Goal: Task Accomplishment & Management: Use online tool/utility

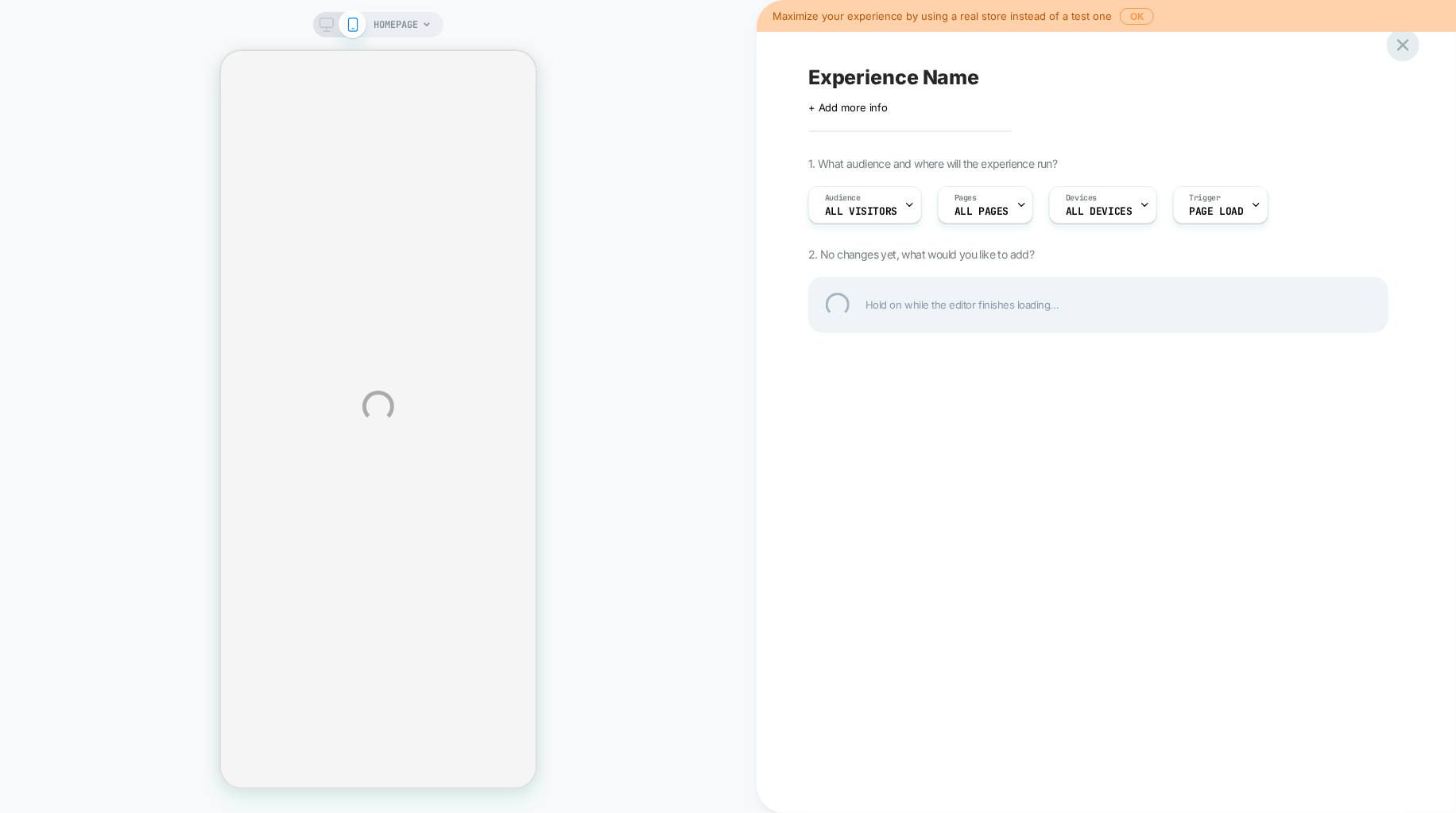
click at [1408, 55] on div at bounding box center [1403, 45] width 33 height 33
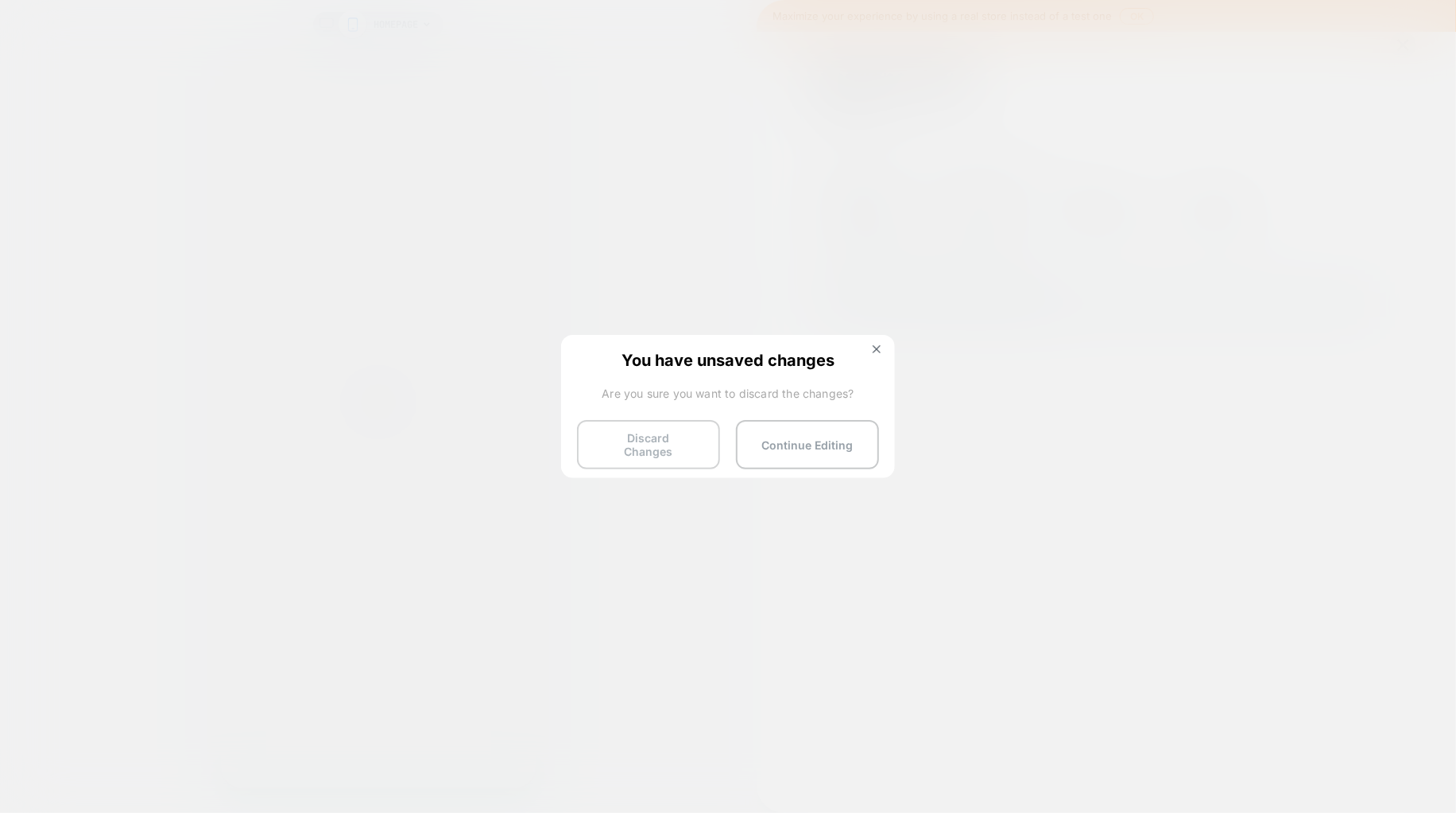
click at [645, 431] on button "Discard Changes" at bounding box center [649, 445] width 143 height 50
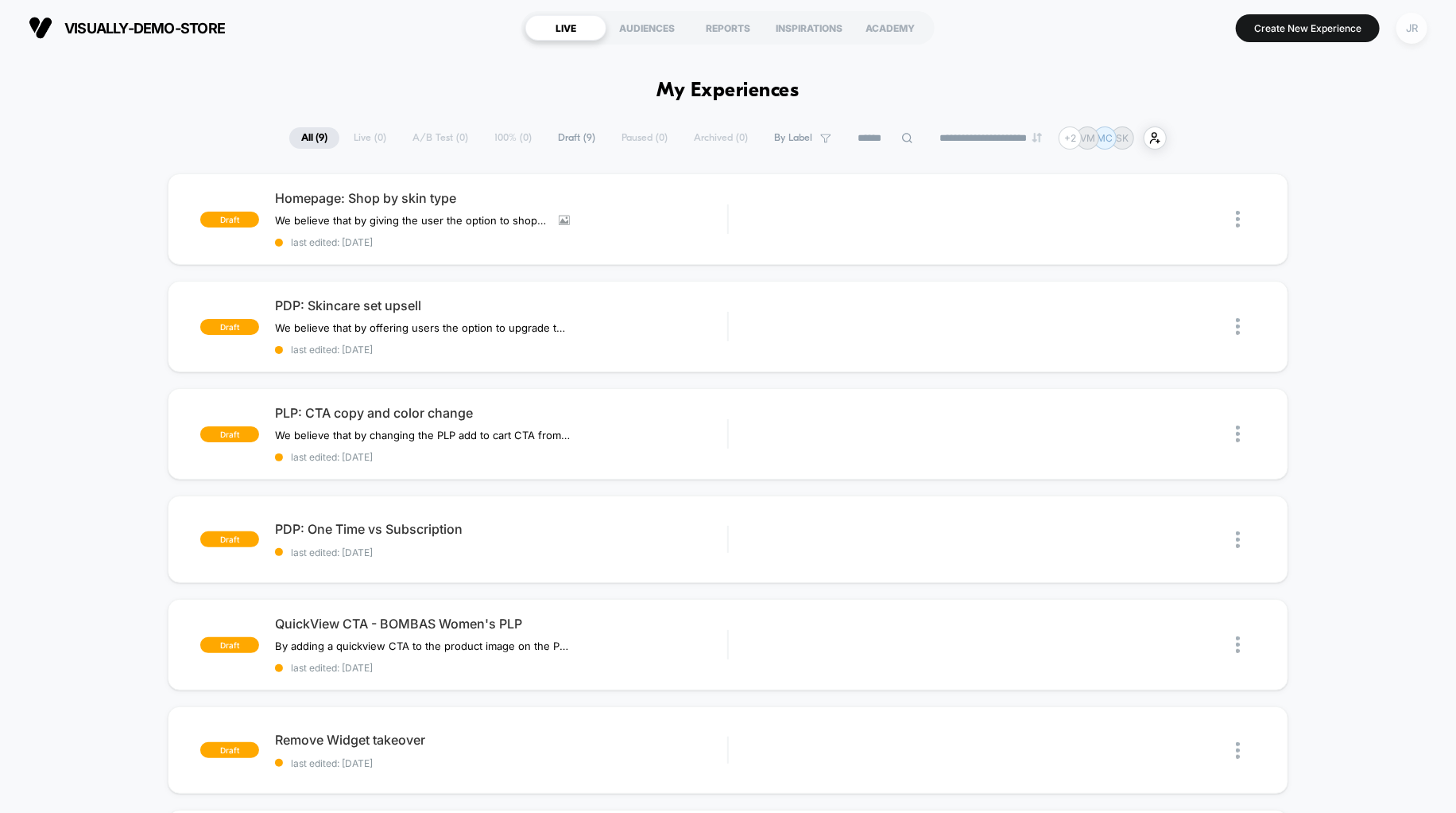
click at [1412, 21] on div "JR" at bounding box center [1412, 28] width 31 height 31
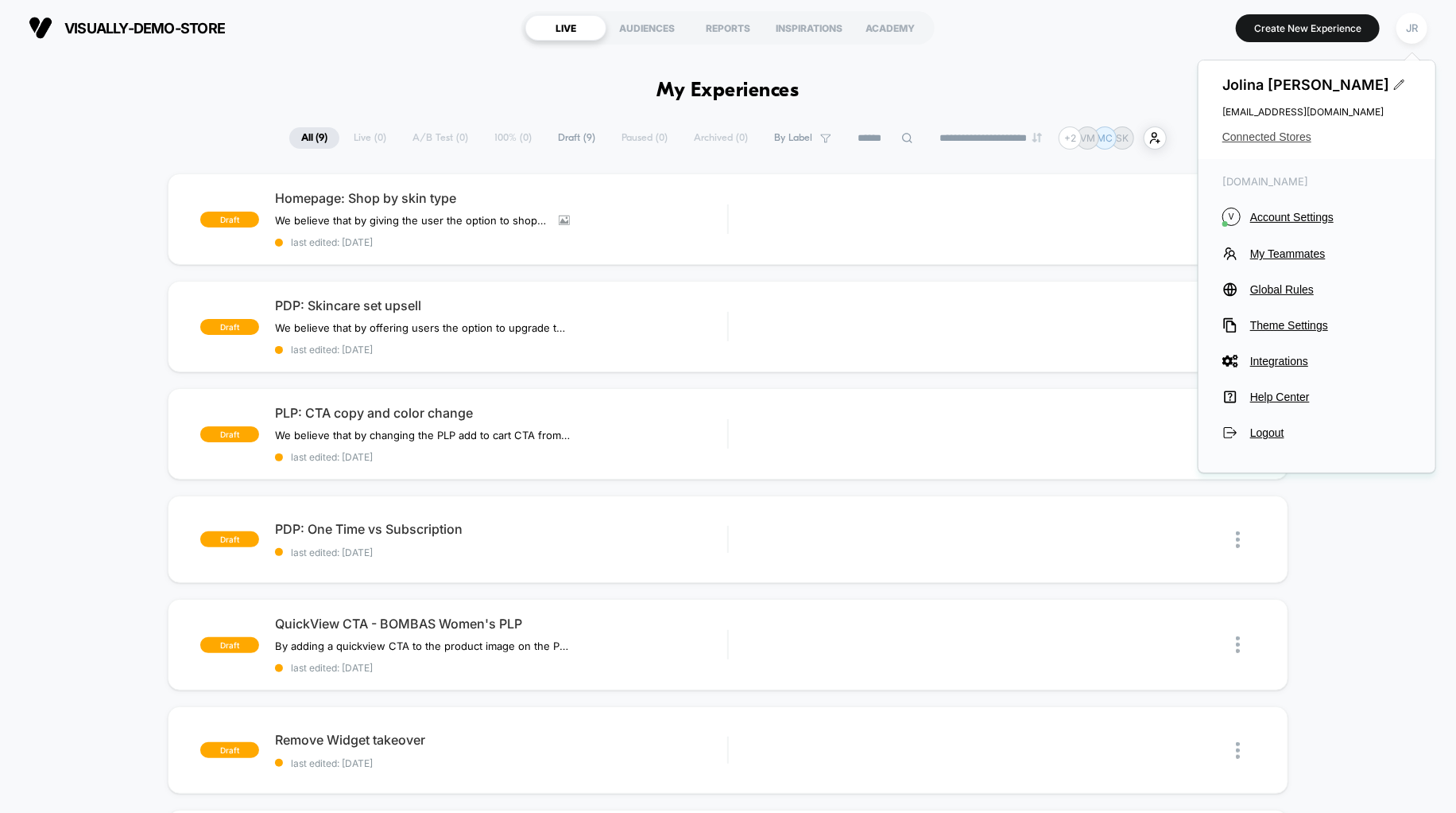
click at [1271, 135] on span "Connected Stores" at bounding box center [1317, 136] width 189 height 12
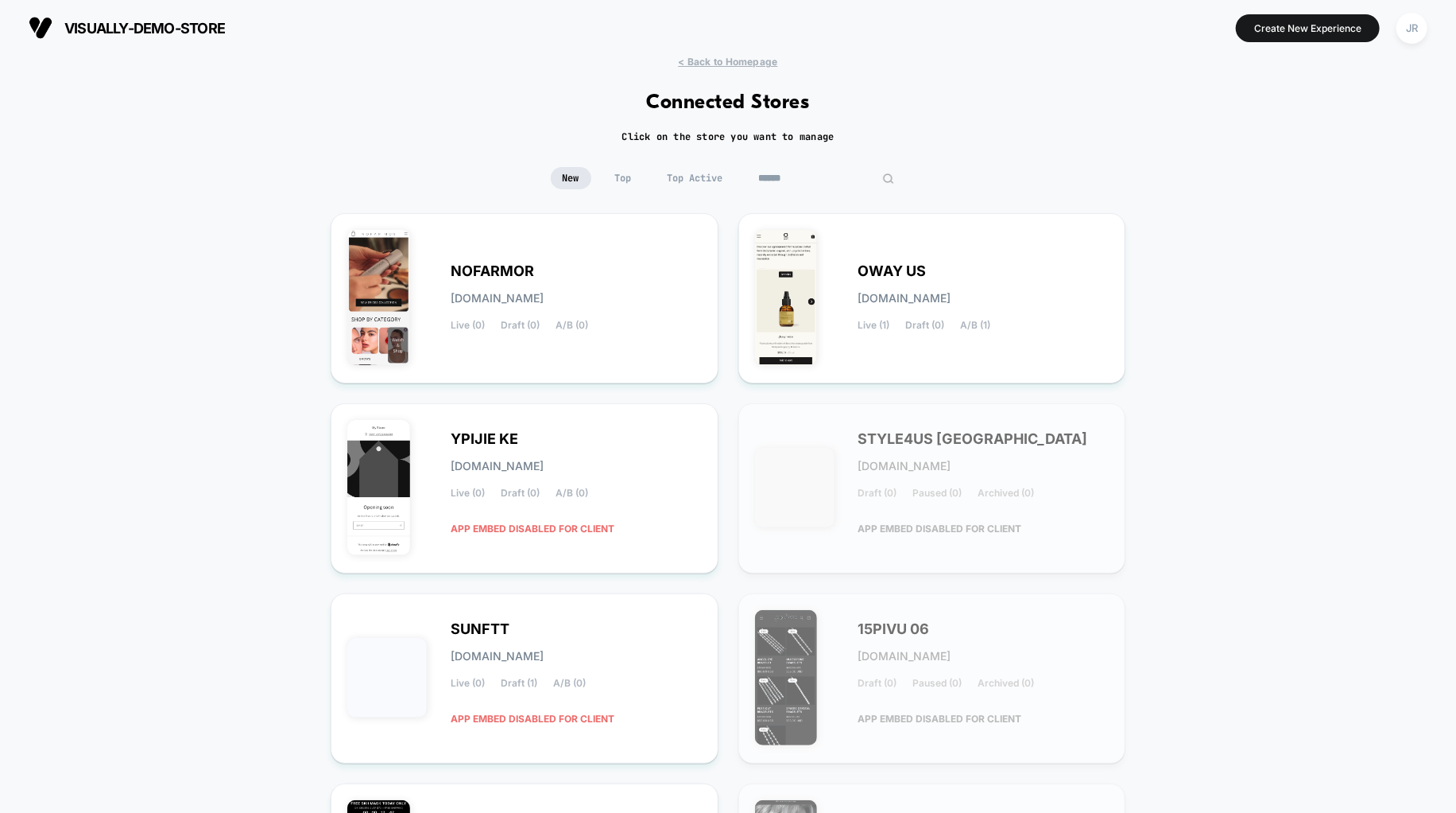
click at [842, 179] on input at bounding box center [827, 178] width 159 height 22
paste input "**********"
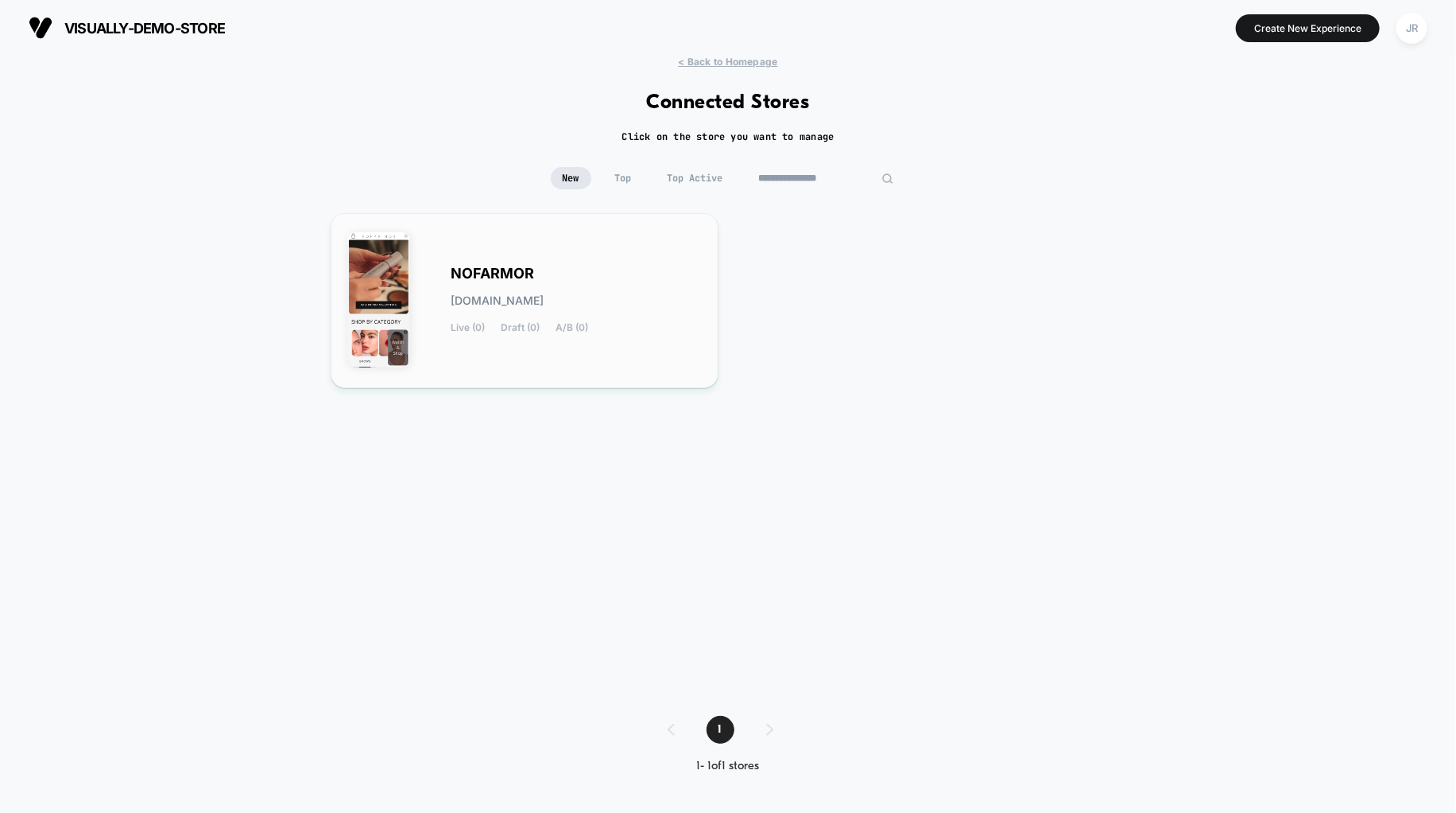
type input "**********"
click at [617, 245] on div "NOFARMOR nofarmor.myshopify.com Live (0) Draft (0) A/B (0)" at bounding box center [524, 300] width 355 height 142
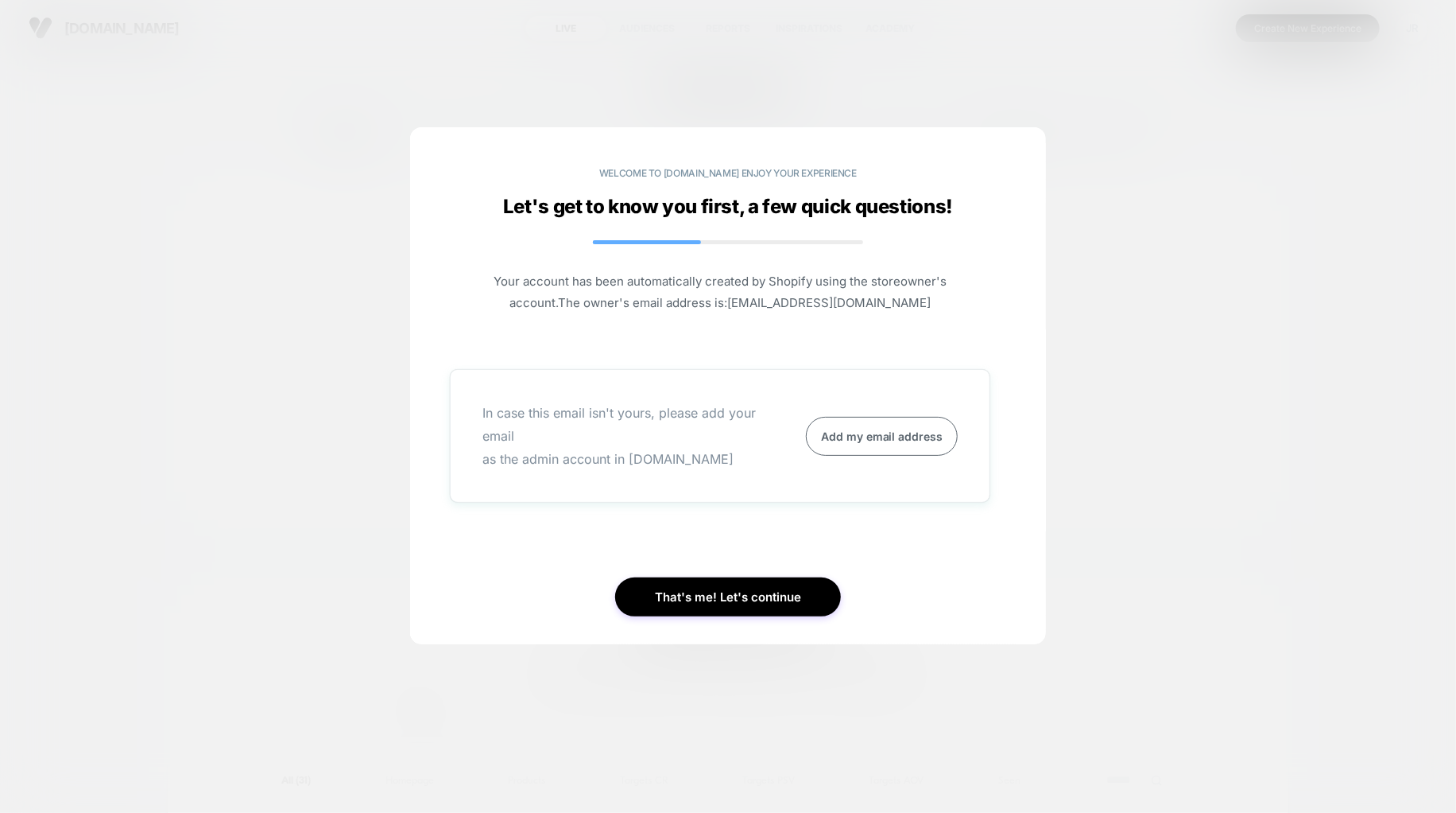
drag, startPoint x: 272, startPoint y: 171, endPoint x: 469, endPoint y: 9, distance: 255.1
click at [272, 164] on div at bounding box center [728, 406] width 1456 height 813
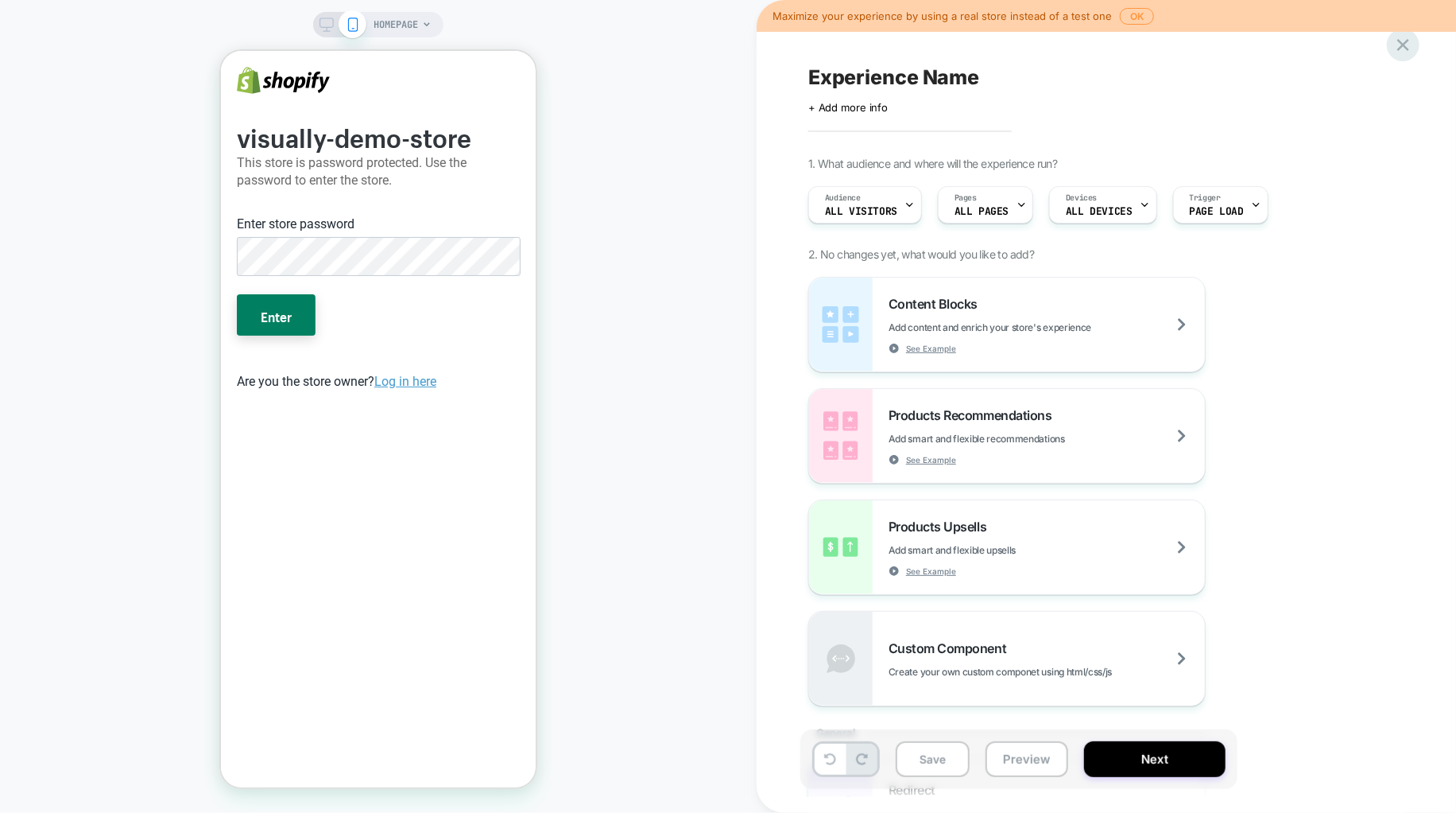
click at [299, 158] on icon at bounding box center [158, 228] width 283 height 140
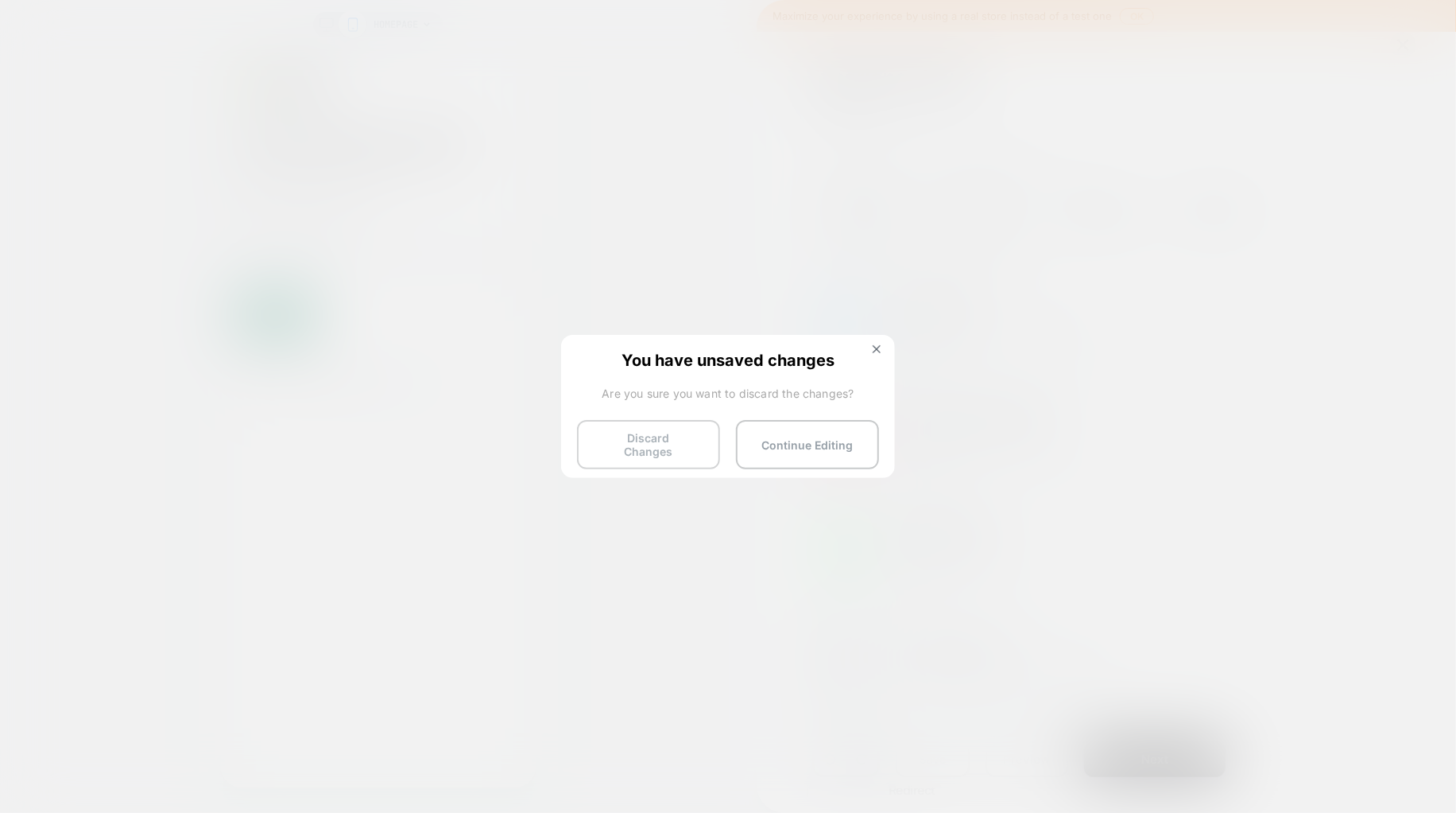
click at [653, 441] on button "Discard Changes" at bounding box center [649, 445] width 143 height 50
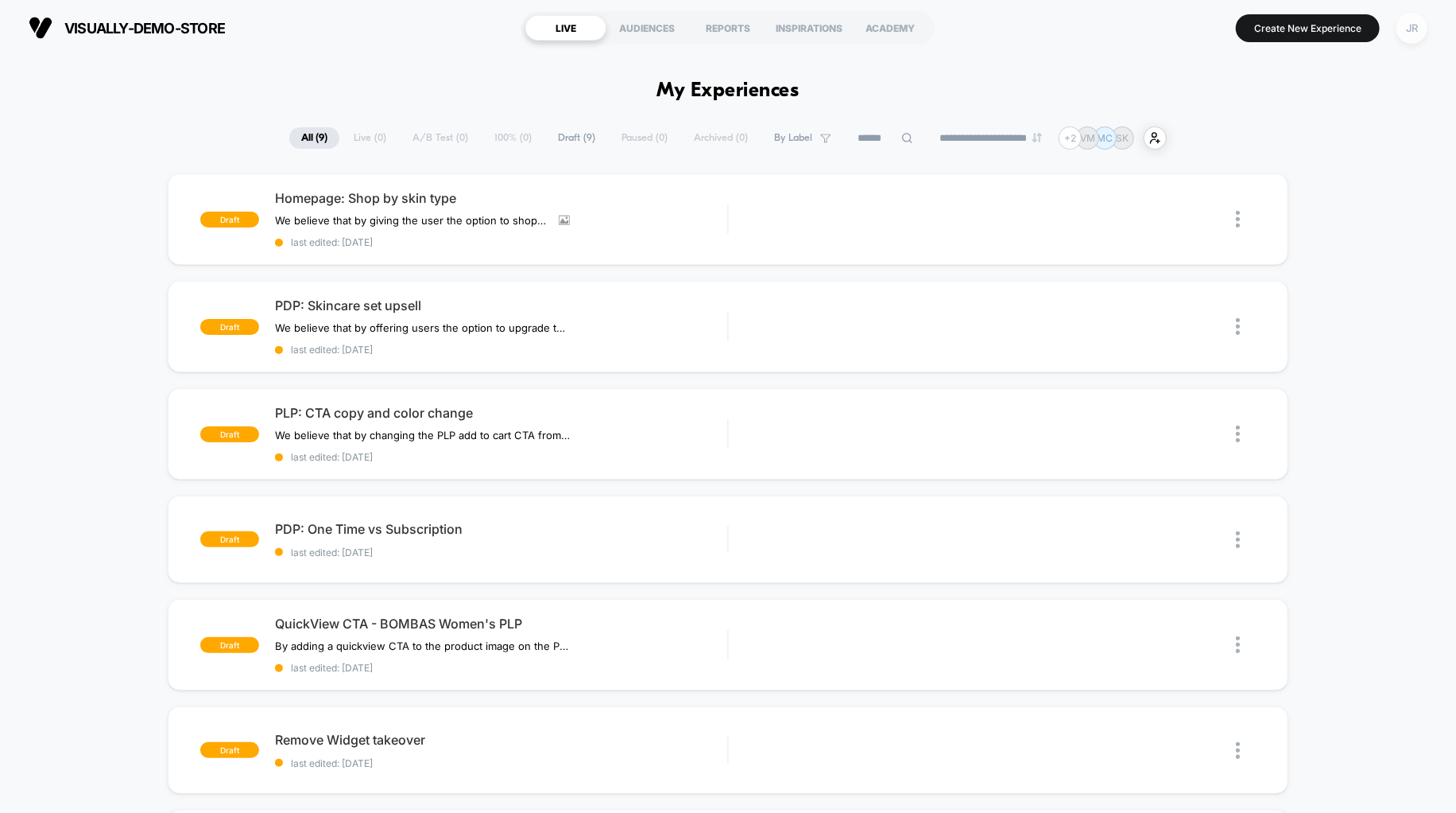
click at [1417, 31] on div "JR" at bounding box center [1412, 28] width 31 height 31
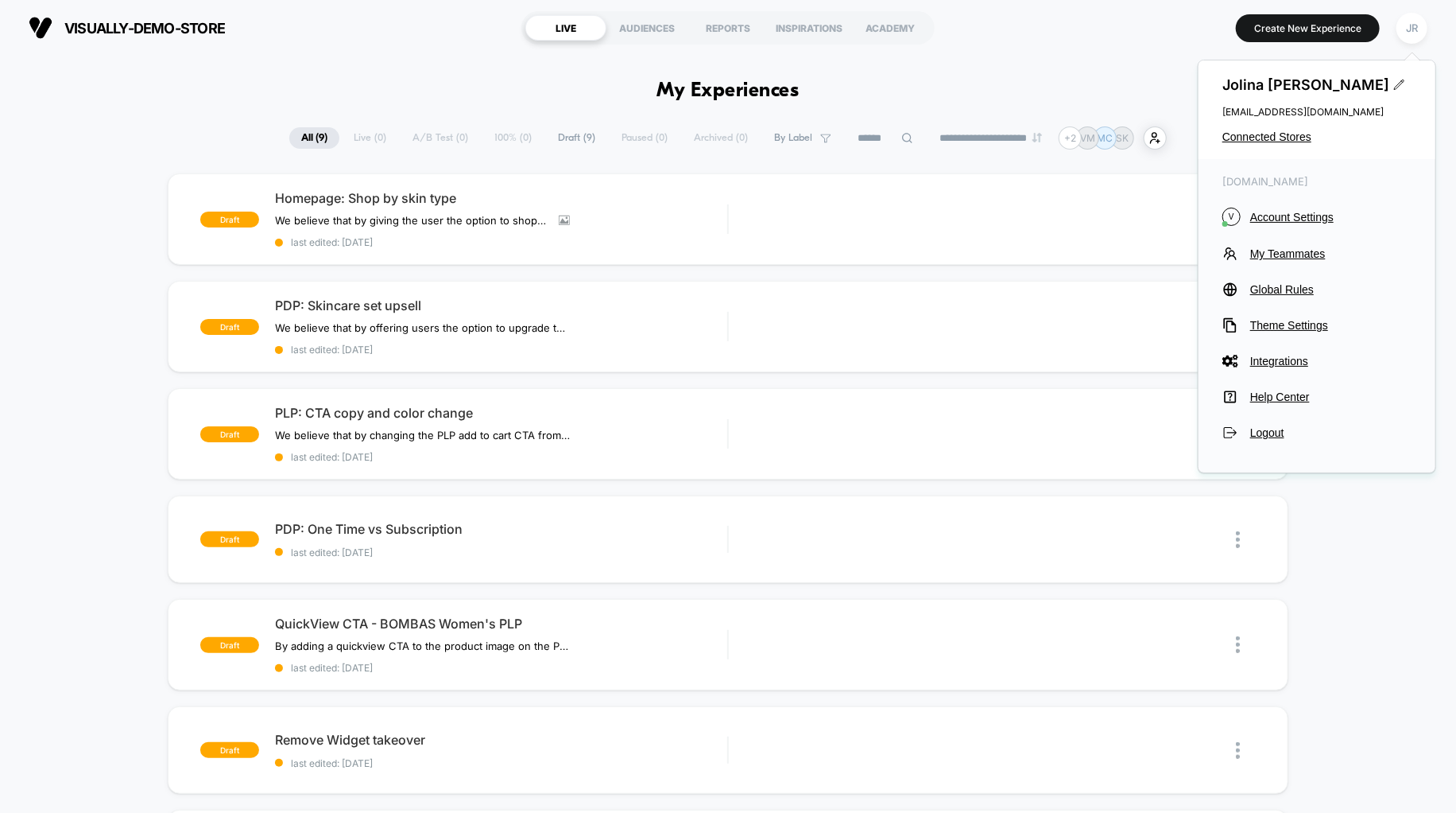
click at [1071, 54] on div "visually-demo-store https://visually-demo-store.myshopify.com LIVE AUDIENCES RE…" at bounding box center [728, 28] width 1456 height 55
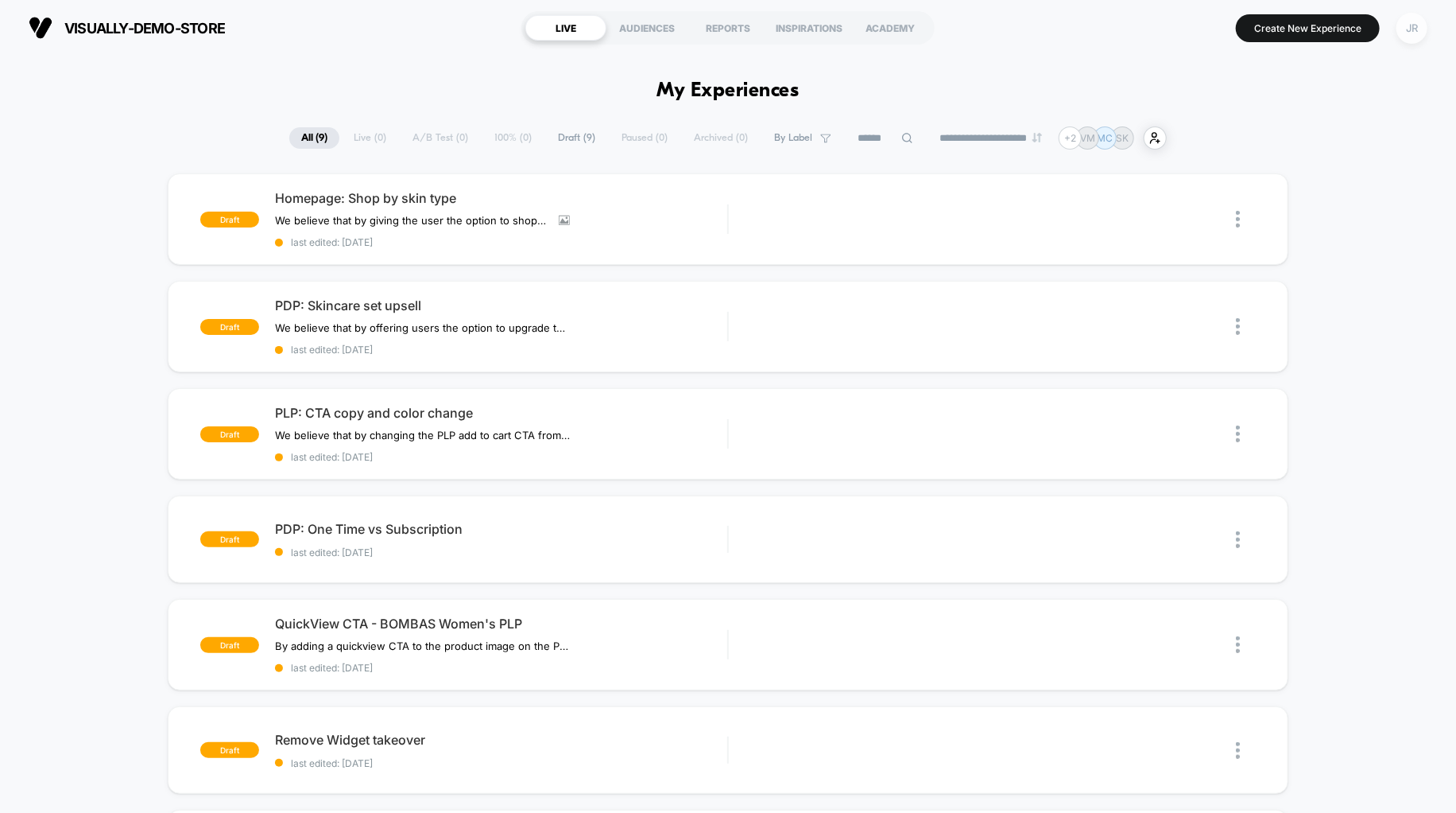
click at [1412, 29] on div "JR" at bounding box center [1412, 28] width 31 height 31
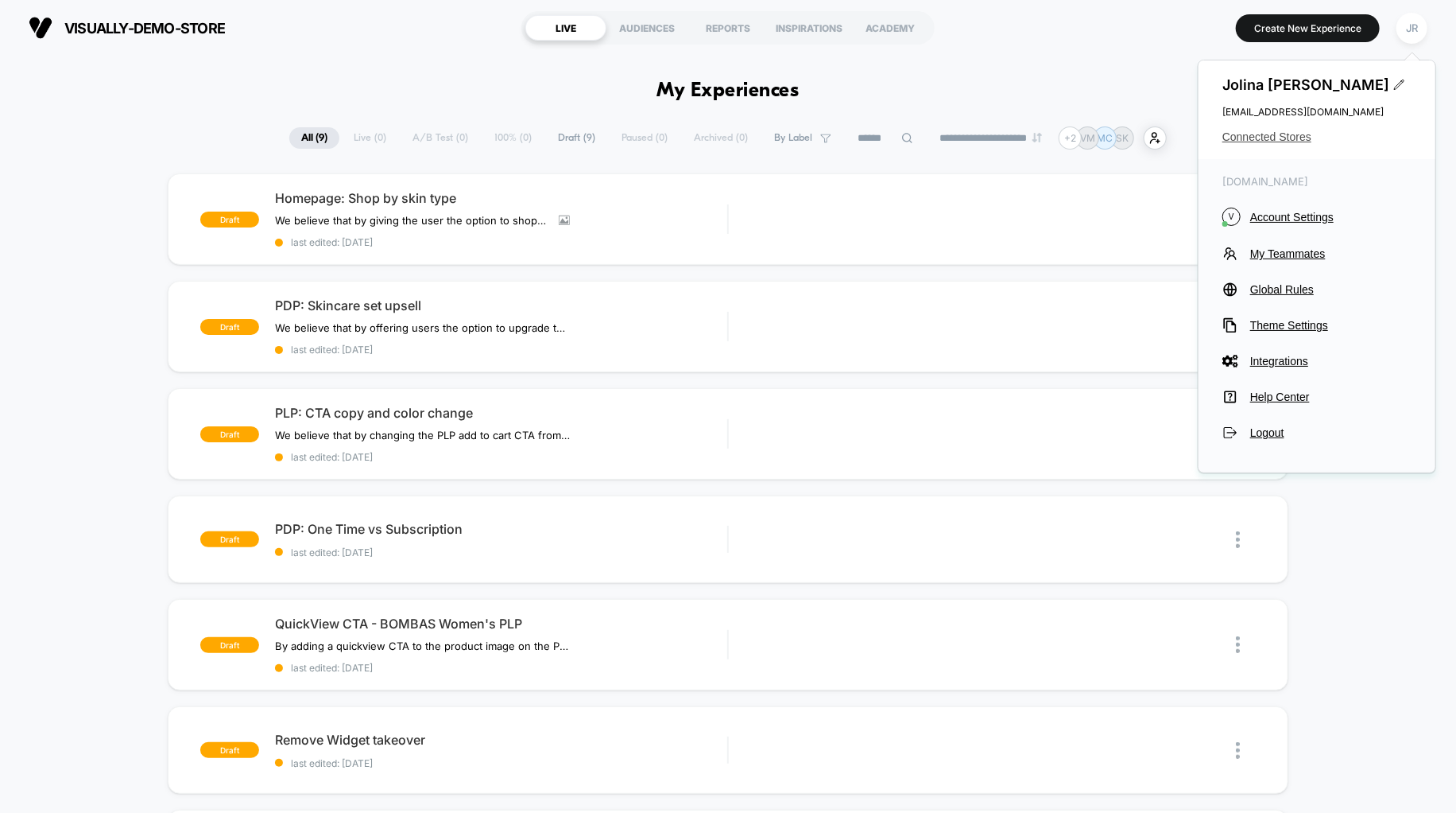
click at [1271, 136] on span "Connected Stores" at bounding box center [1317, 136] width 189 height 12
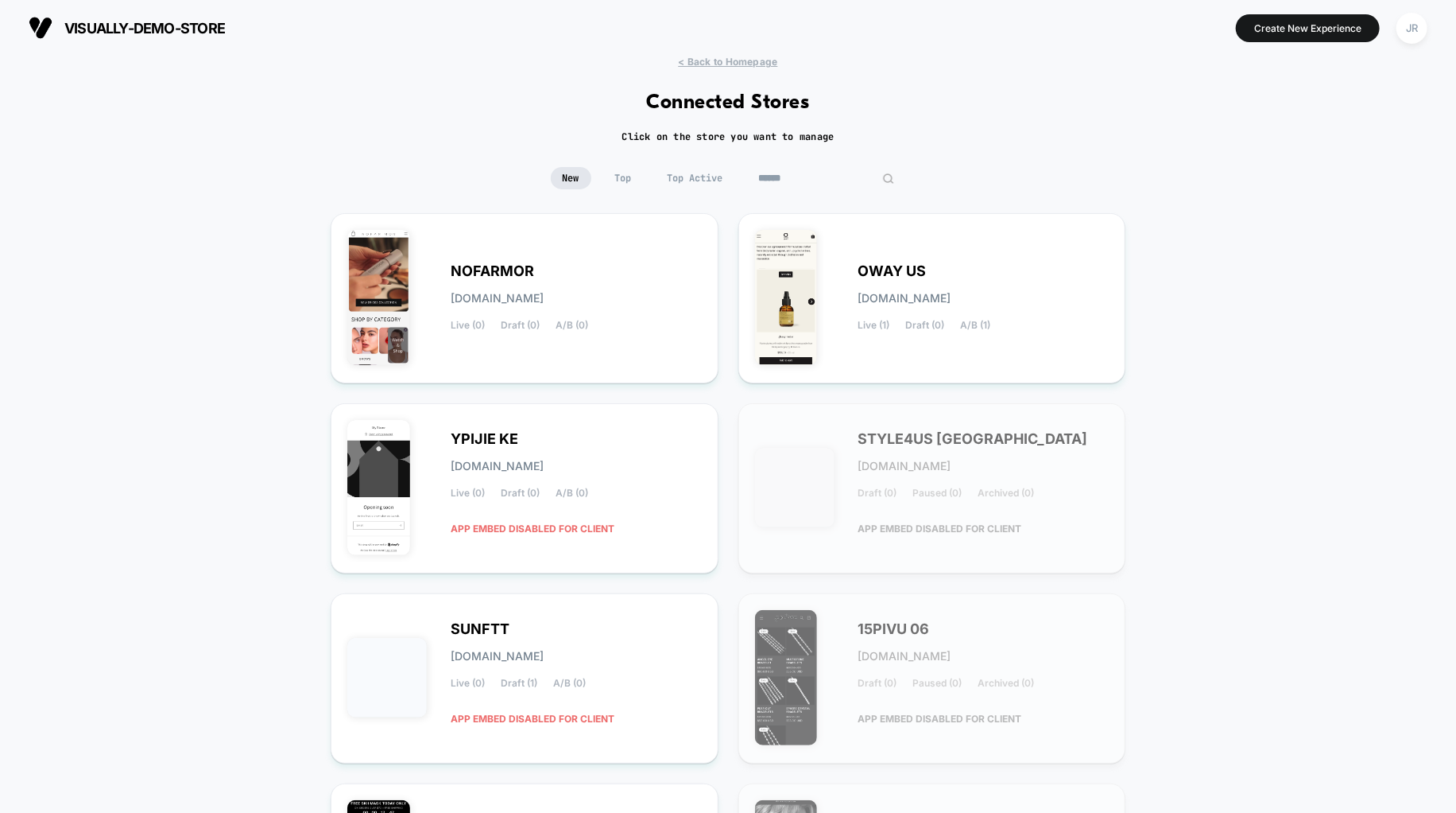
click at [814, 177] on input at bounding box center [827, 178] width 159 height 22
paste input "**********"
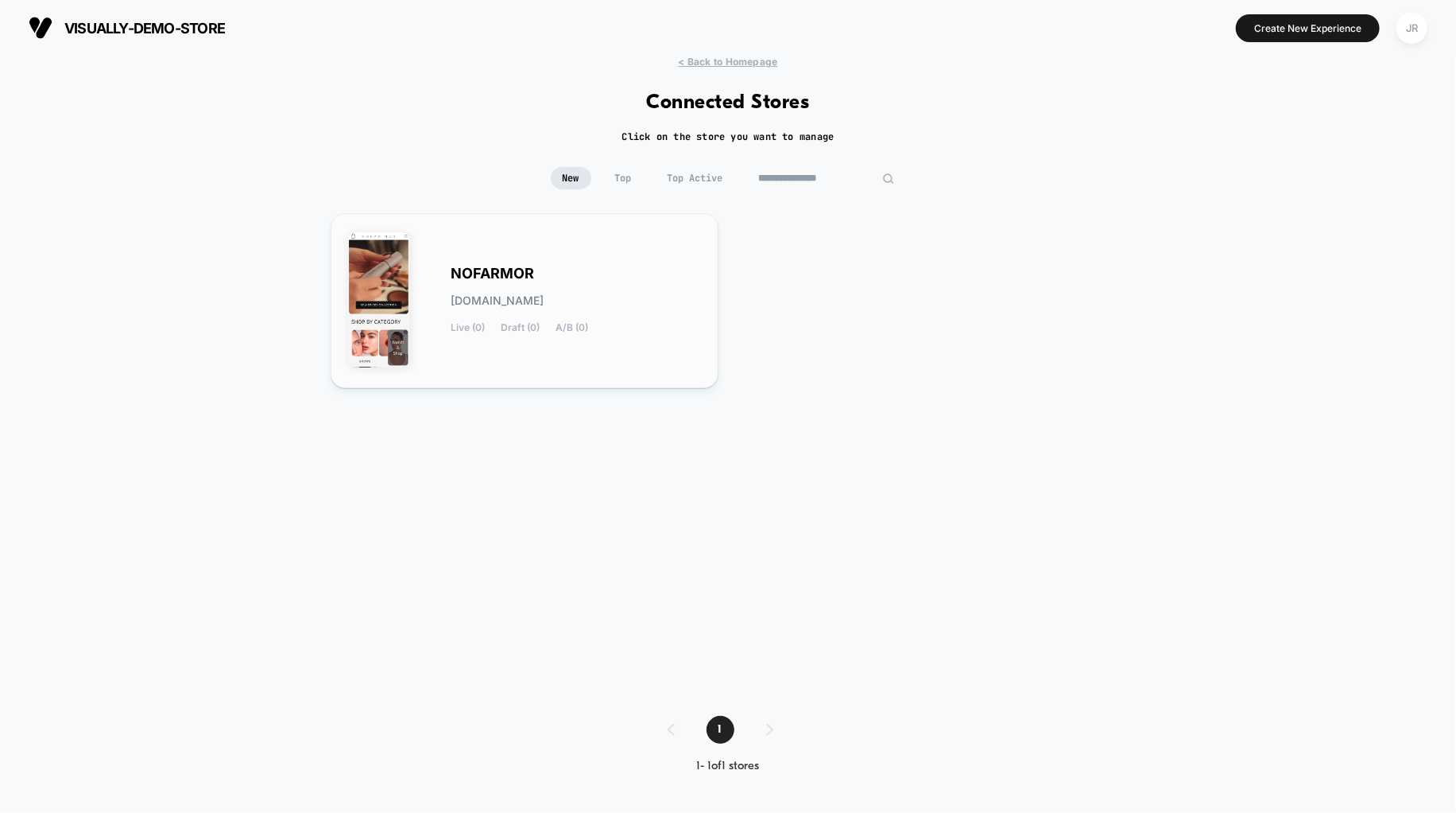
type input "**********"
click at [679, 269] on div "NOFARMOR nofarmor.myshopify.com Live (0) Draft (0) A/B (0)" at bounding box center [576, 300] width 251 height 65
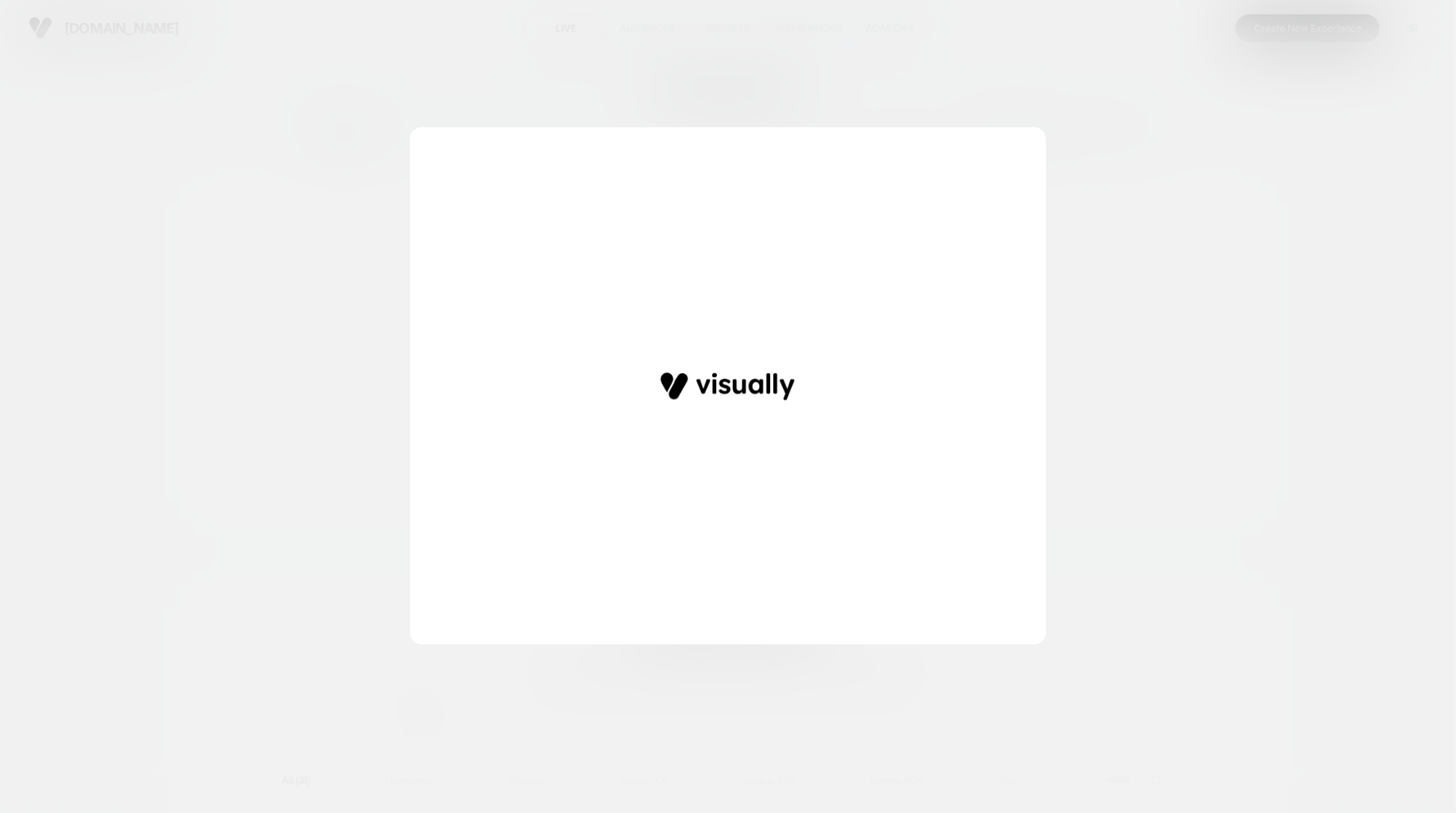
click at [1119, 56] on div at bounding box center [728, 406] width 1456 height 813
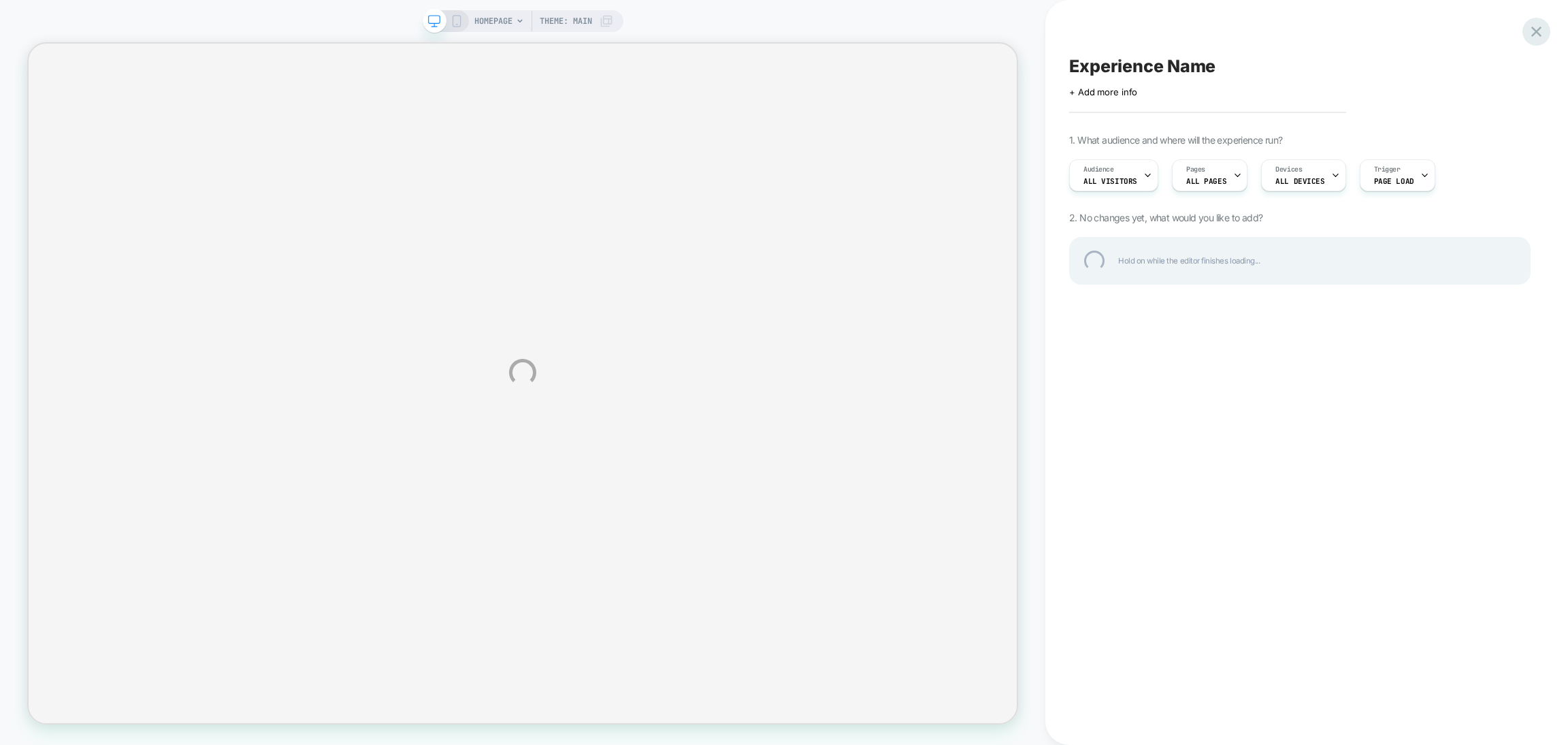
click at [1537, 30] on div at bounding box center [1536, 32] width 28 height 28
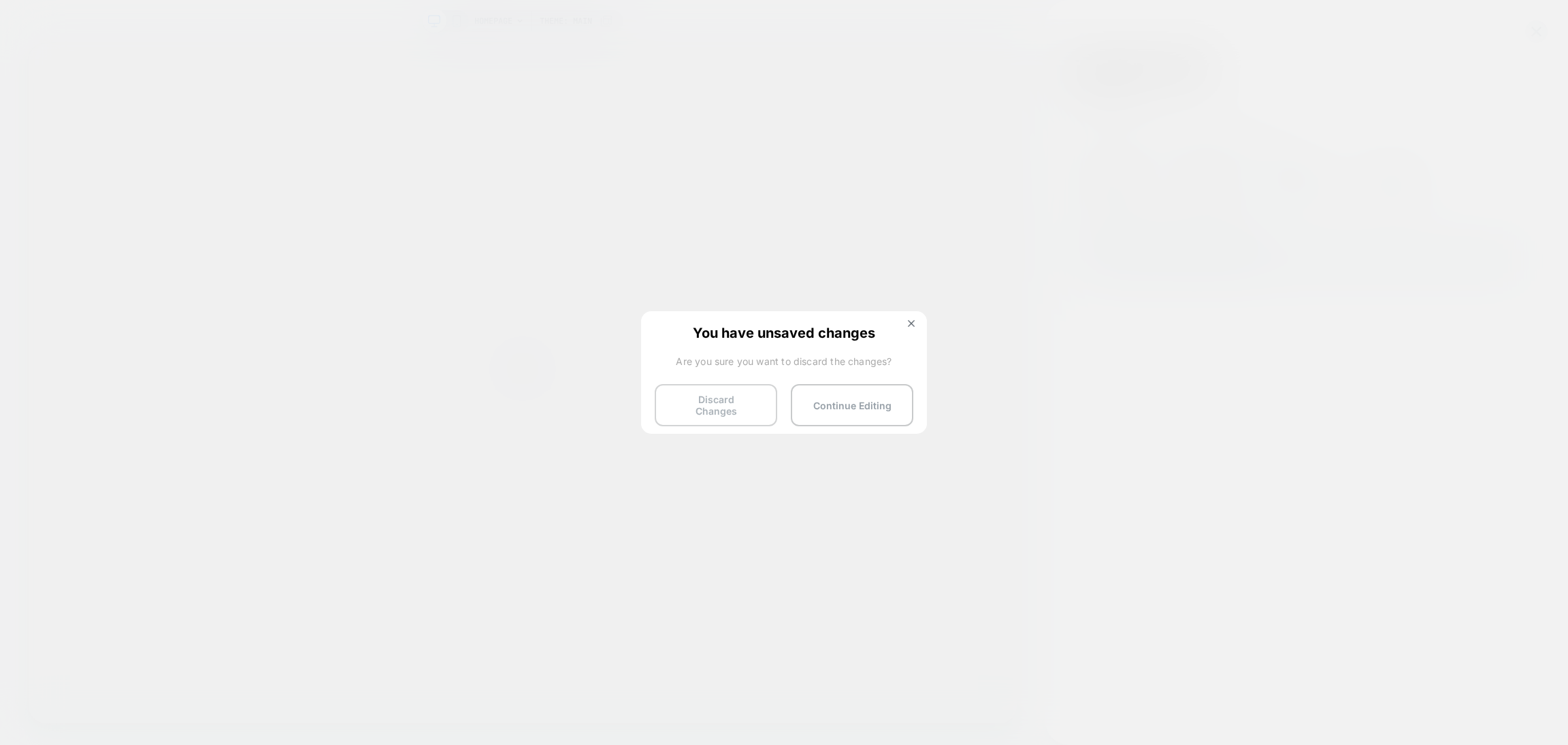
click at [676, 398] on button "Discard Changes" at bounding box center [716, 405] width 123 height 43
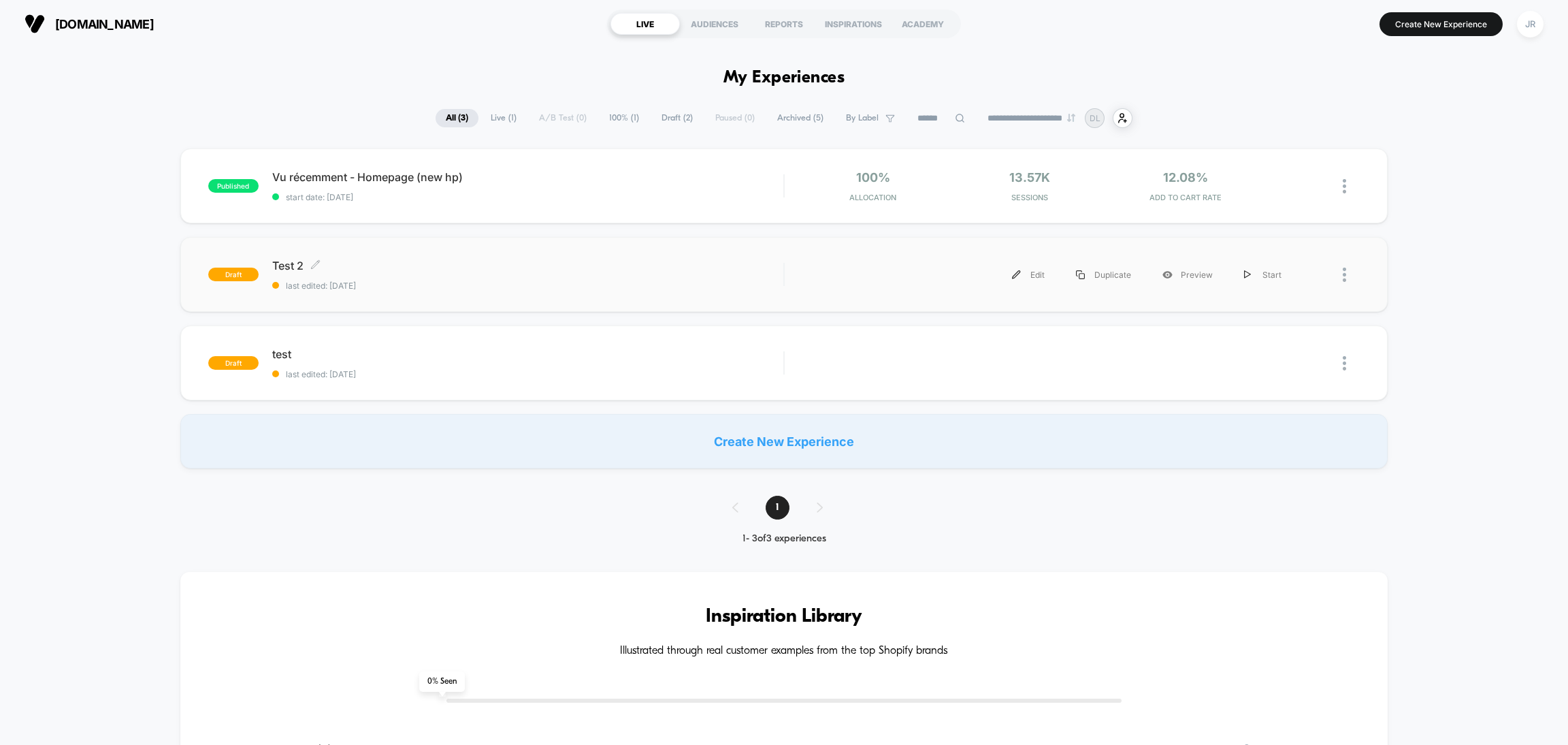
click at [426, 277] on div "Test 2 Click to edit experience details Click to edit experience details last e…" at bounding box center [528, 274] width 511 height 32
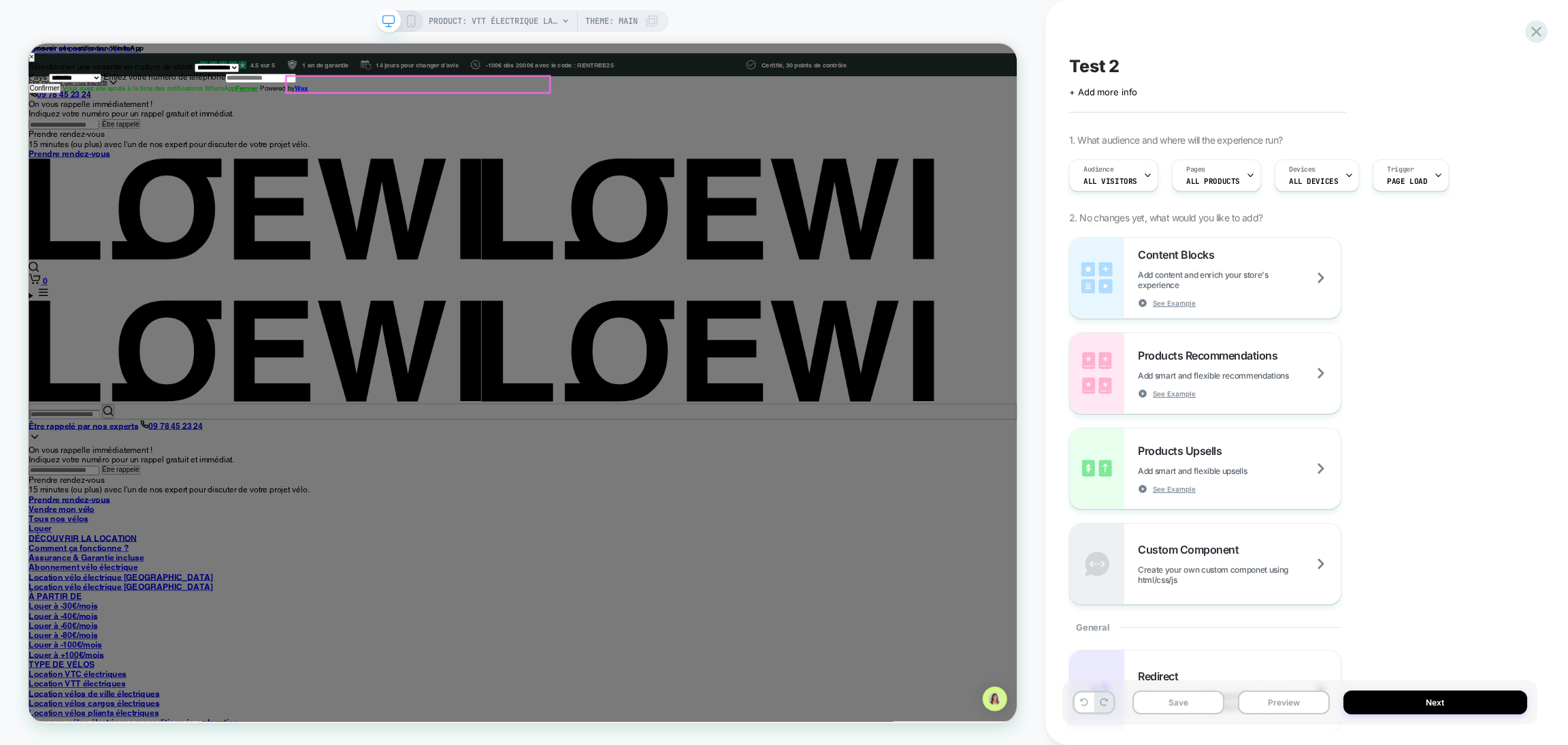
click at [124, 531] on input "search" at bounding box center [77, 537] width 94 height 12
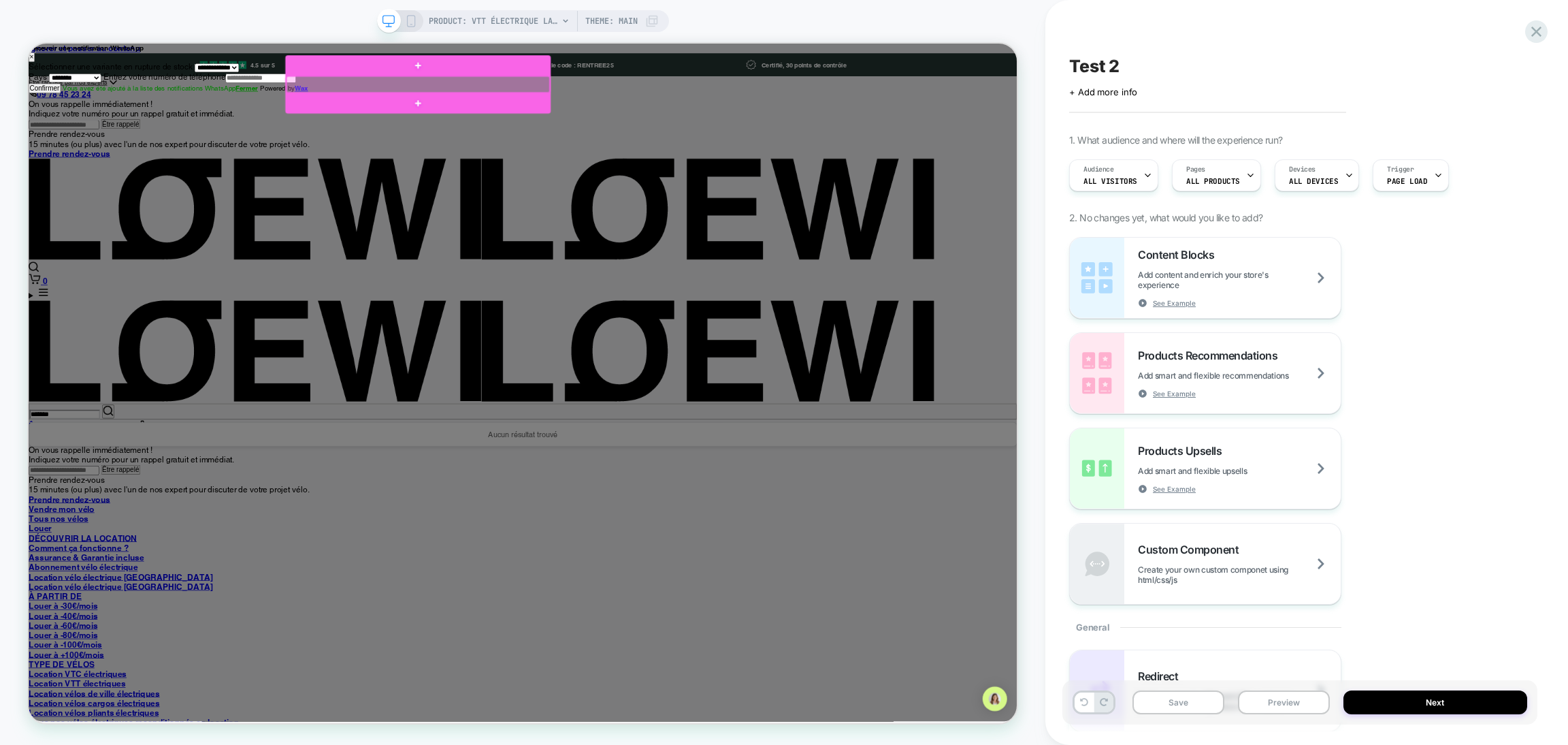
type input "*******"
click at [706, 95] on div at bounding box center [547, 97] width 351 height 22
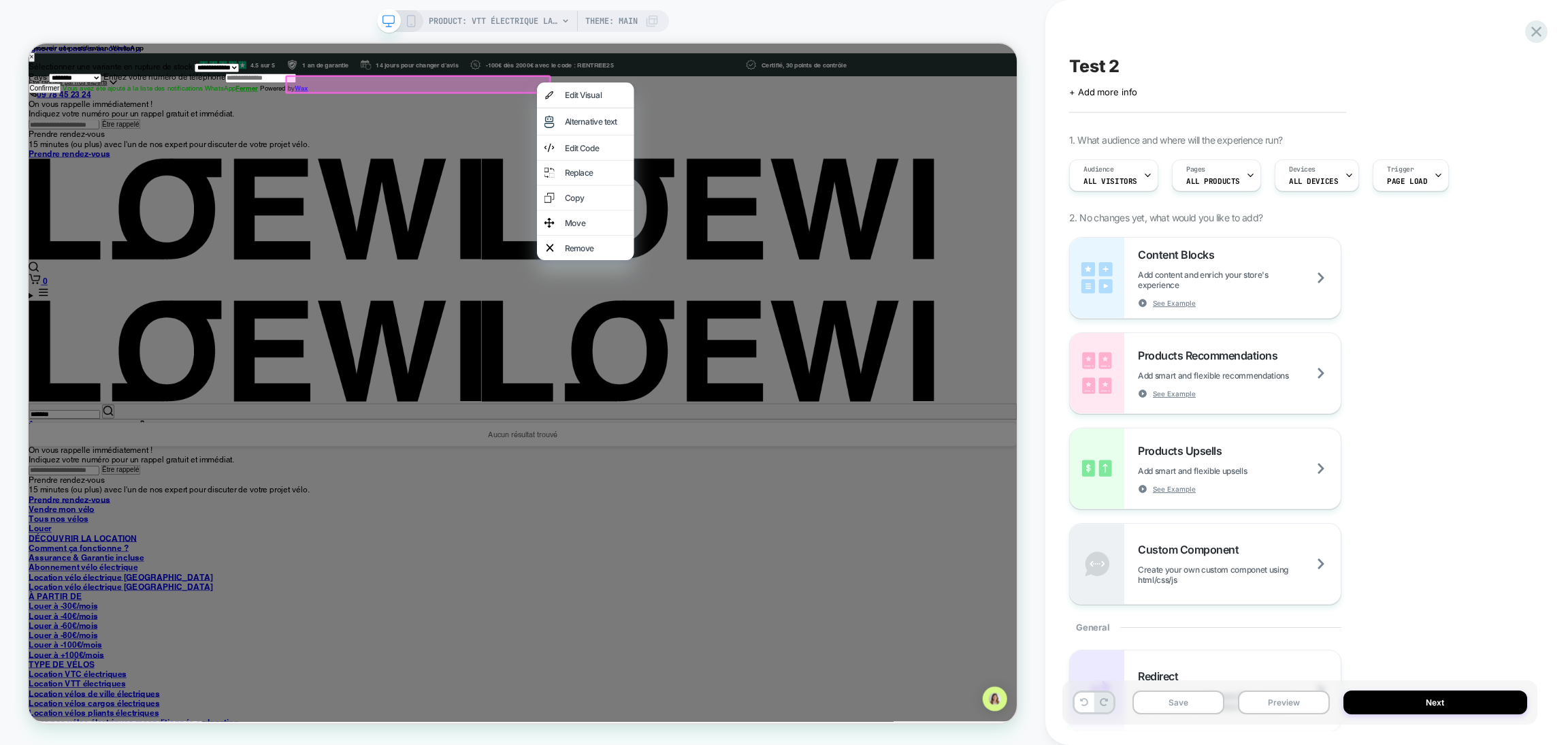
click at [536, 549] on div "Aucun résultat trouvé" at bounding box center [687, 564] width 1317 height 31
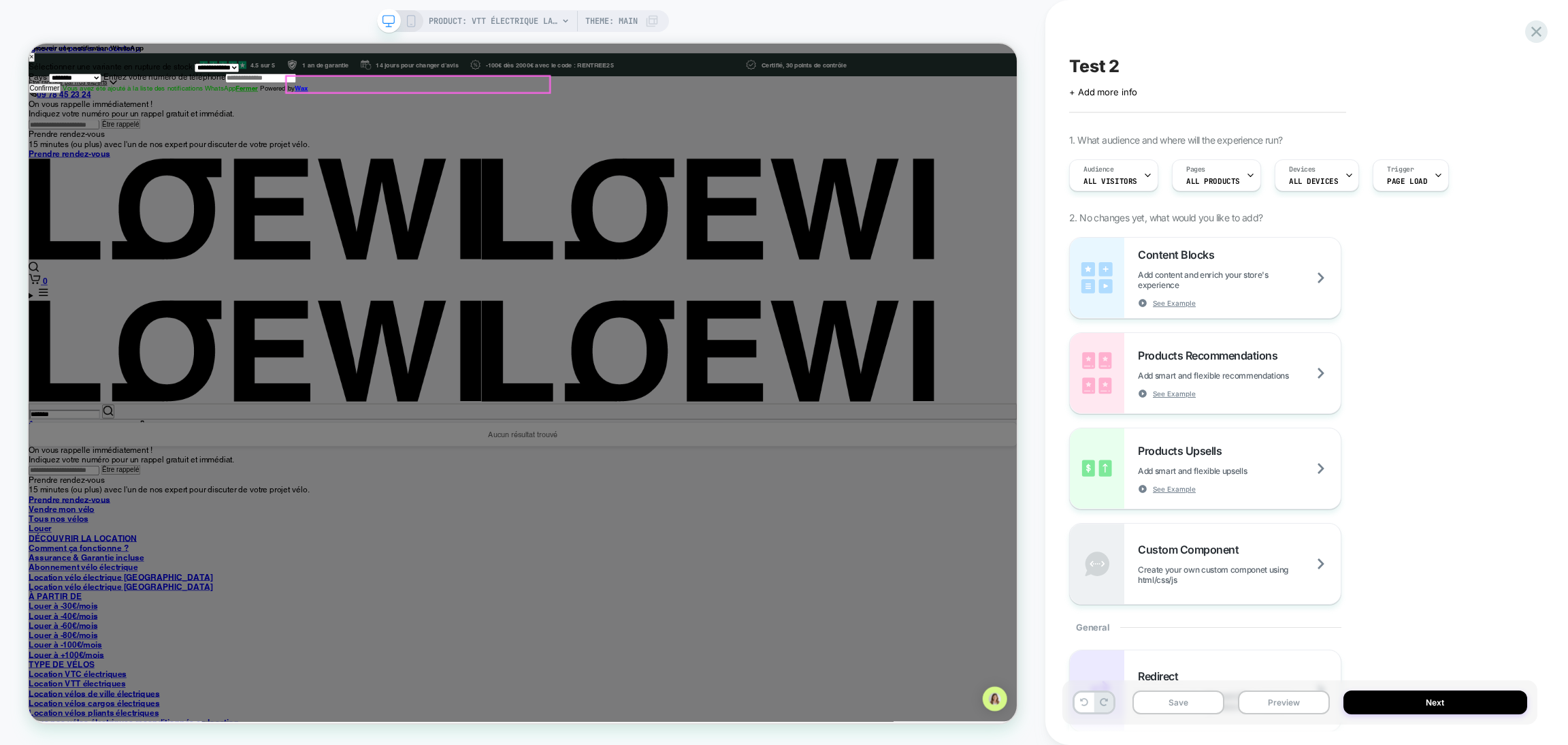
click at [124, 531] on input "*******" at bounding box center [77, 537] width 94 height 12
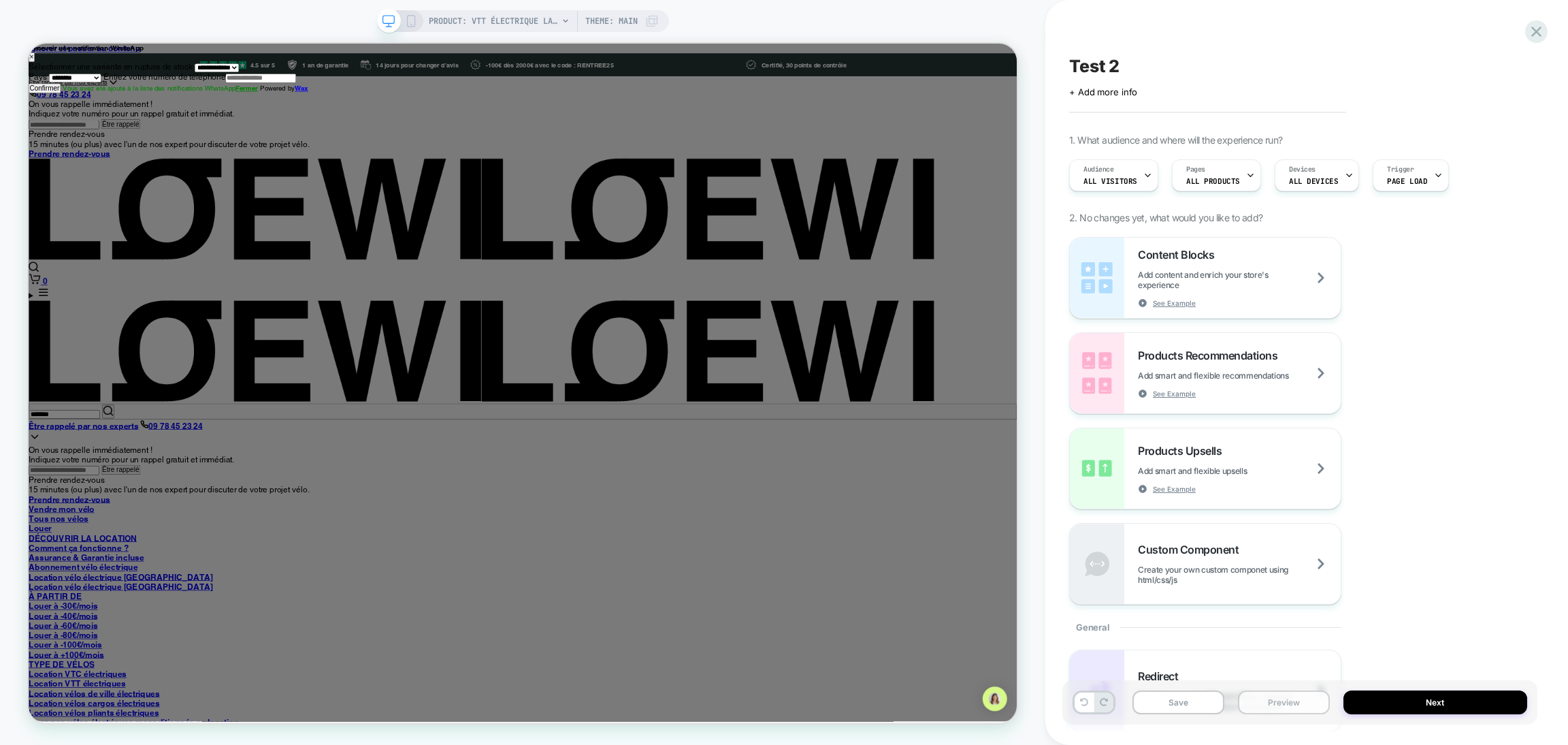
click at [1267, 127] on button "Preview" at bounding box center [659, 121] width 1318 height 13
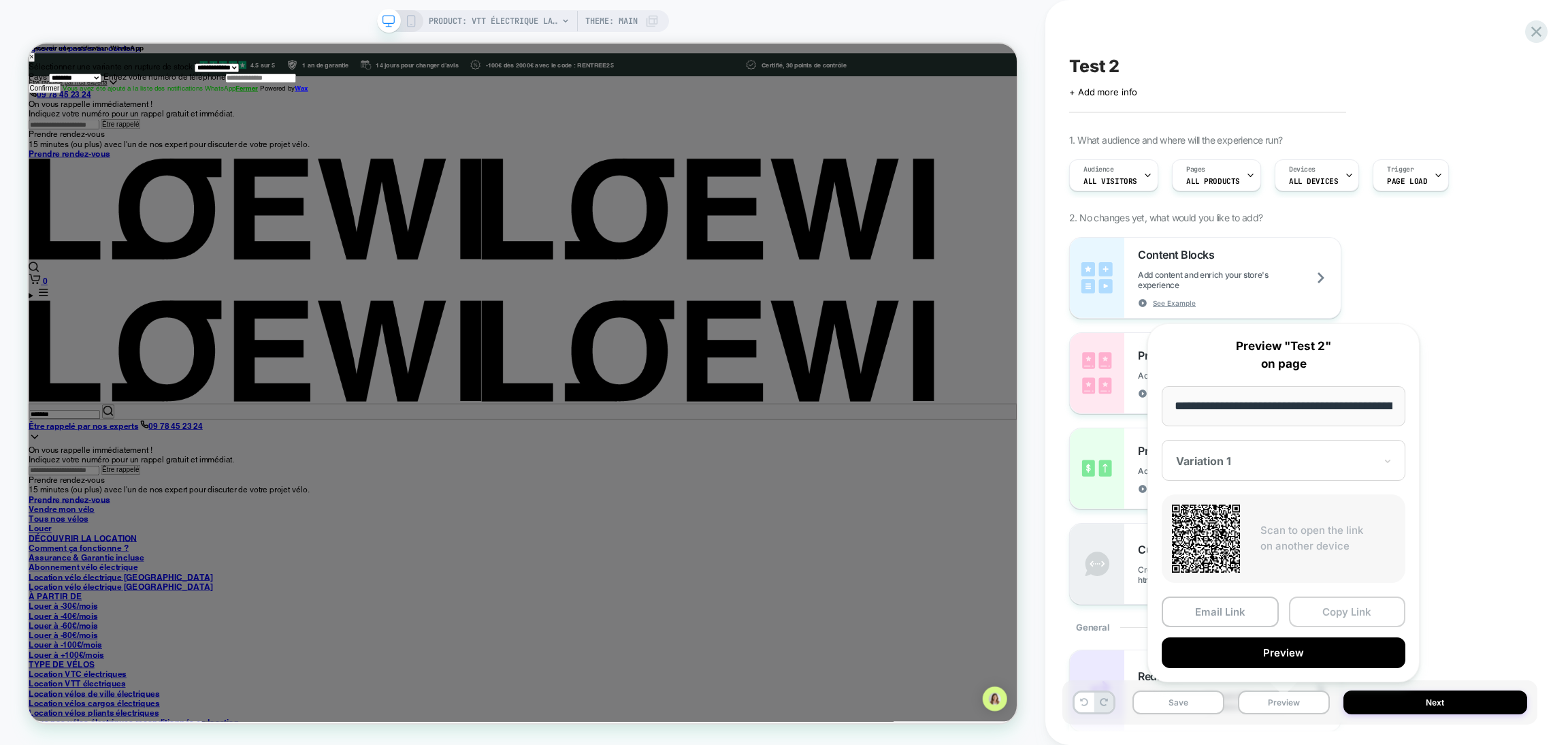
click at [16, 317] on button "Copy Link" at bounding box center [8, 312] width 15 height 10
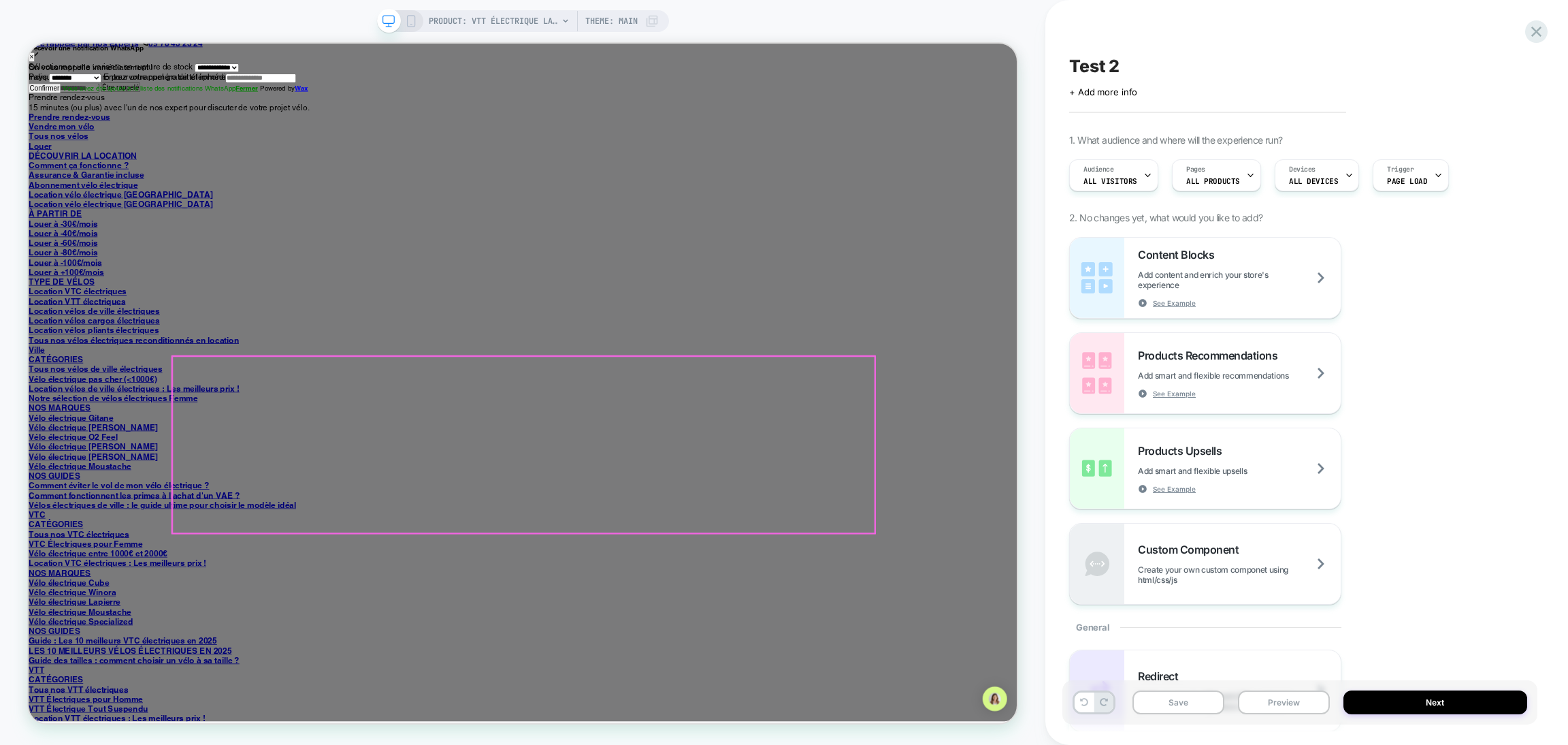
scroll to position [102, 0]
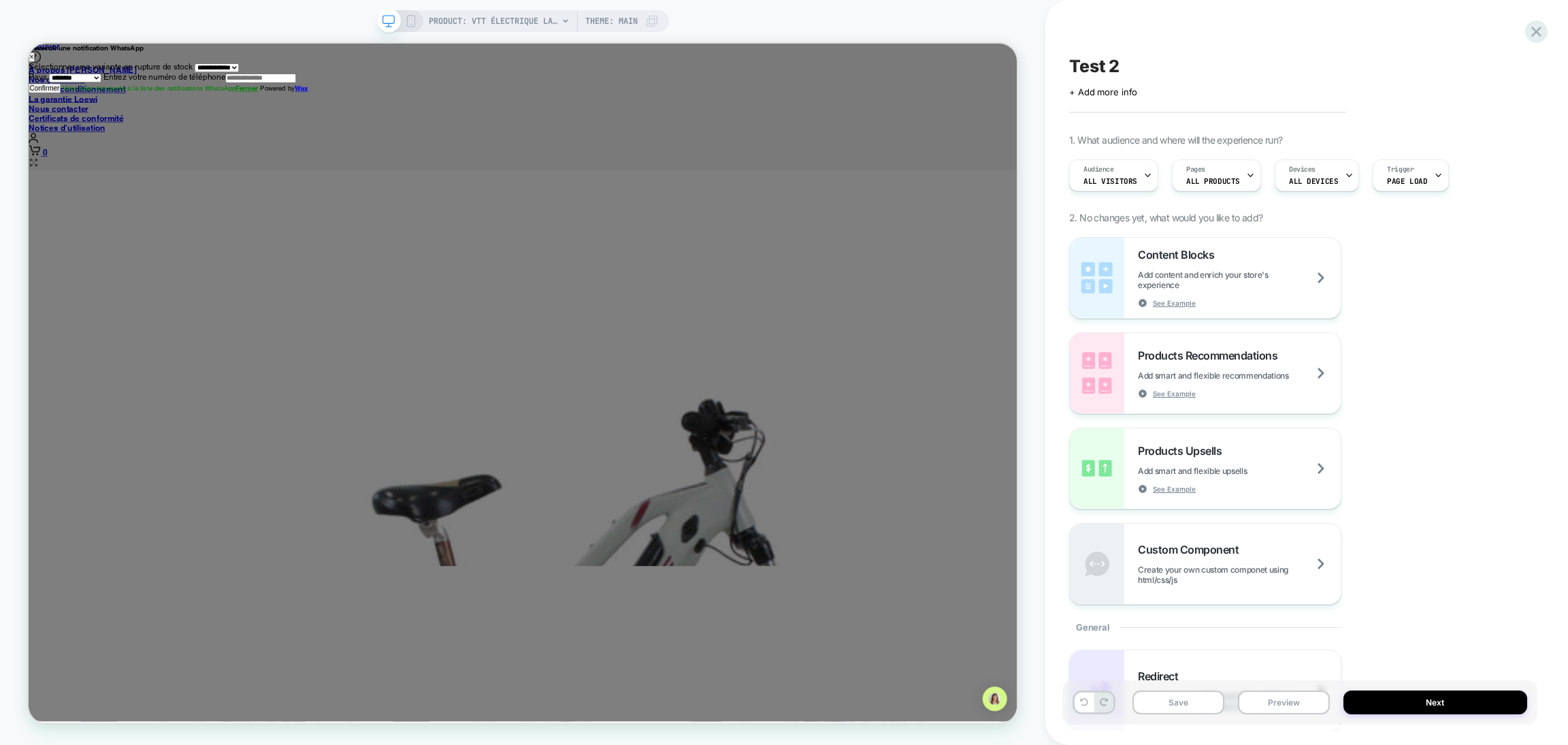
scroll to position [2756, 0]
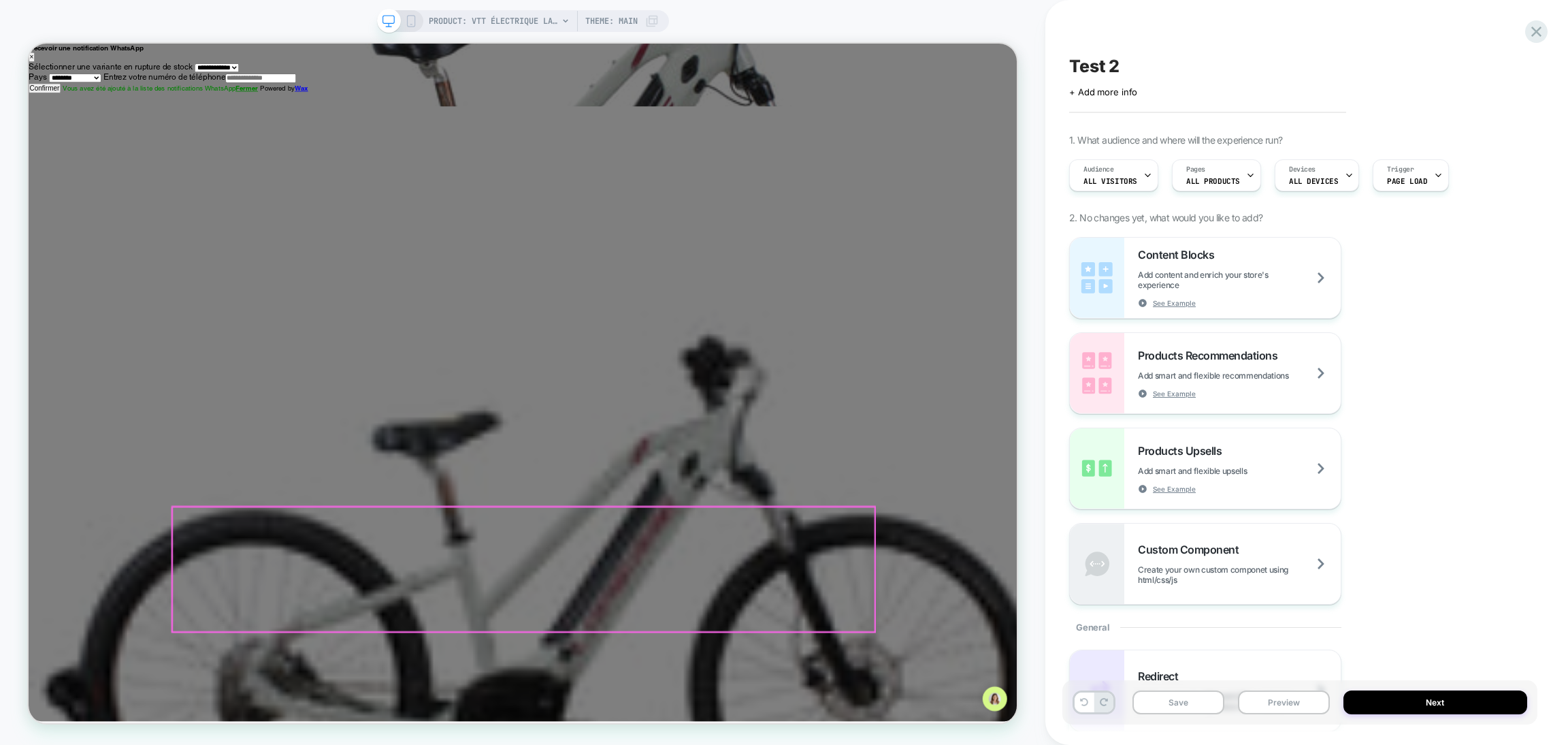
drag, startPoint x: 216, startPoint y: 377, endPoint x: 683, endPoint y: 809, distance: 636.2
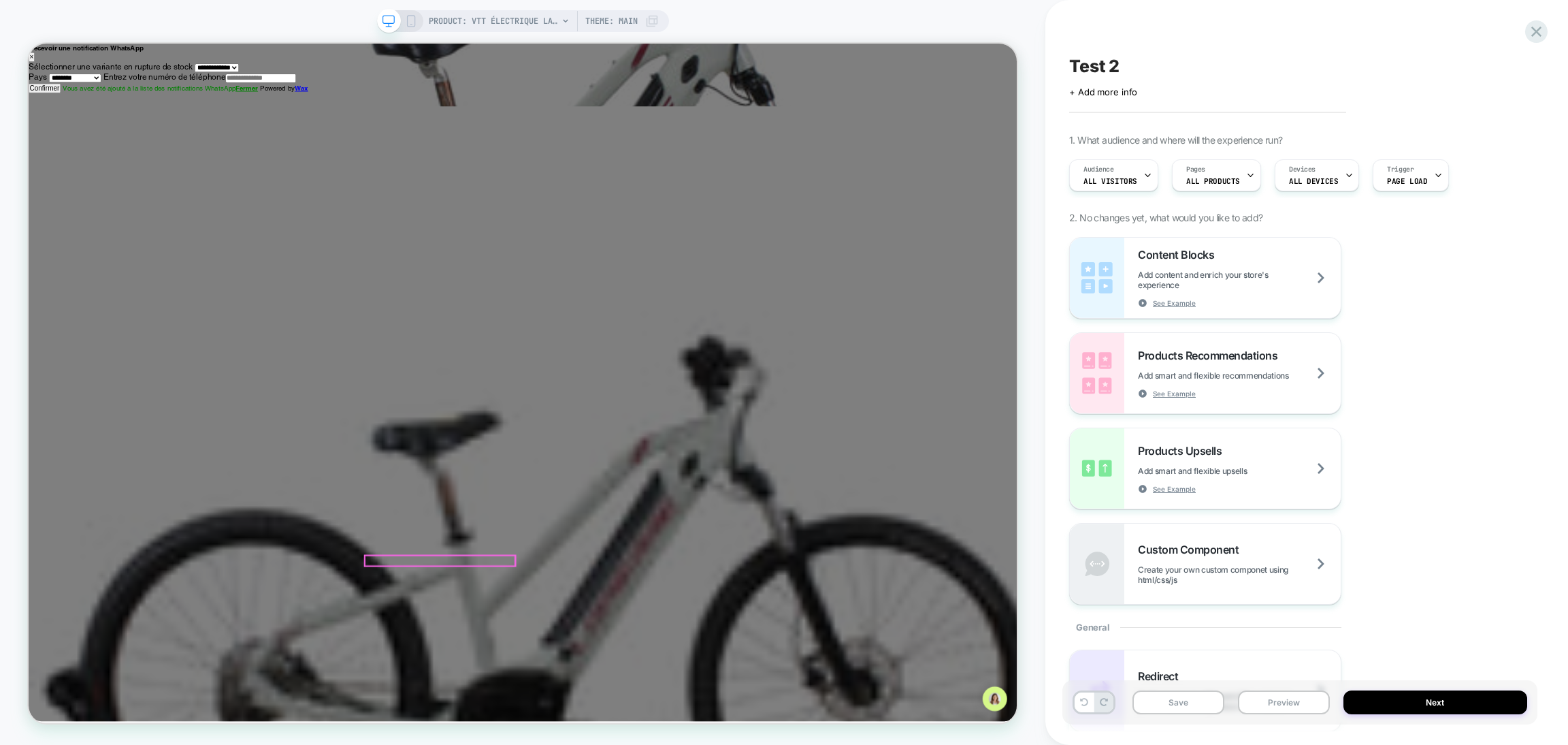
click at [581, 730] on div at bounding box center [577, 733] width 200 height 14
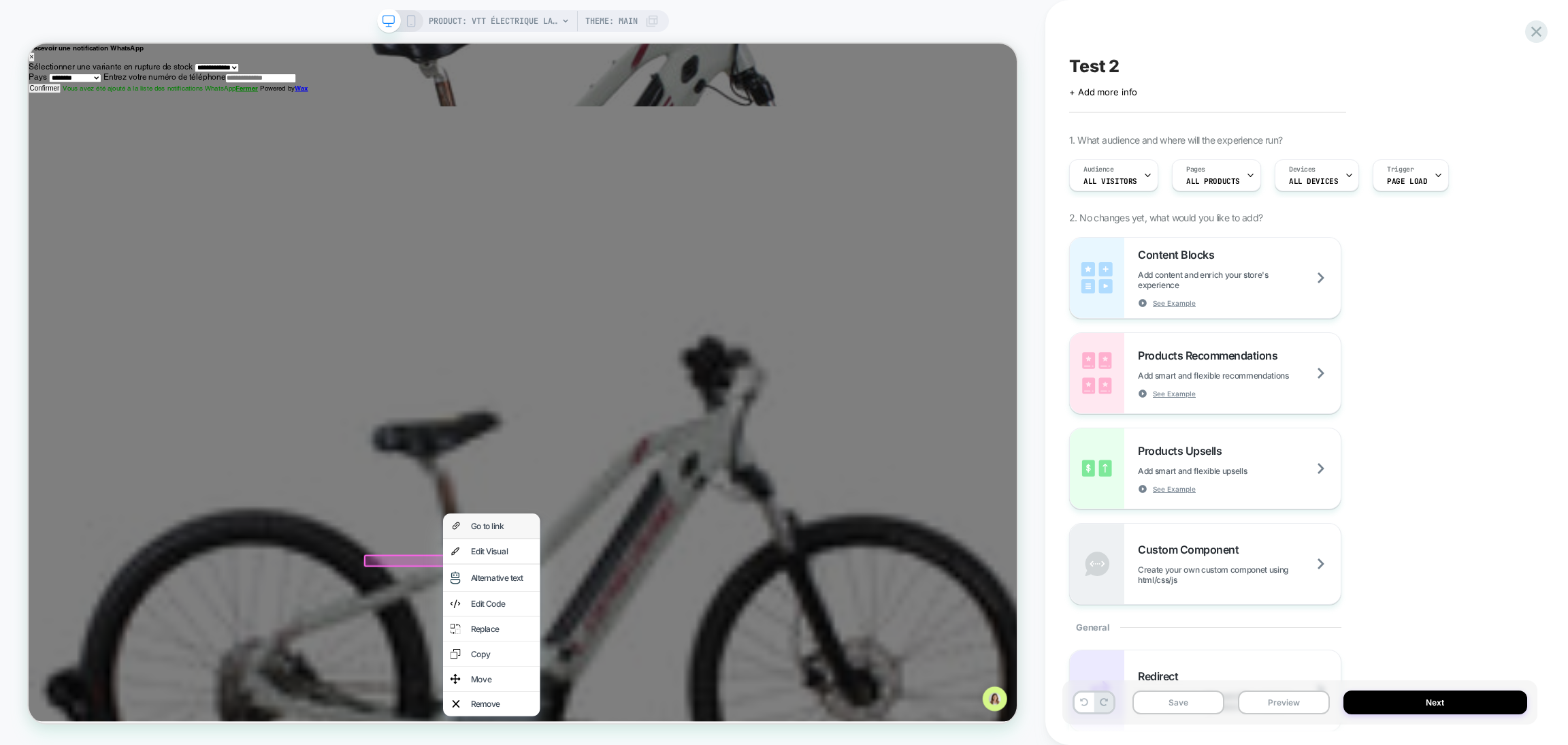
click at [636, 689] on div "Go to link" at bounding box center [659, 686] width 83 height 14
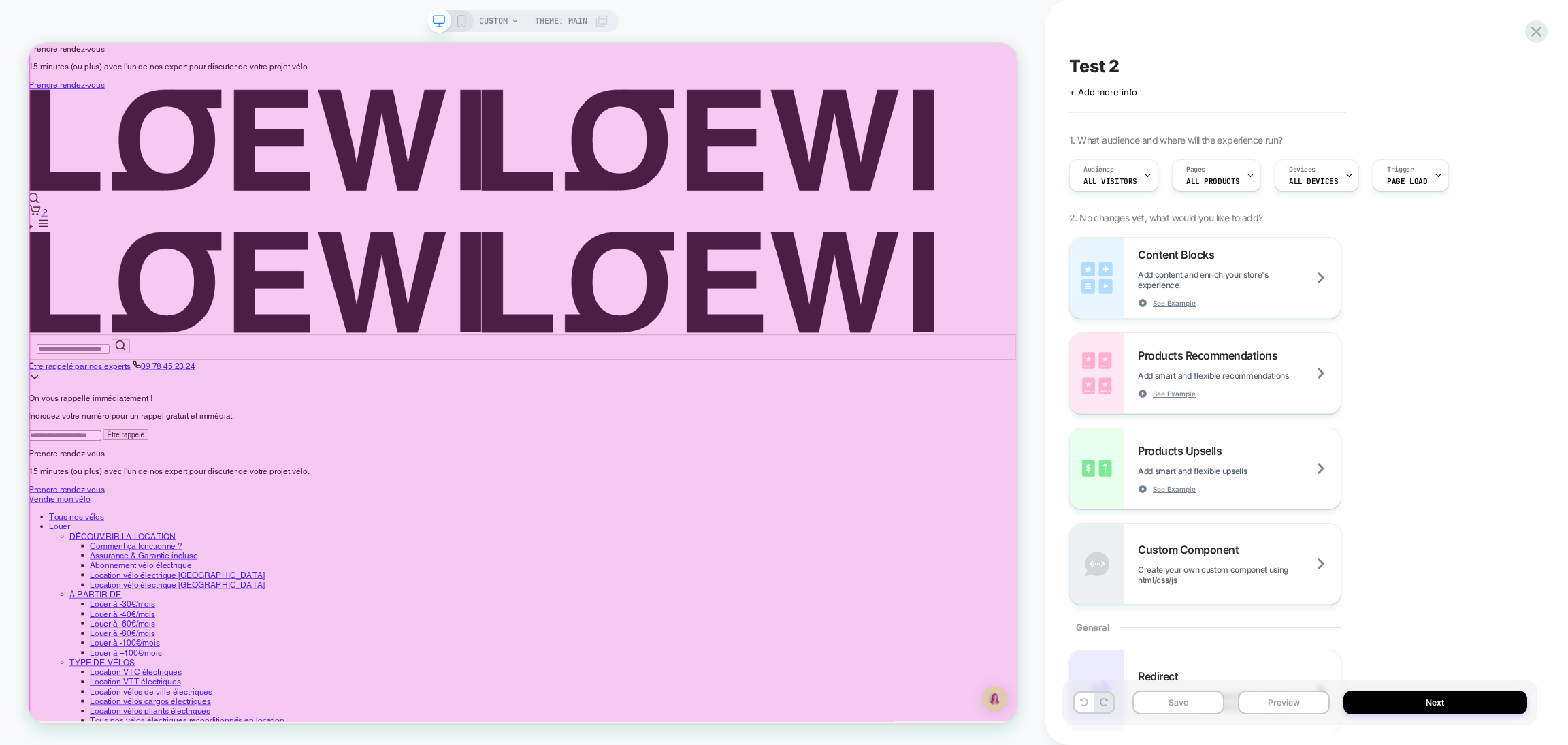
scroll to position [0, 0]
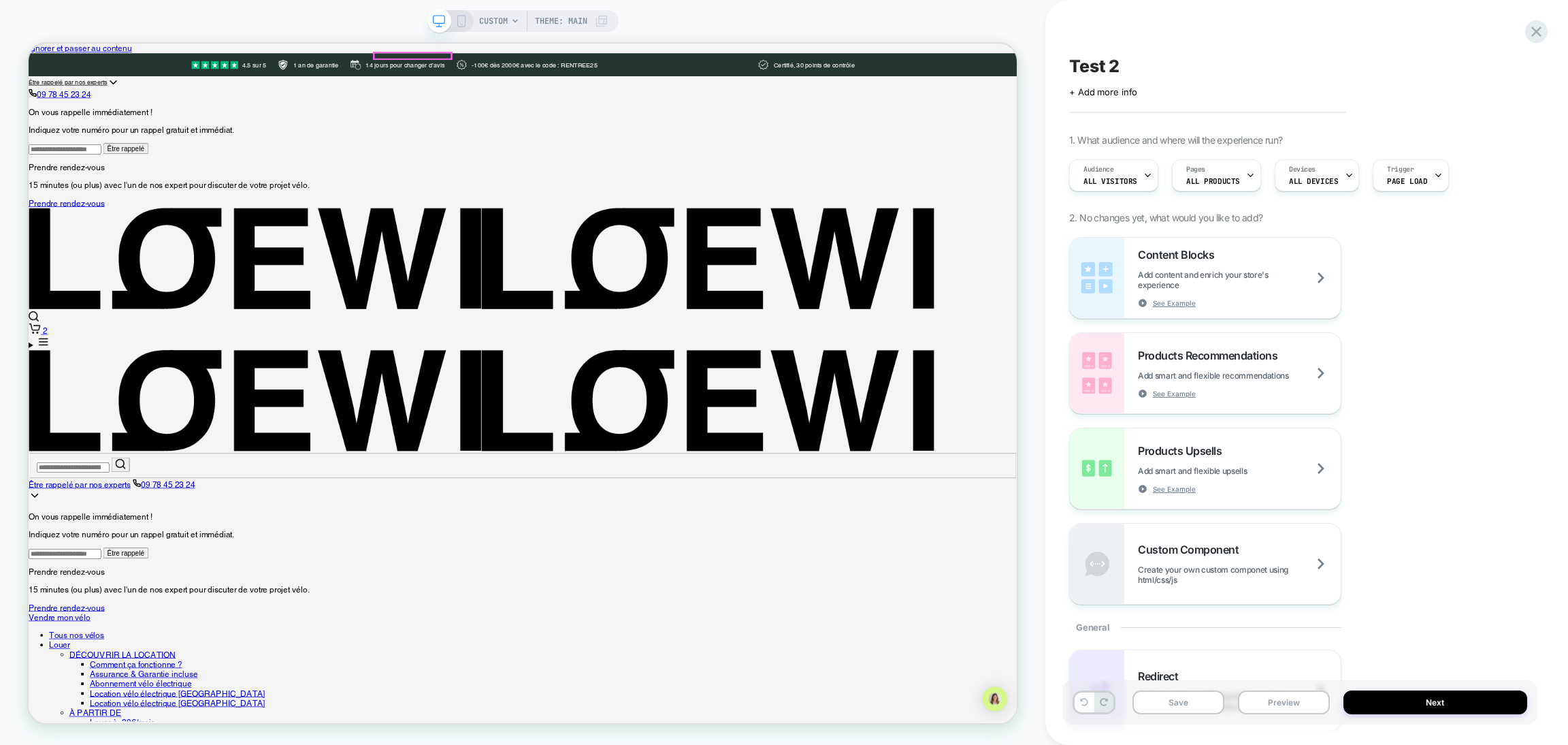
click at [530, 68] on p "14 jours pour changer d’avis" at bounding box center [531, 72] width 106 height 8
click at [660, 68] on p "-100€ dès 2000€ avec le code : RENTREE25" at bounding box center [703, 72] width 168 height 8
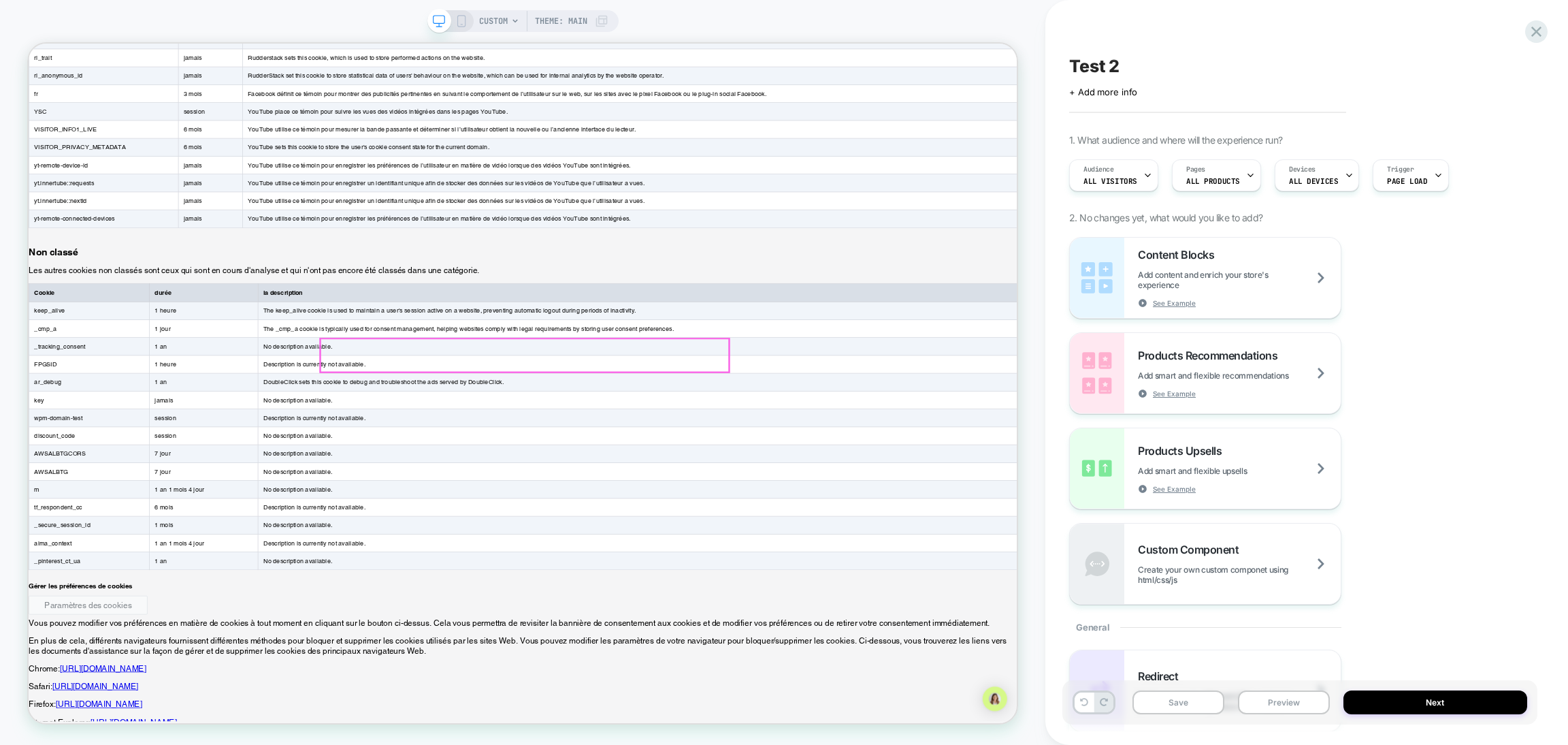
scroll to position [4592, 0]
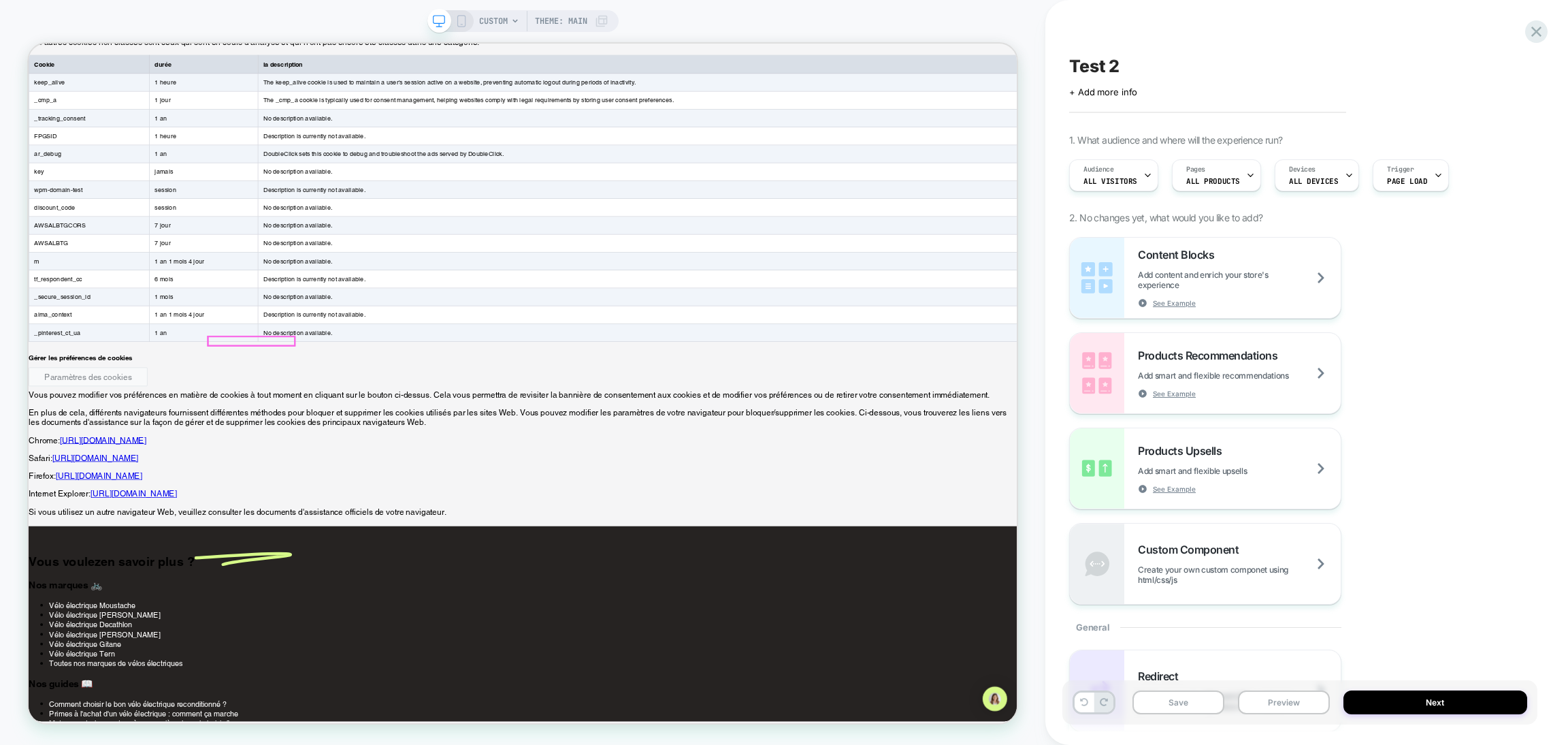
click at [464, 20] on icon at bounding box center [461, 20] width 12 height 12
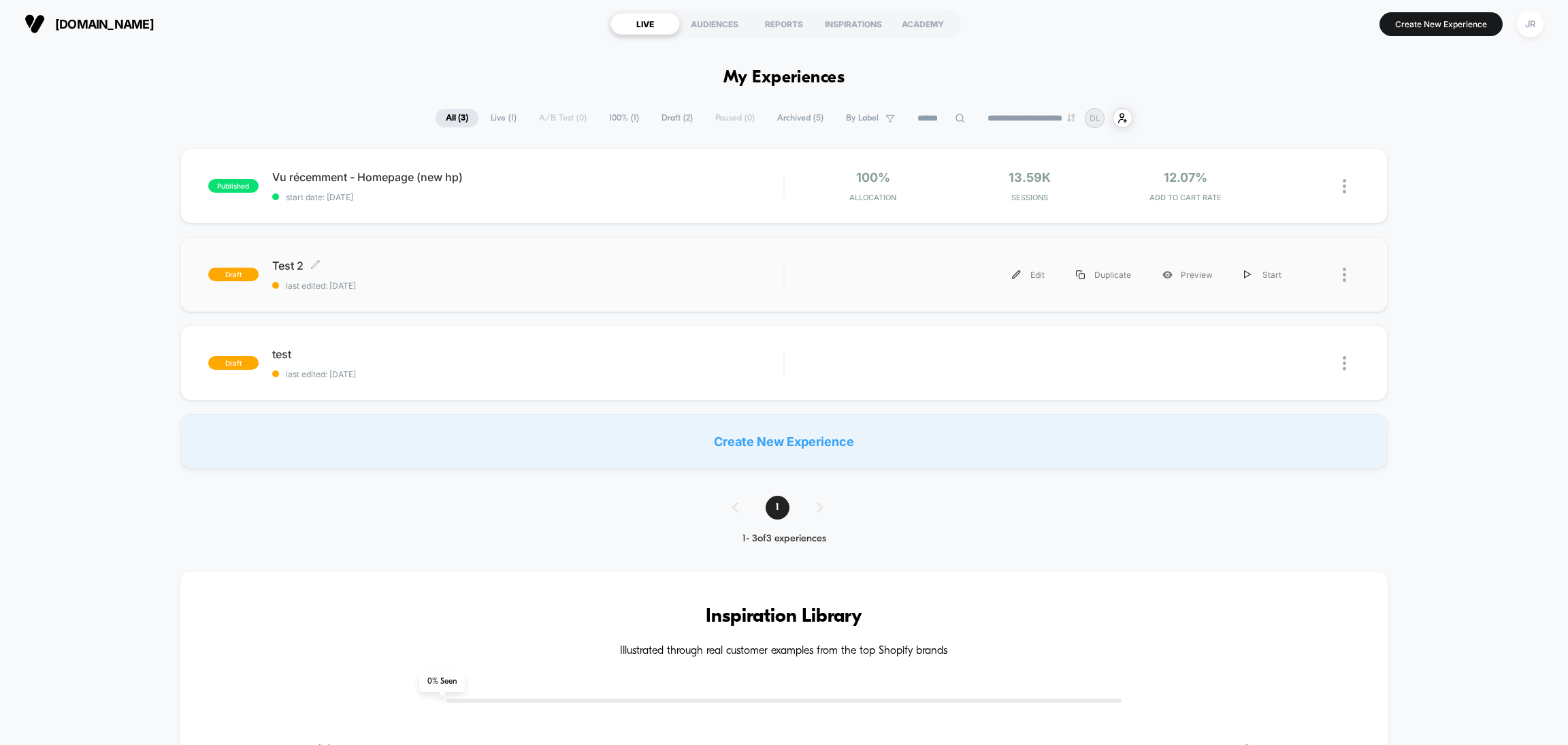
click at [493, 273] on div "Test 2 Click to edit experience details Click to edit experience details last e…" at bounding box center [528, 274] width 511 height 32
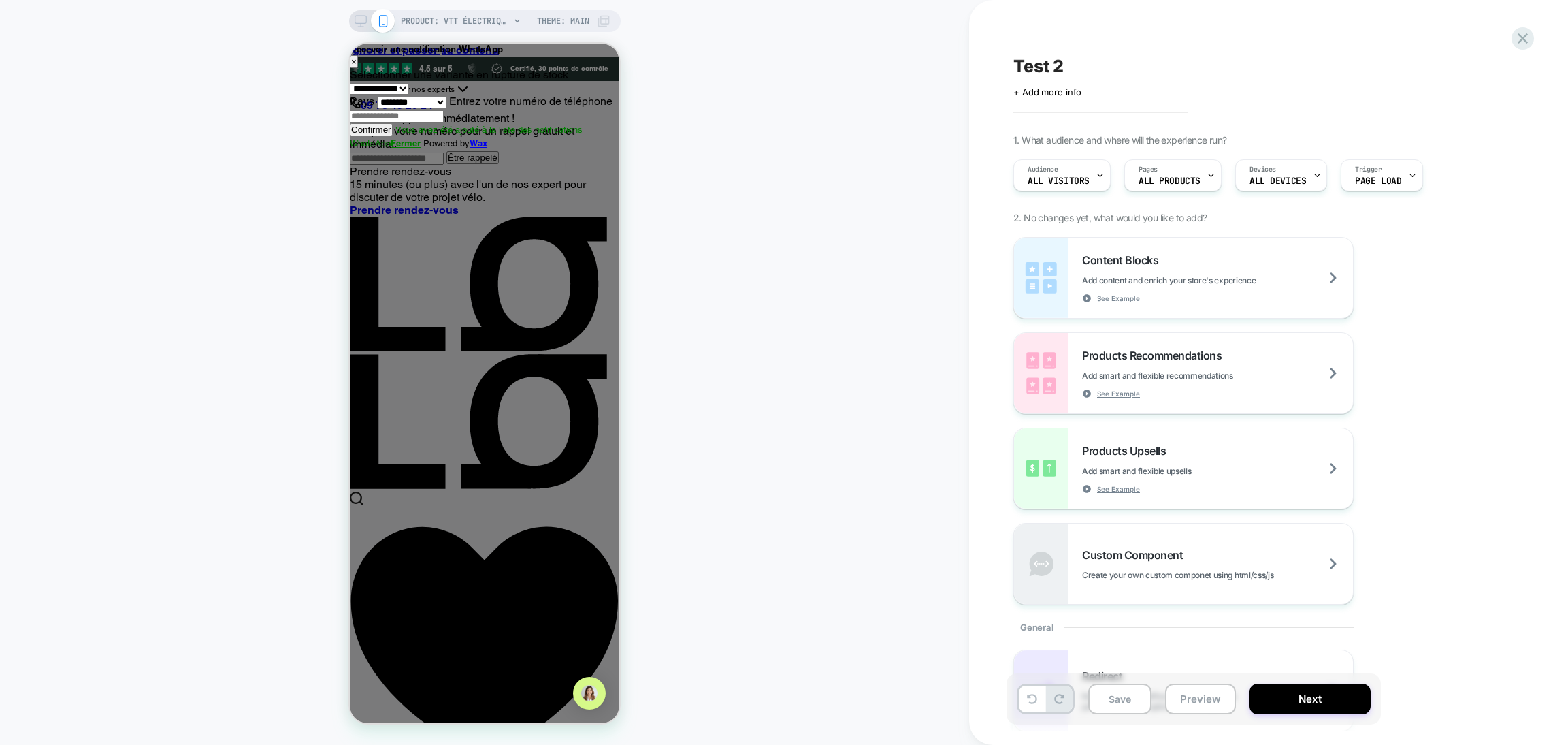
click at [358, 17] on icon at bounding box center [360, 20] width 12 height 12
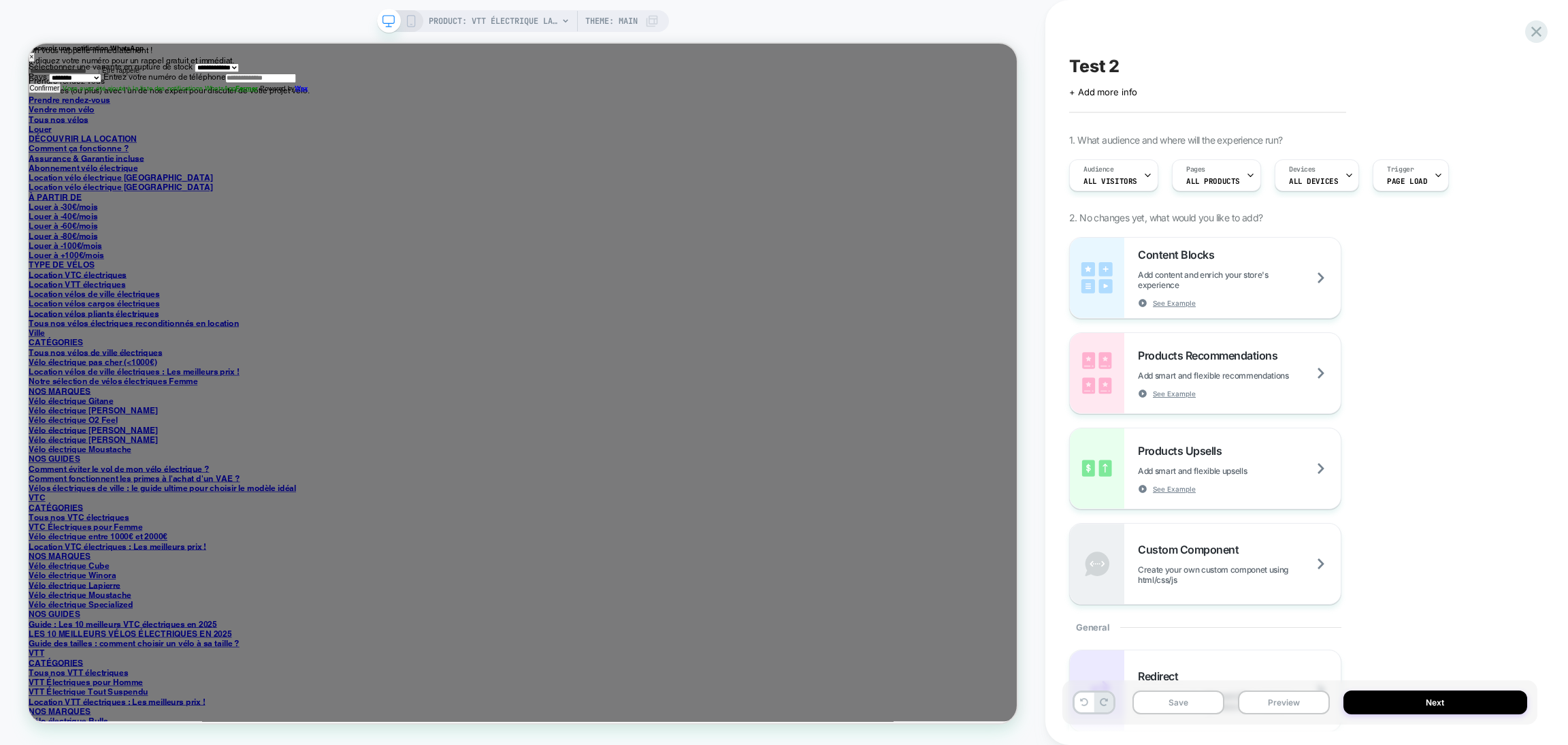
scroll to position [1268, 0]
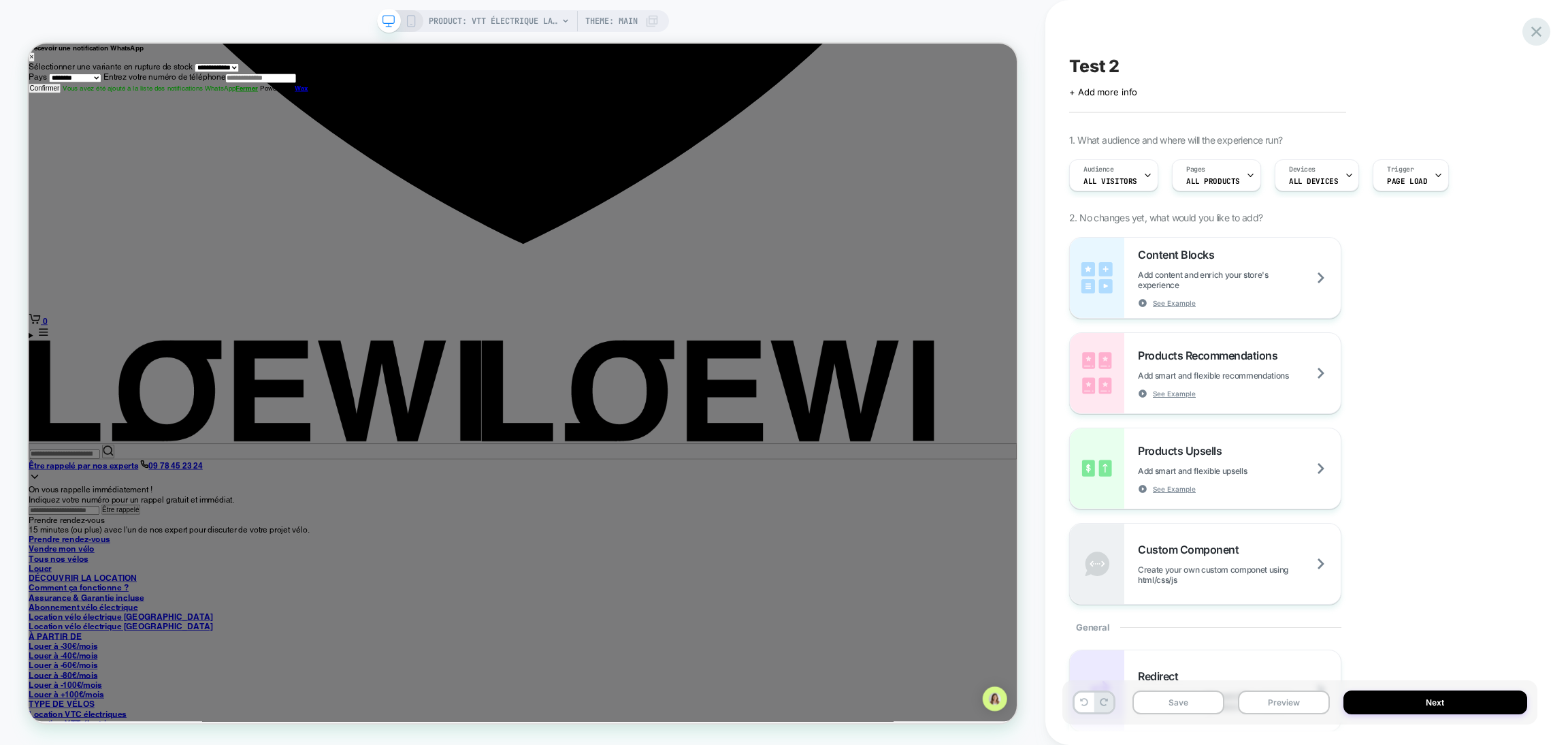
click at [1532, 32] on icon at bounding box center [1536, 31] width 18 height 18
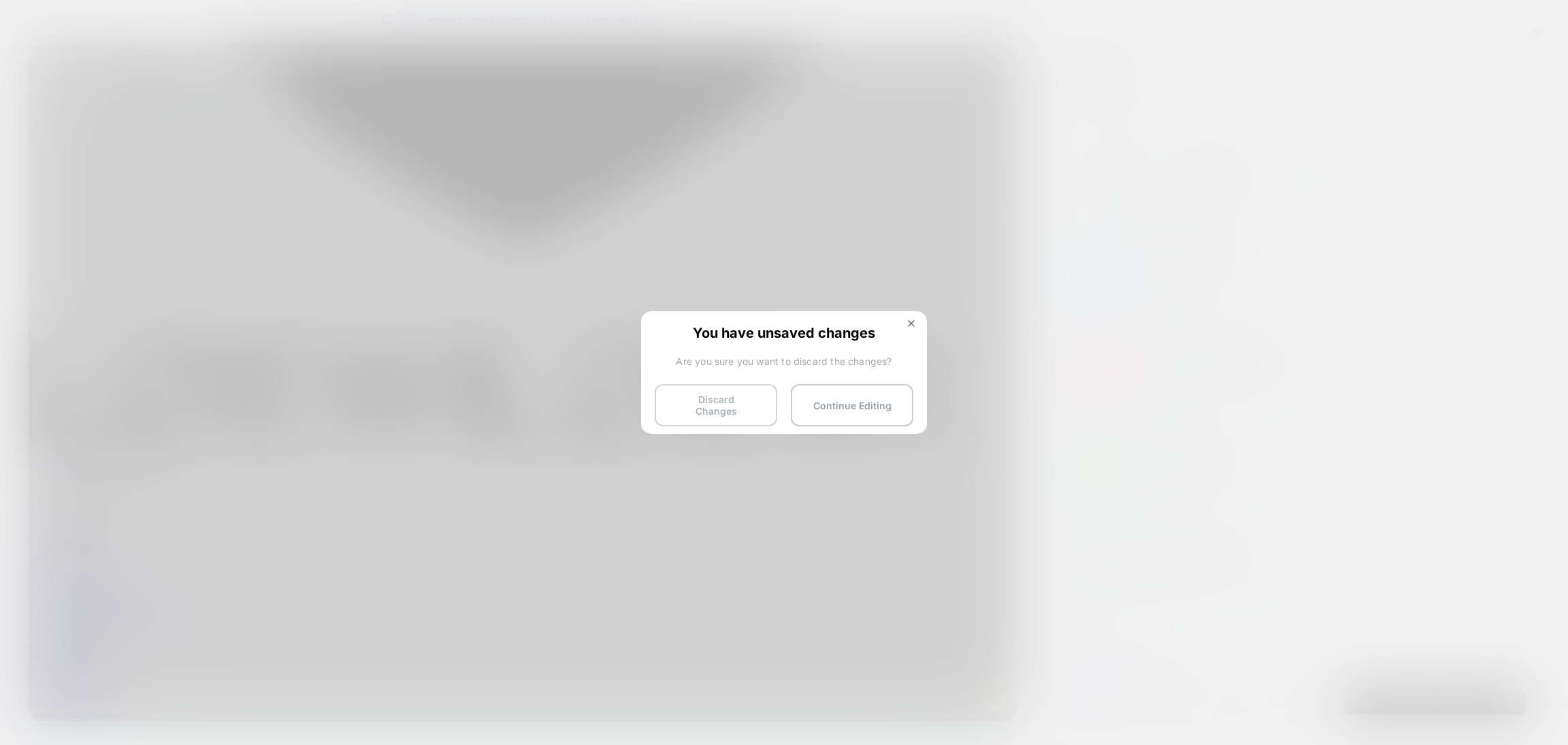
click at [711, 404] on button "Discard Changes" at bounding box center [716, 405] width 123 height 43
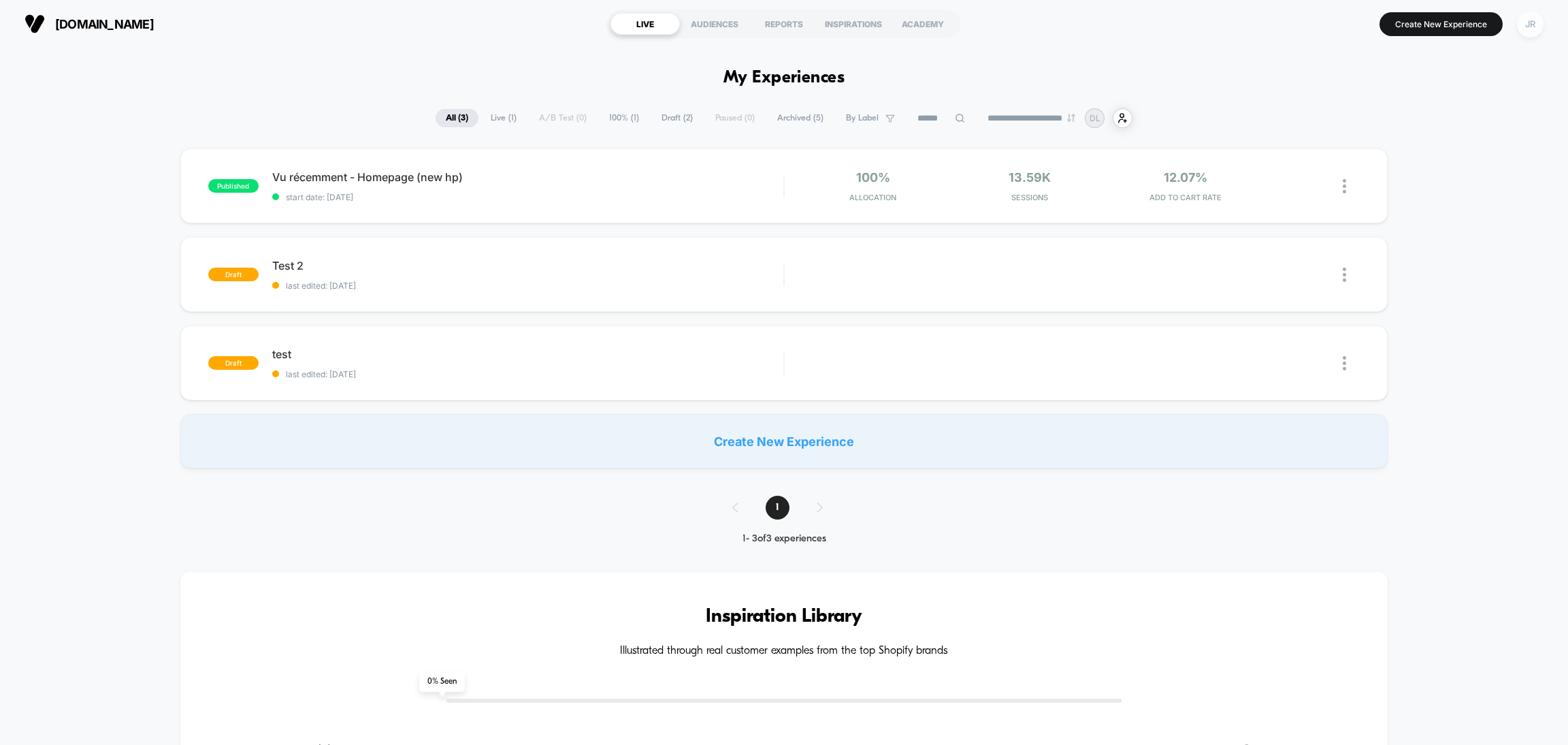
click at [1525, 22] on div "JR" at bounding box center [1530, 24] width 26 height 26
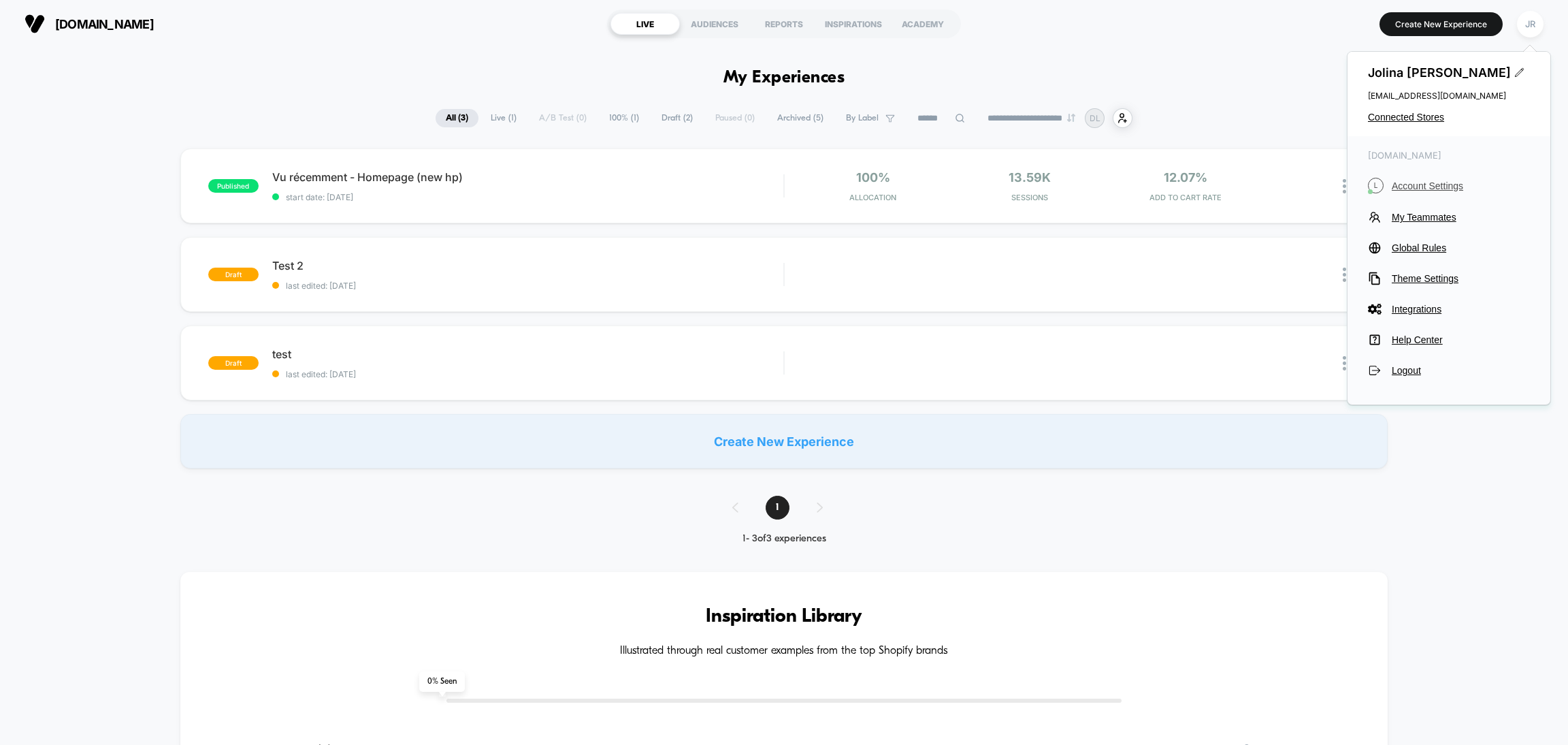
click at [1426, 187] on span "Account Settings" at bounding box center [1460, 185] width 138 height 11
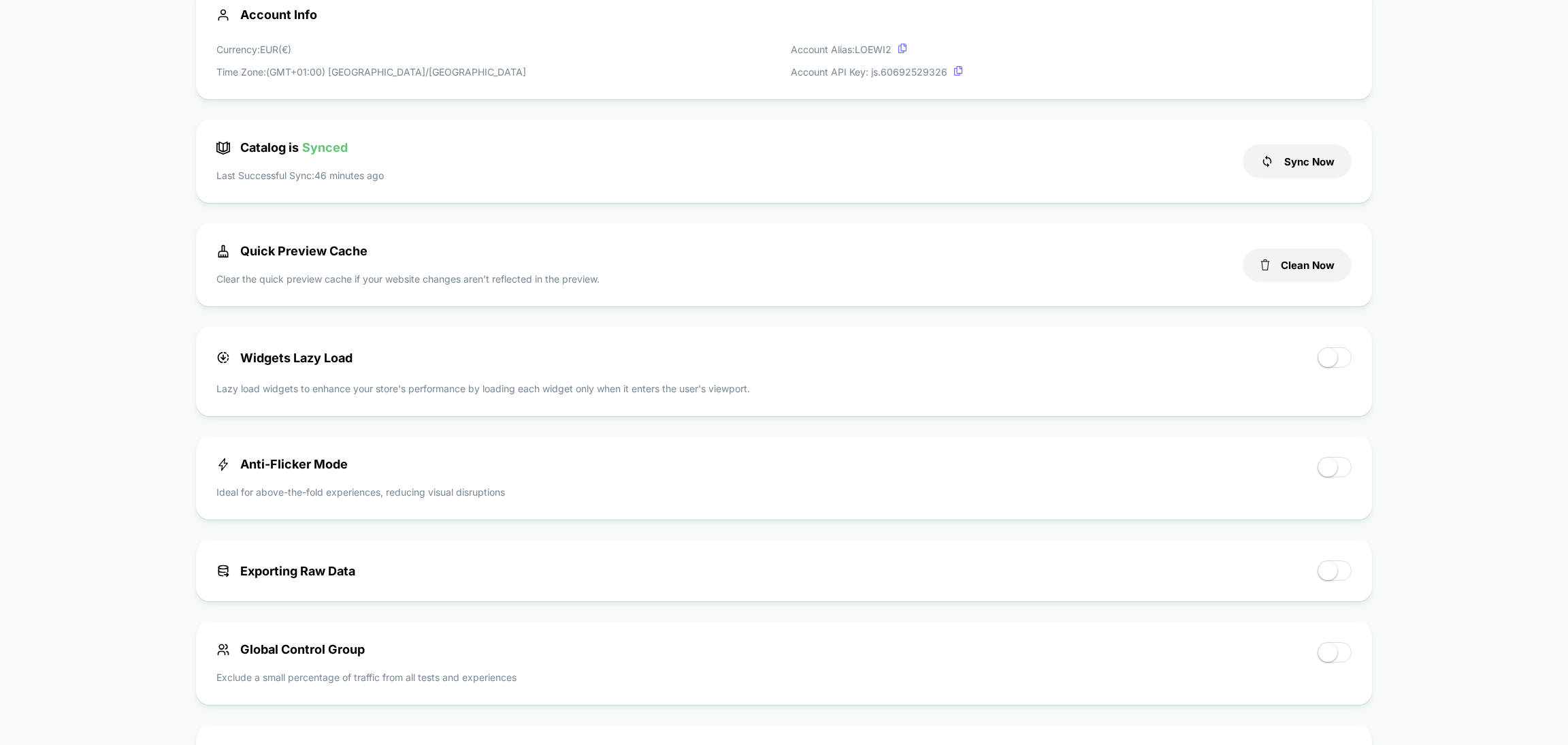
scroll to position [443, 0]
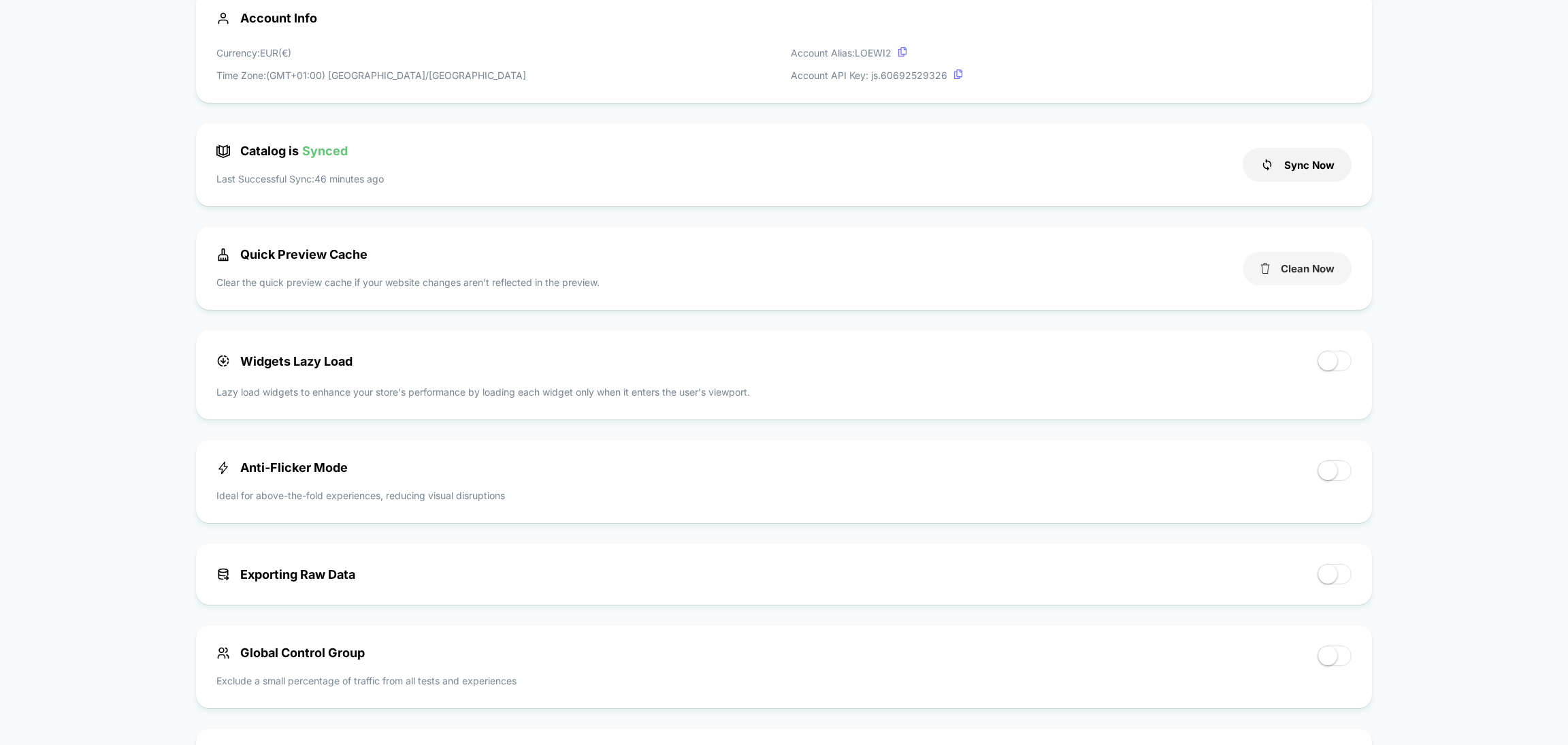
click at [1294, 274] on button "Clean Now" at bounding box center [1296, 269] width 109 height 34
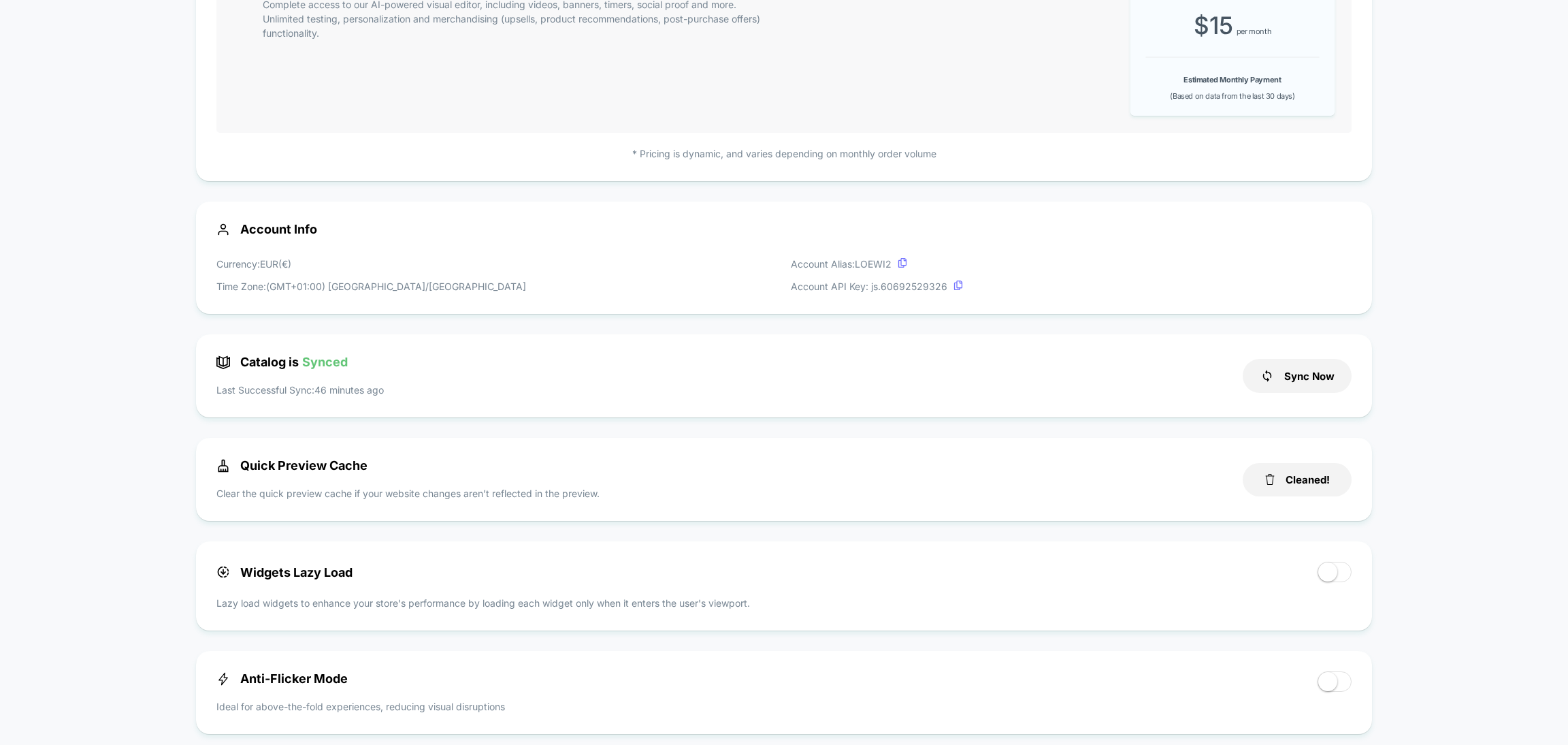
scroll to position [0, 0]
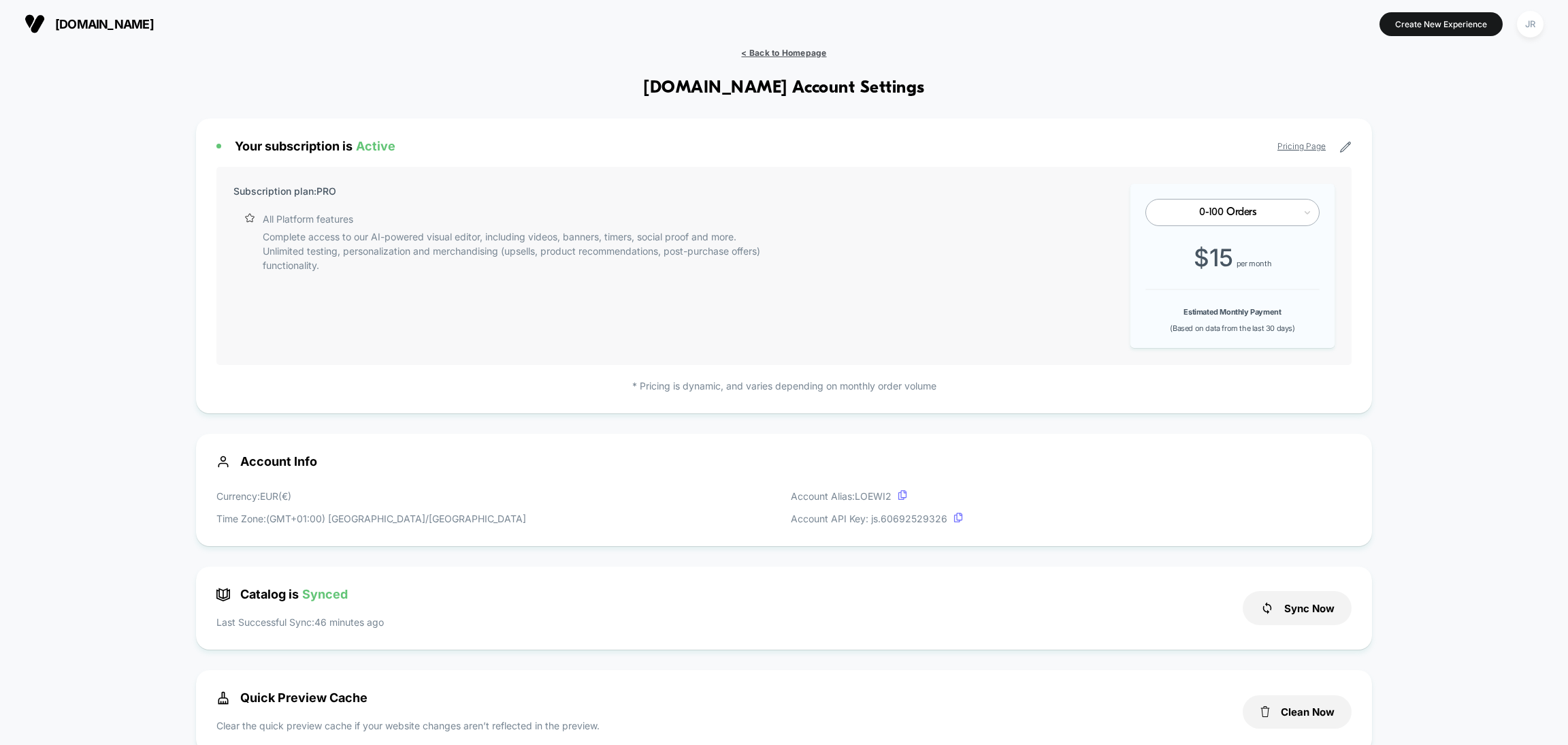
click at [769, 50] on span "< Back to Homepage" at bounding box center [783, 52] width 85 height 10
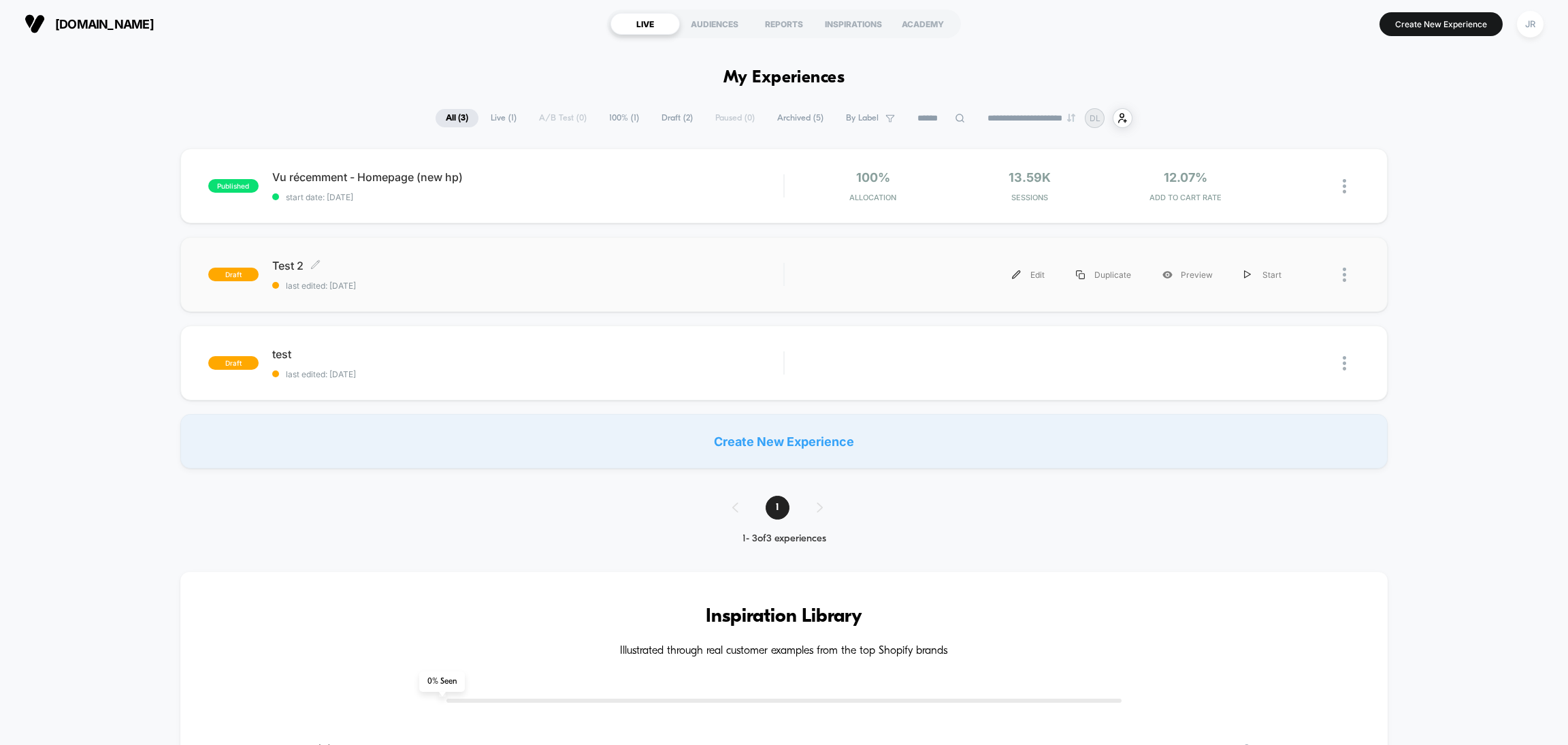
click at [479, 271] on span "Test 2 Click to edit experience details" at bounding box center [528, 265] width 511 height 14
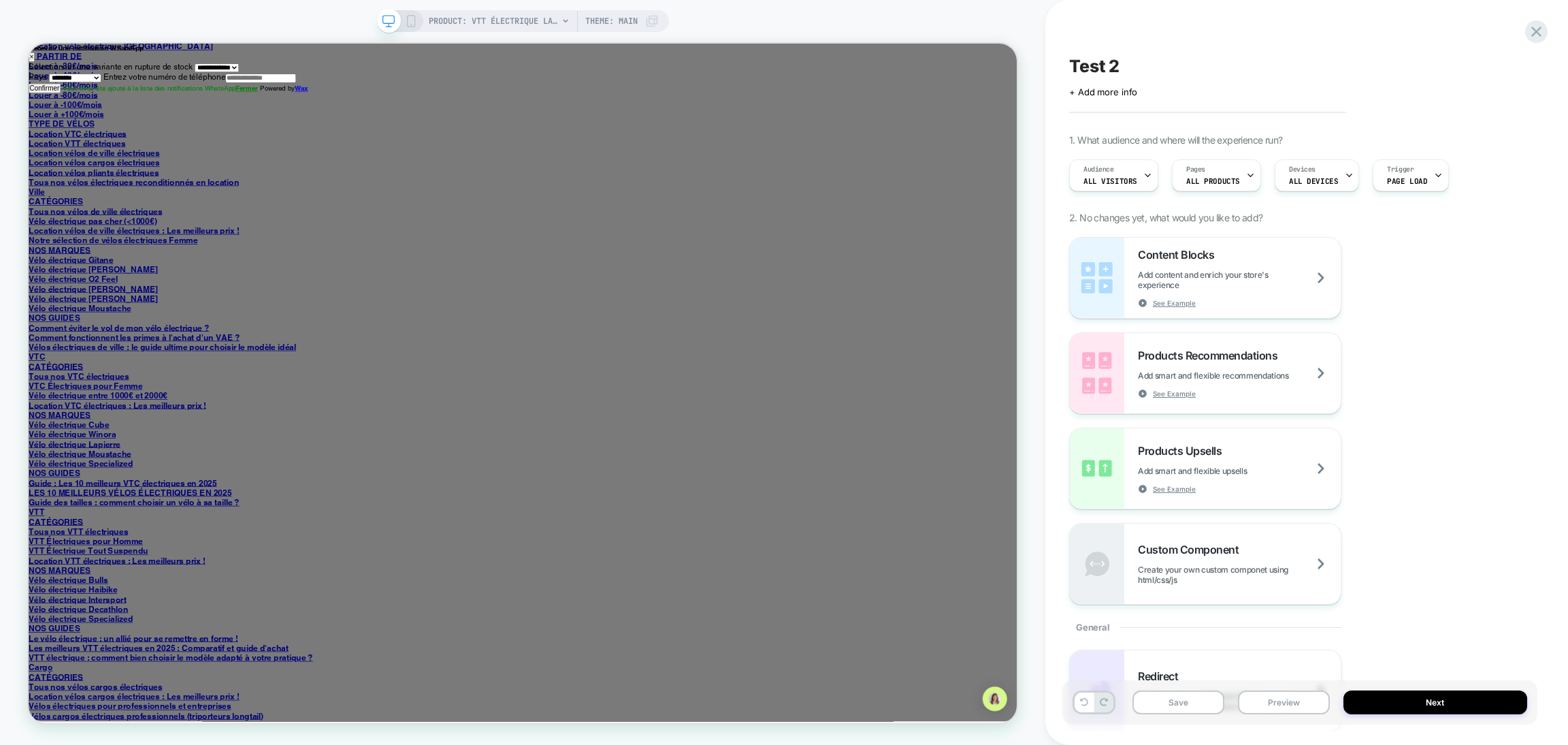
scroll to position [2654, 0]
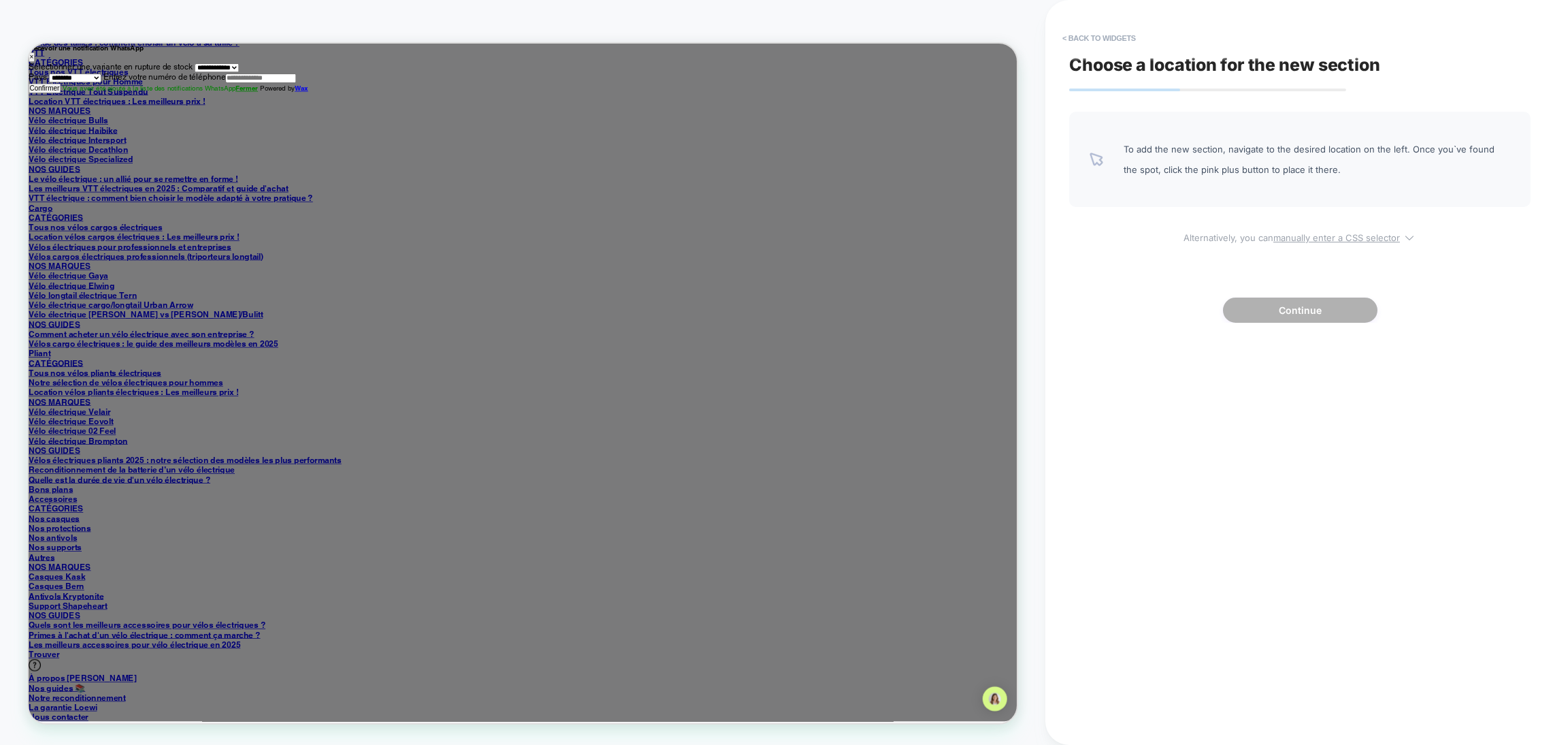
click at [281, 251] on u "manually enter a CSS selector" at bounding box center [140, 258] width 281 height 13
select select "*******"
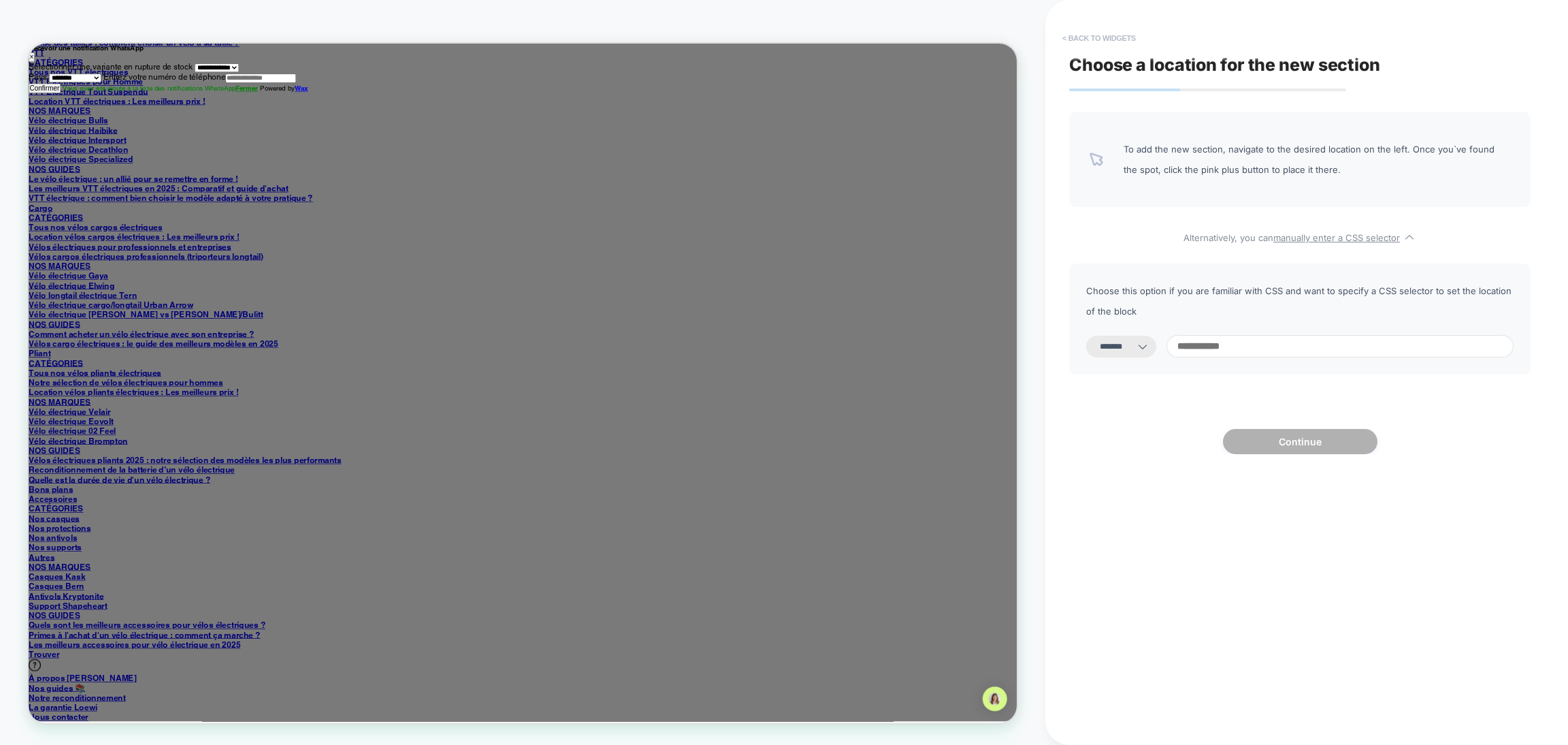
click at [1079, 38] on button "< Back to widgets" at bounding box center [1099, 38] width 87 height 22
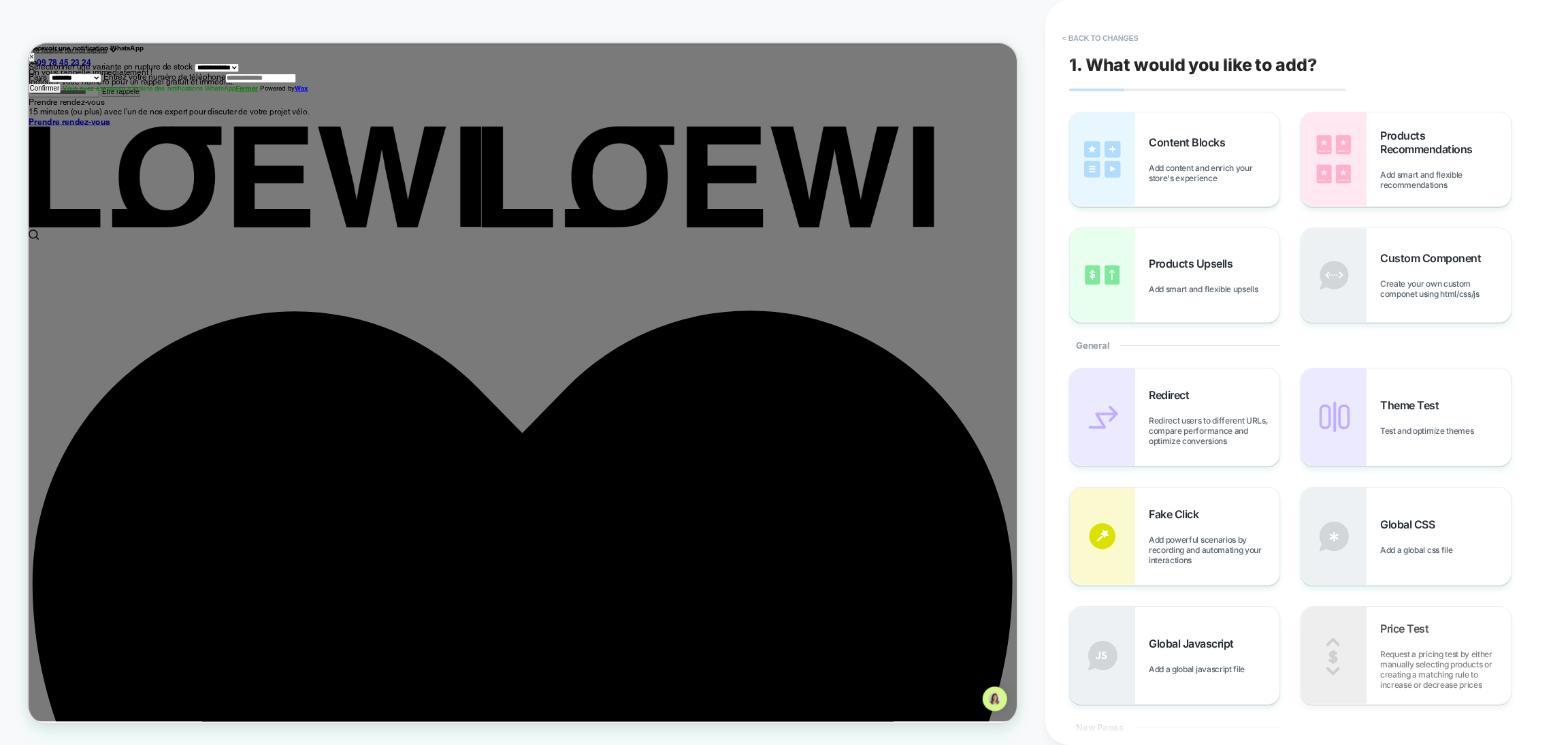
scroll to position [0, 0]
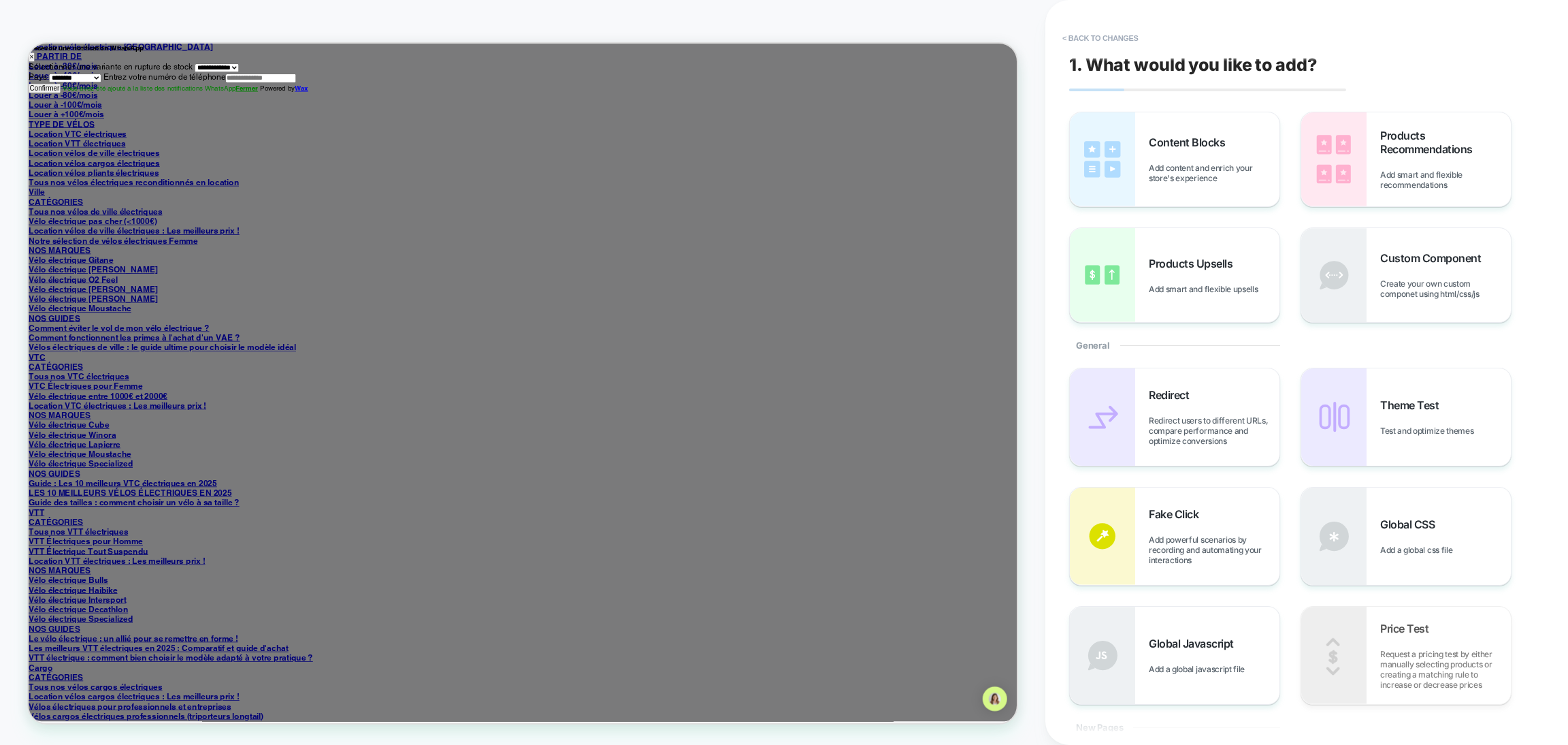
scroll to position [2143, 0]
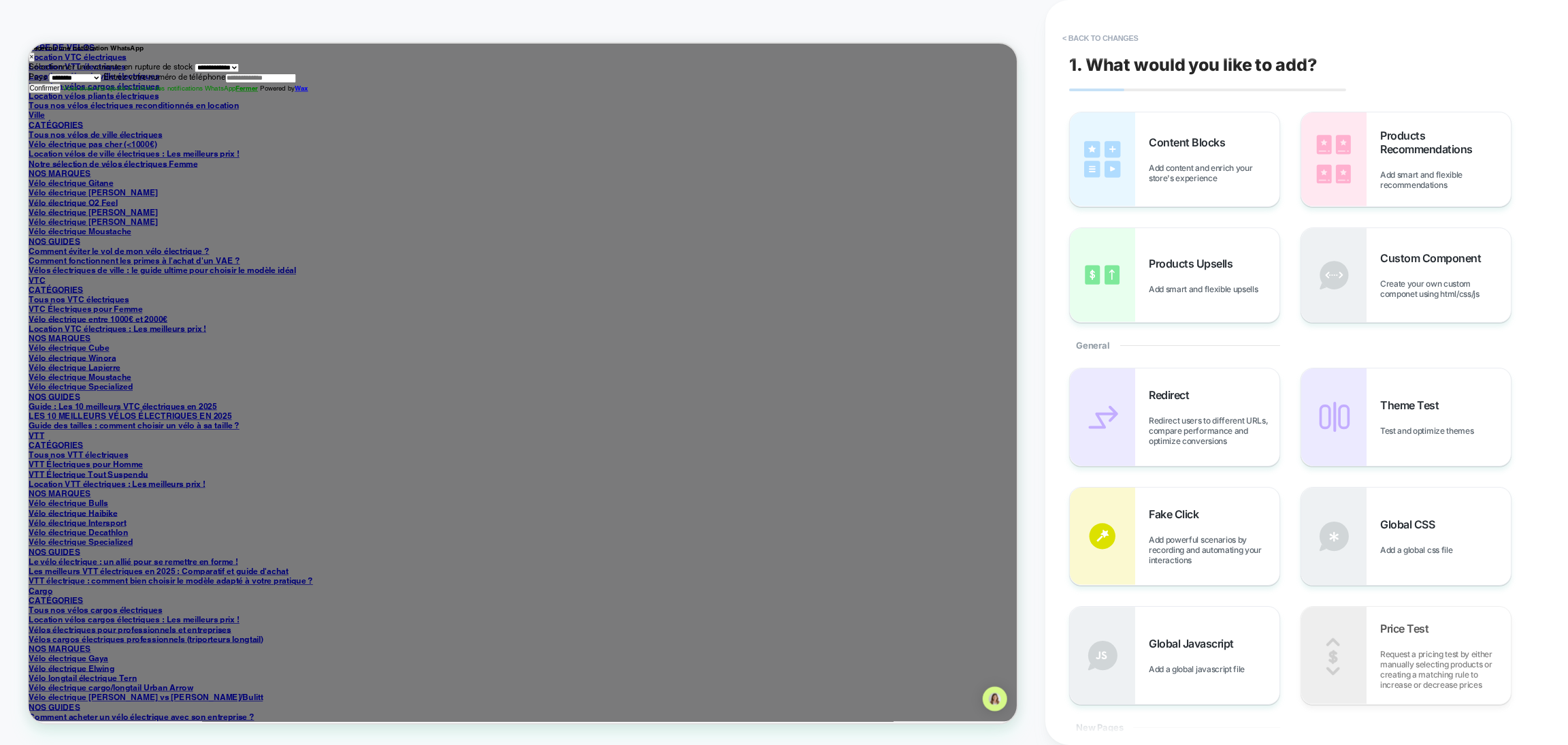
drag, startPoint x: 530, startPoint y: 394, endPoint x: 532, endPoint y: 386, distance: 8.2
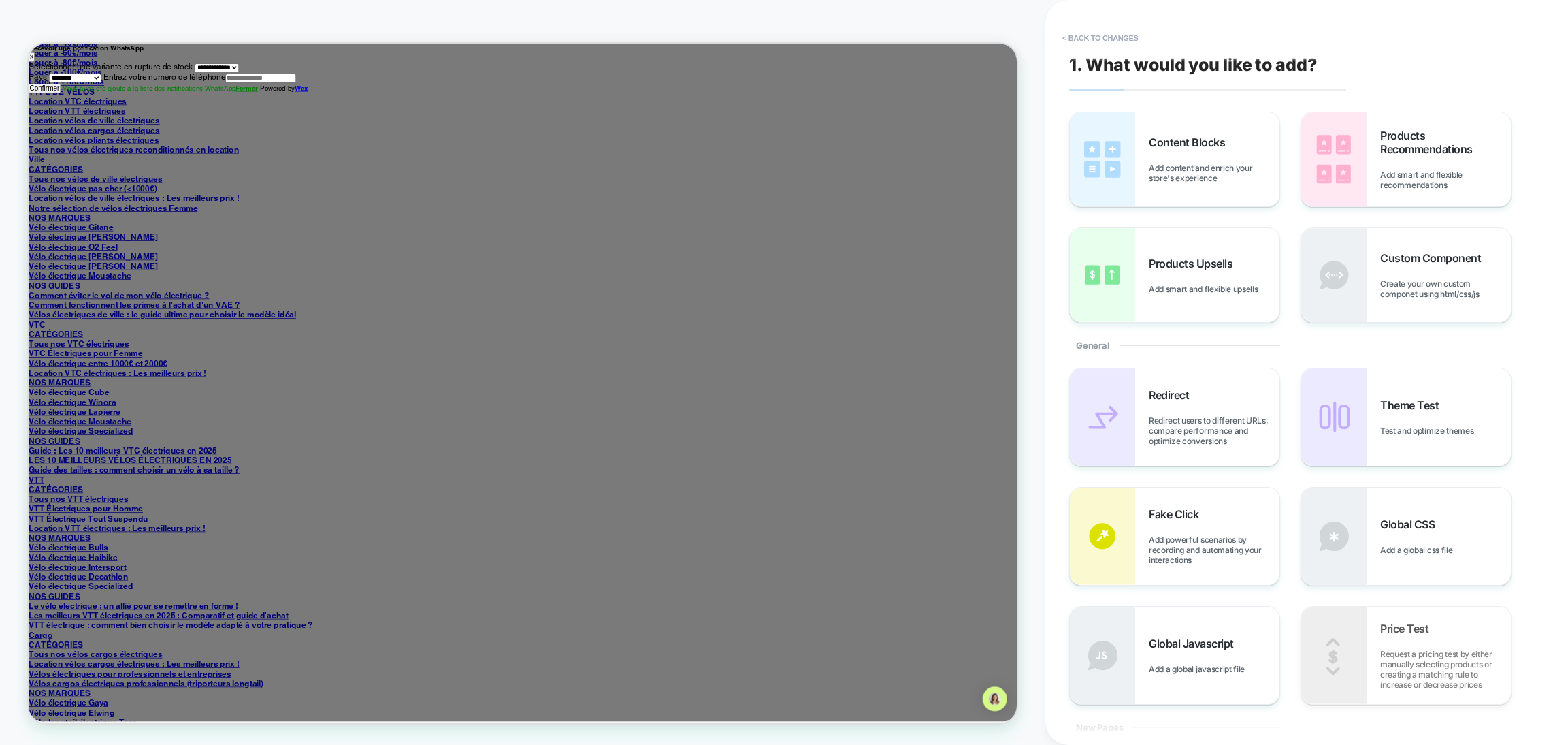
scroll to position [1677, 0]
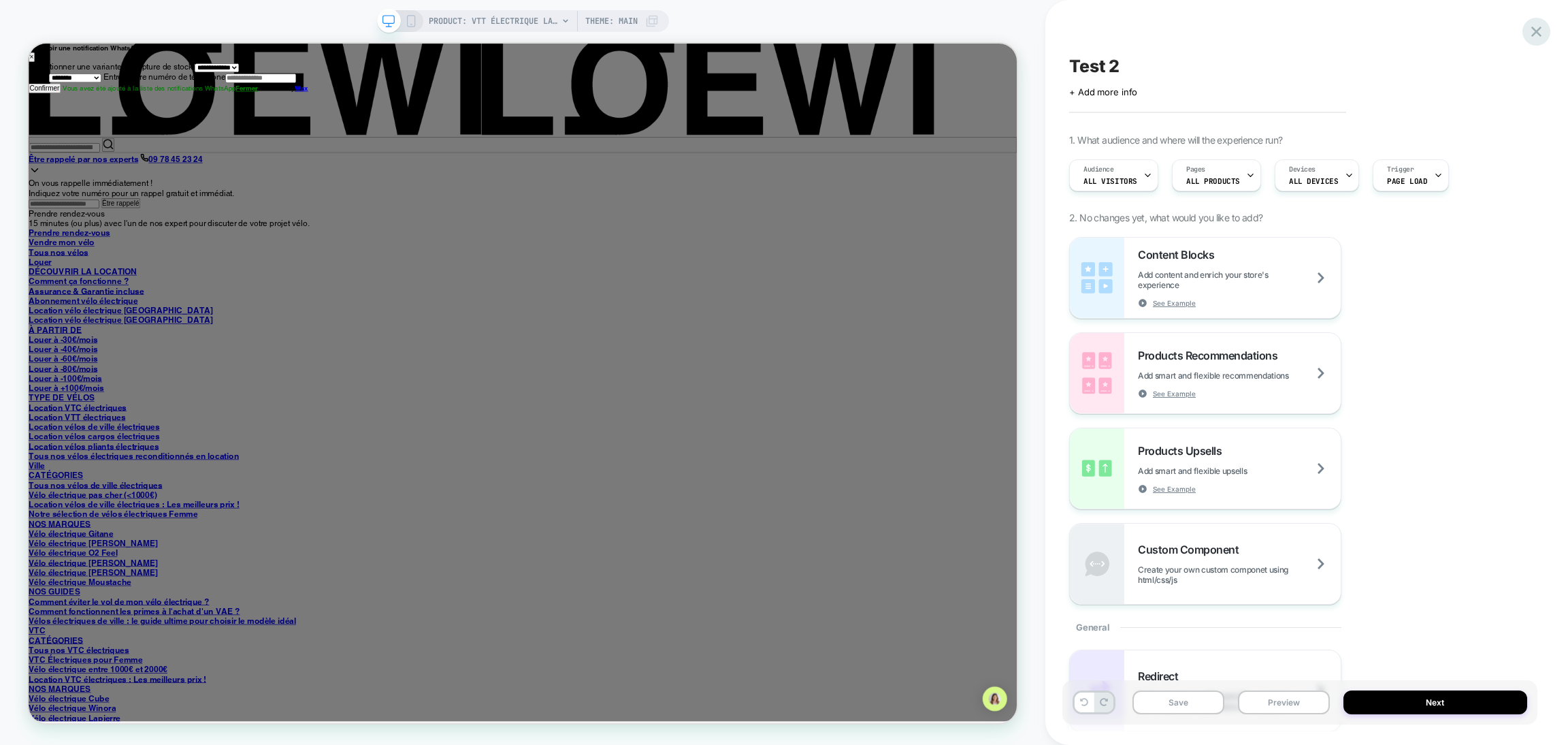
click at [1536, 33] on icon at bounding box center [1536, 31] width 10 height 10
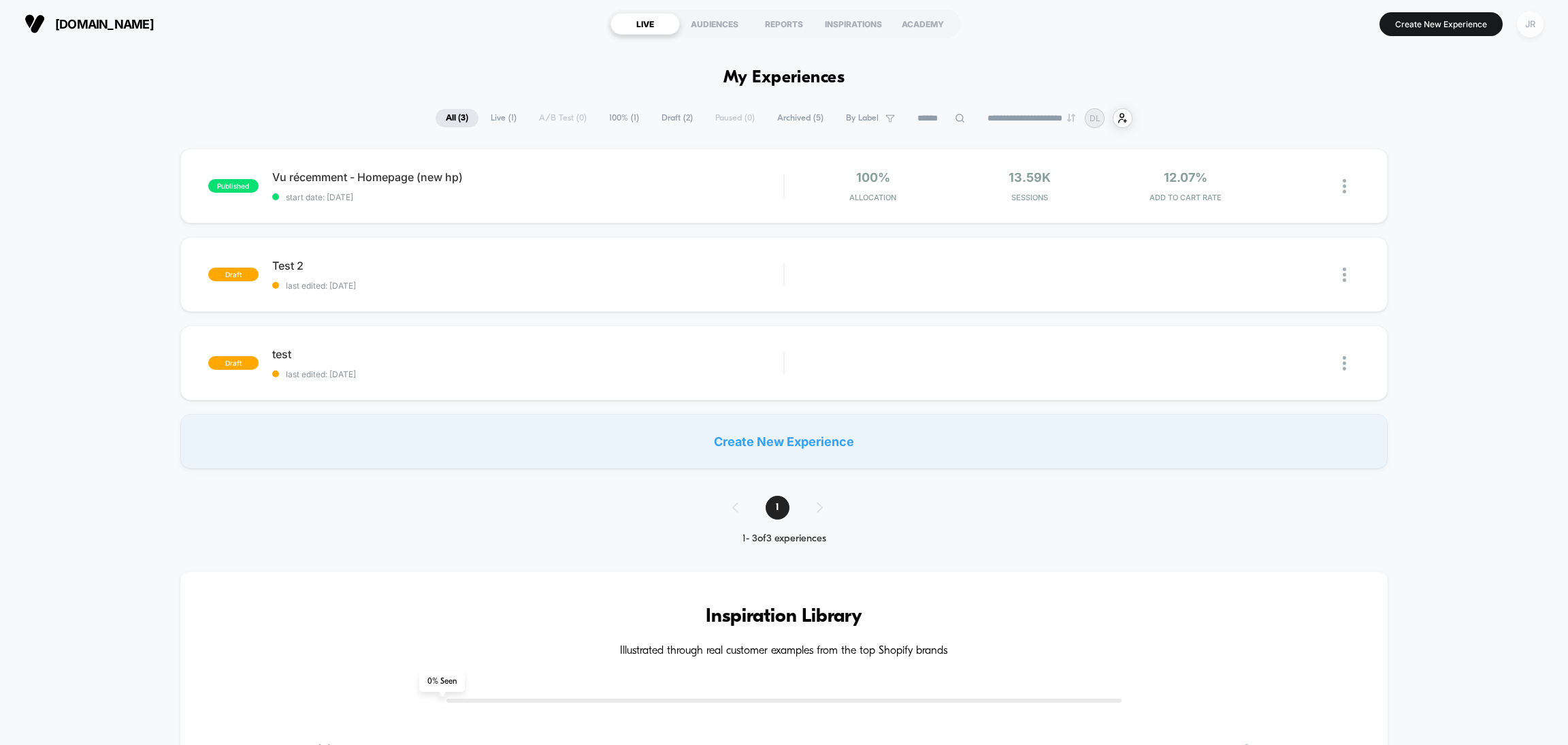
click at [1525, 25] on div "JR" at bounding box center [1530, 24] width 26 height 26
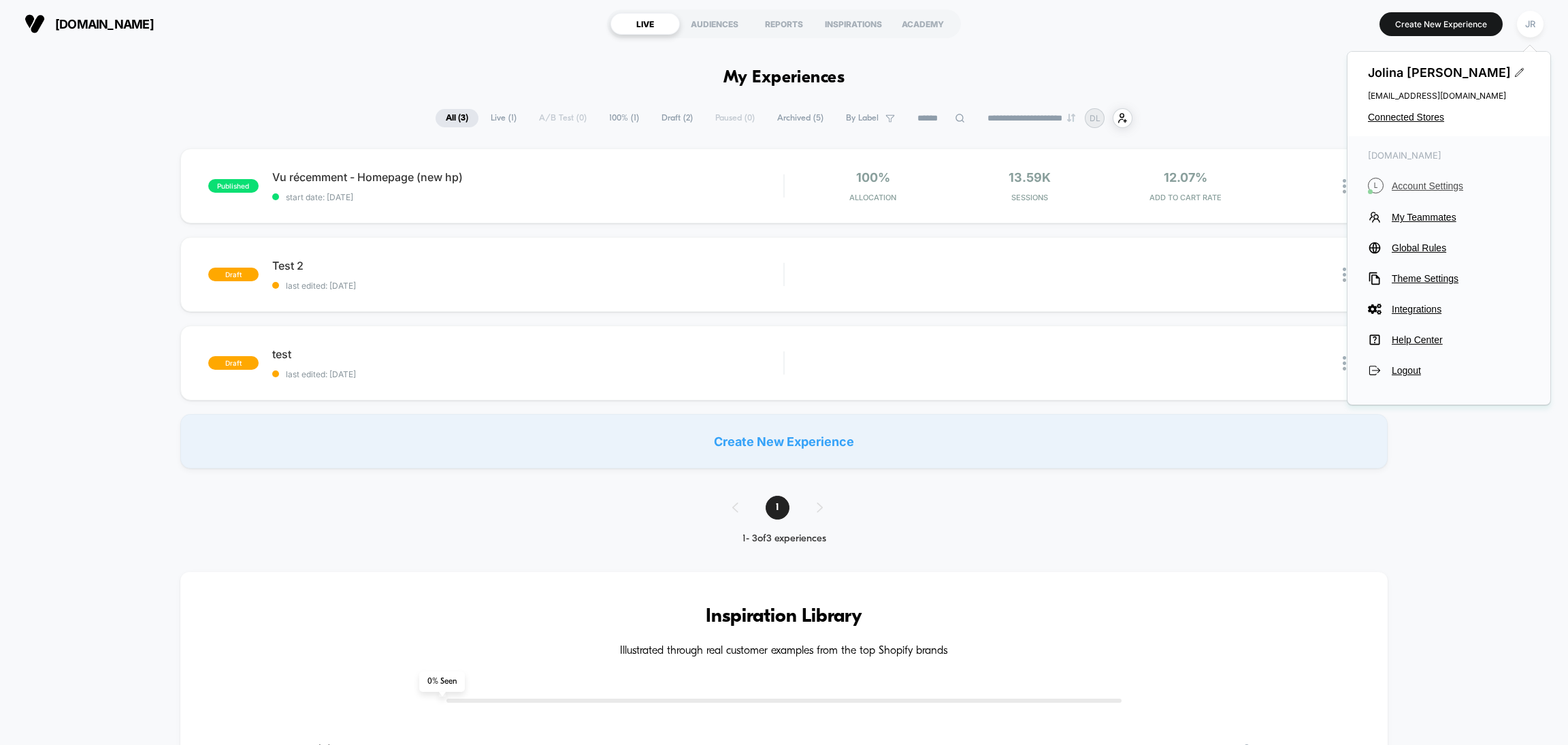
click at [1419, 183] on span "Account Settings" at bounding box center [1460, 185] width 138 height 11
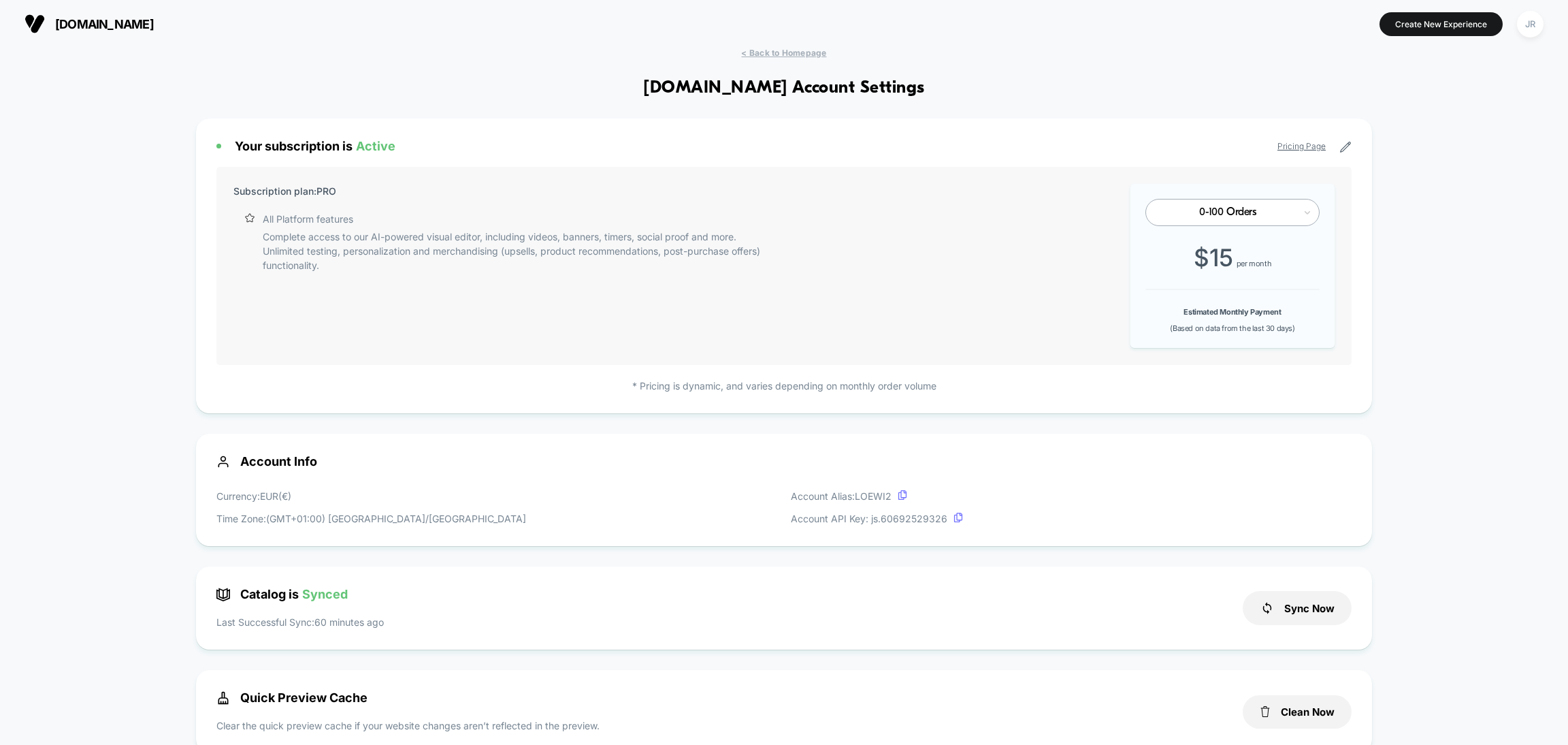
click at [77, 22] on span "loewi.fr" at bounding box center [104, 24] width 99 height 14
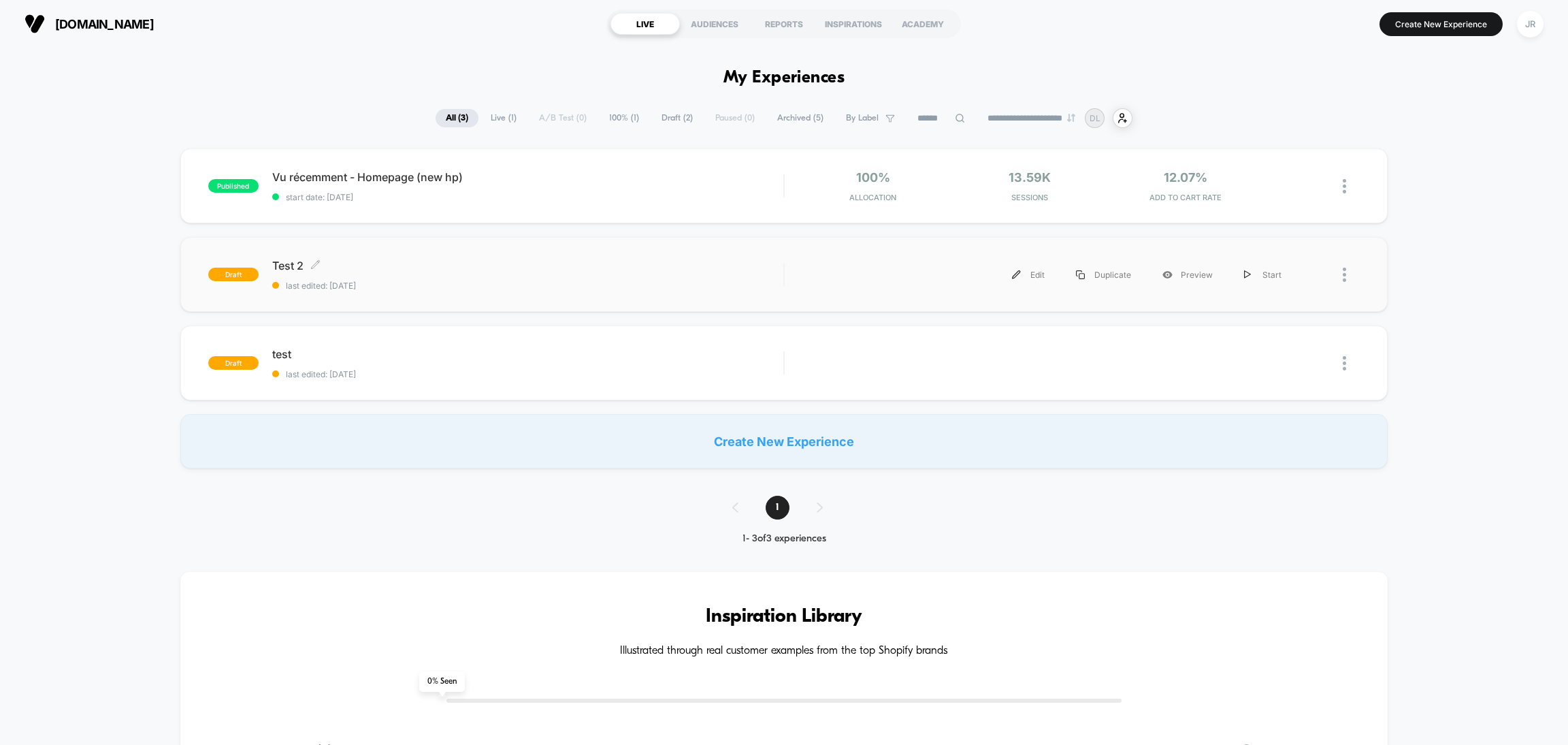
click at [519, 261] on span "Test 2 Click to edit experience details" at bounding box center [528, 265] width 511 height 14
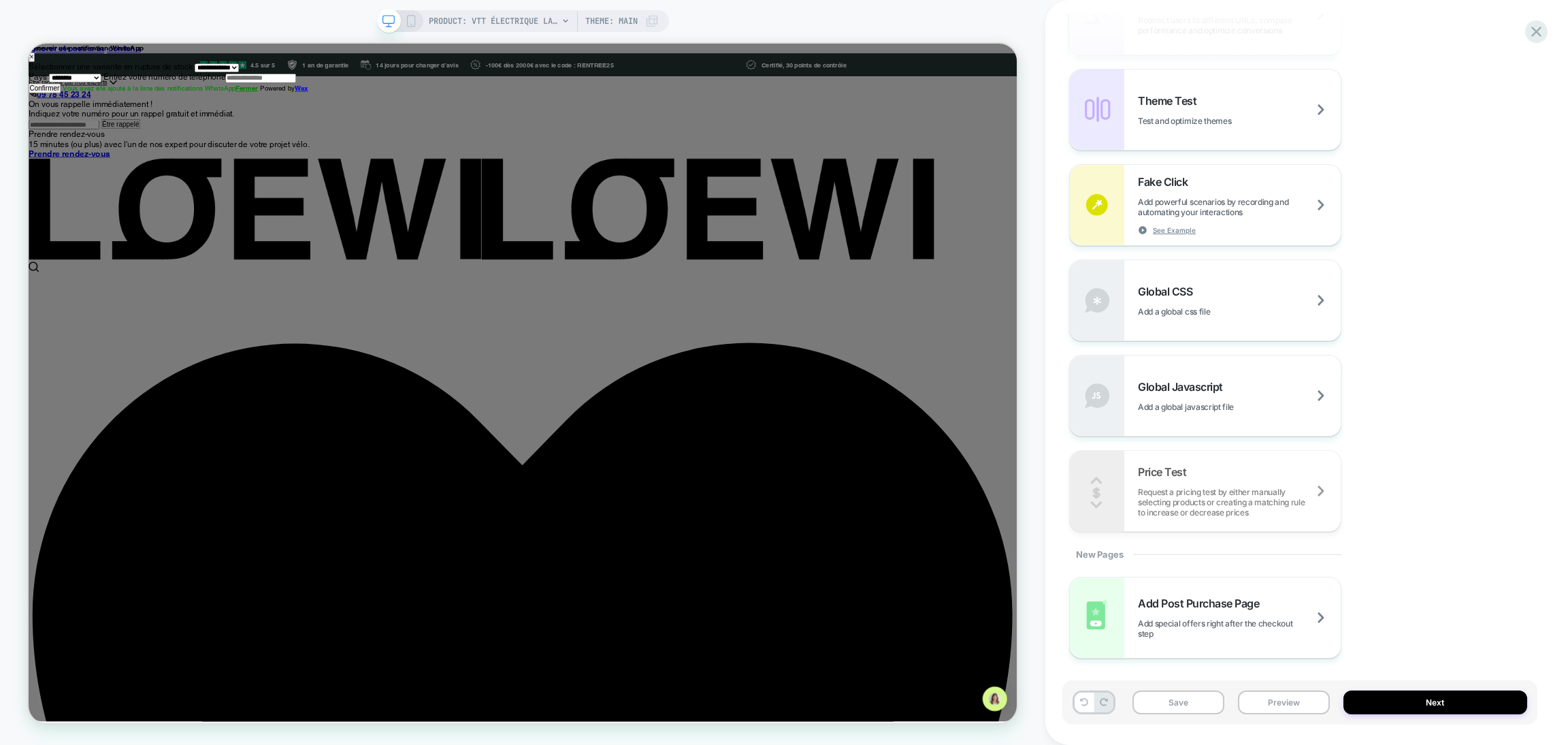
click at [1471, 141] on div "Redirect Redirect users to different URLs, compare performance and optimize con…" at bounding box center [1300, 253] width 462 height 558
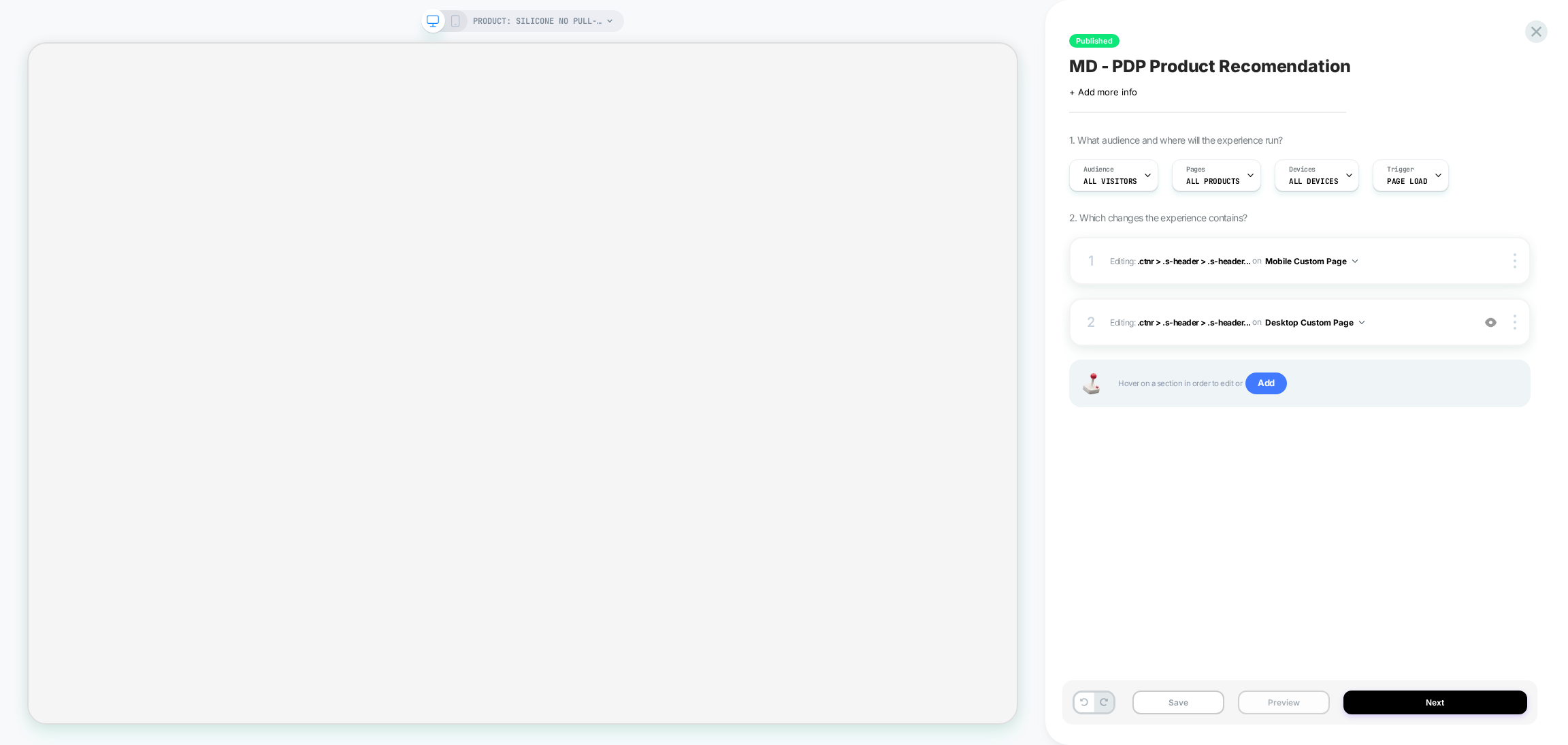
click at [1273, 699] on button "Preview" at bounding box center [1283, 702] width 92 height 24
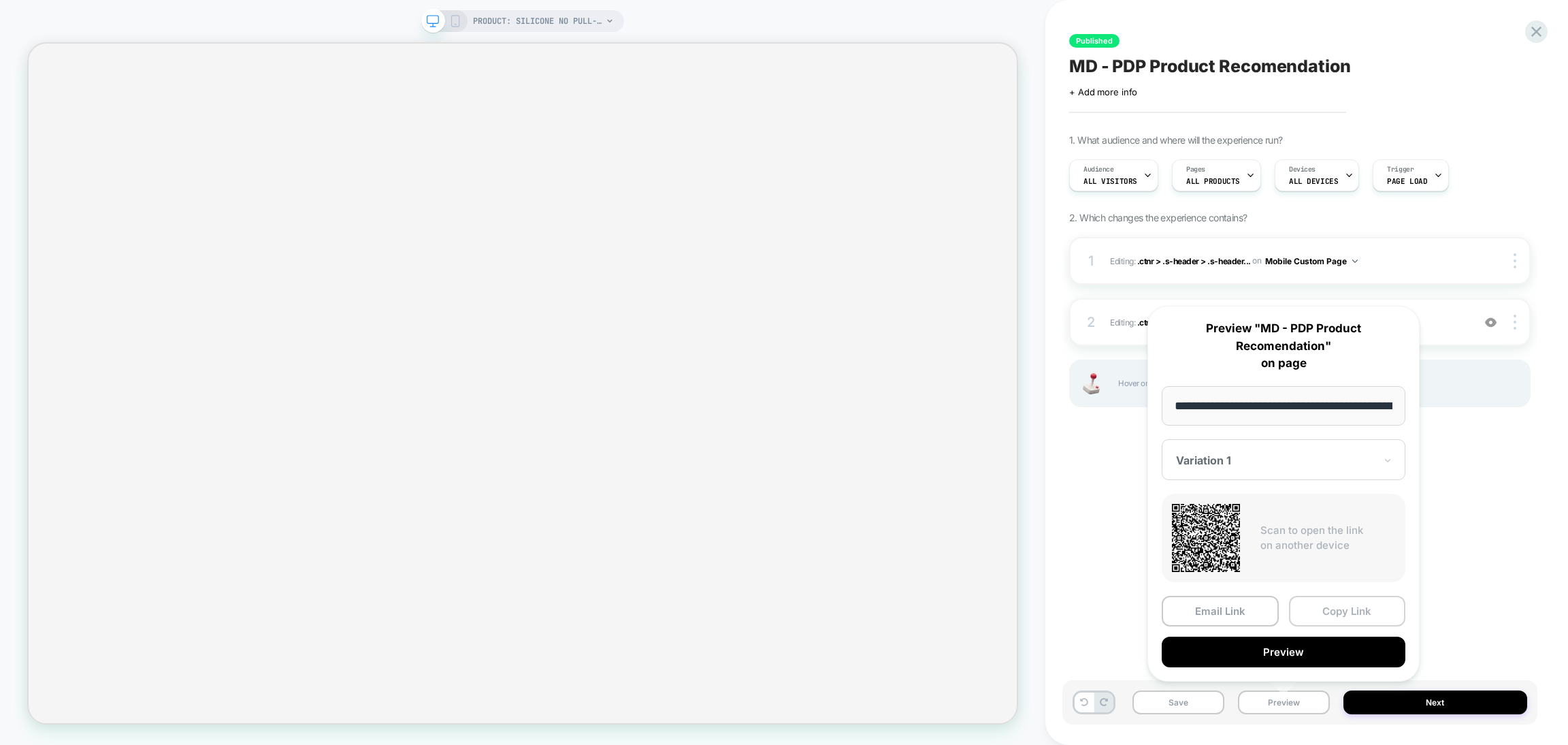
click at [1358, 603] on button "Copy Link" at bounding box center [1347, 611] width 117 height 30
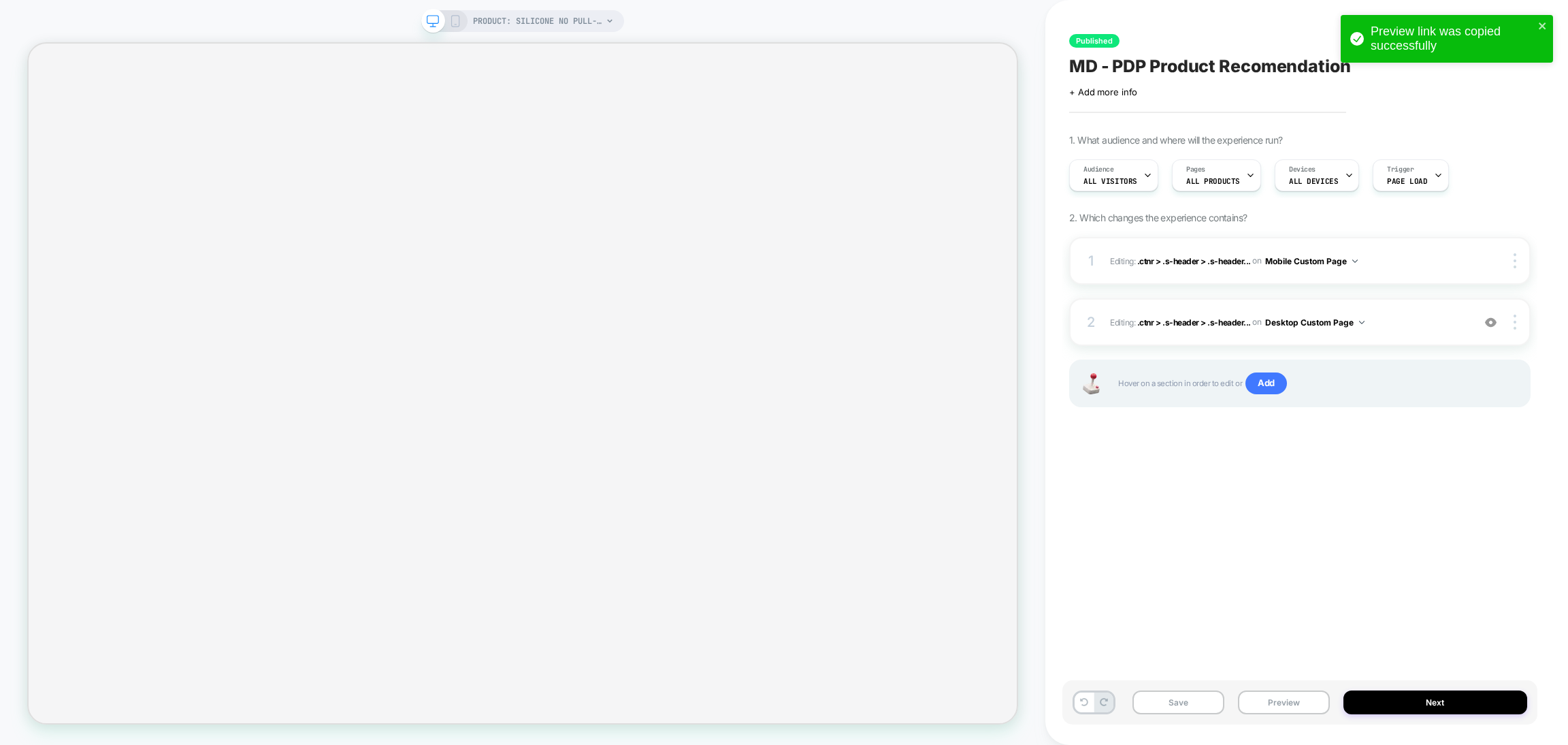
select select "**********"
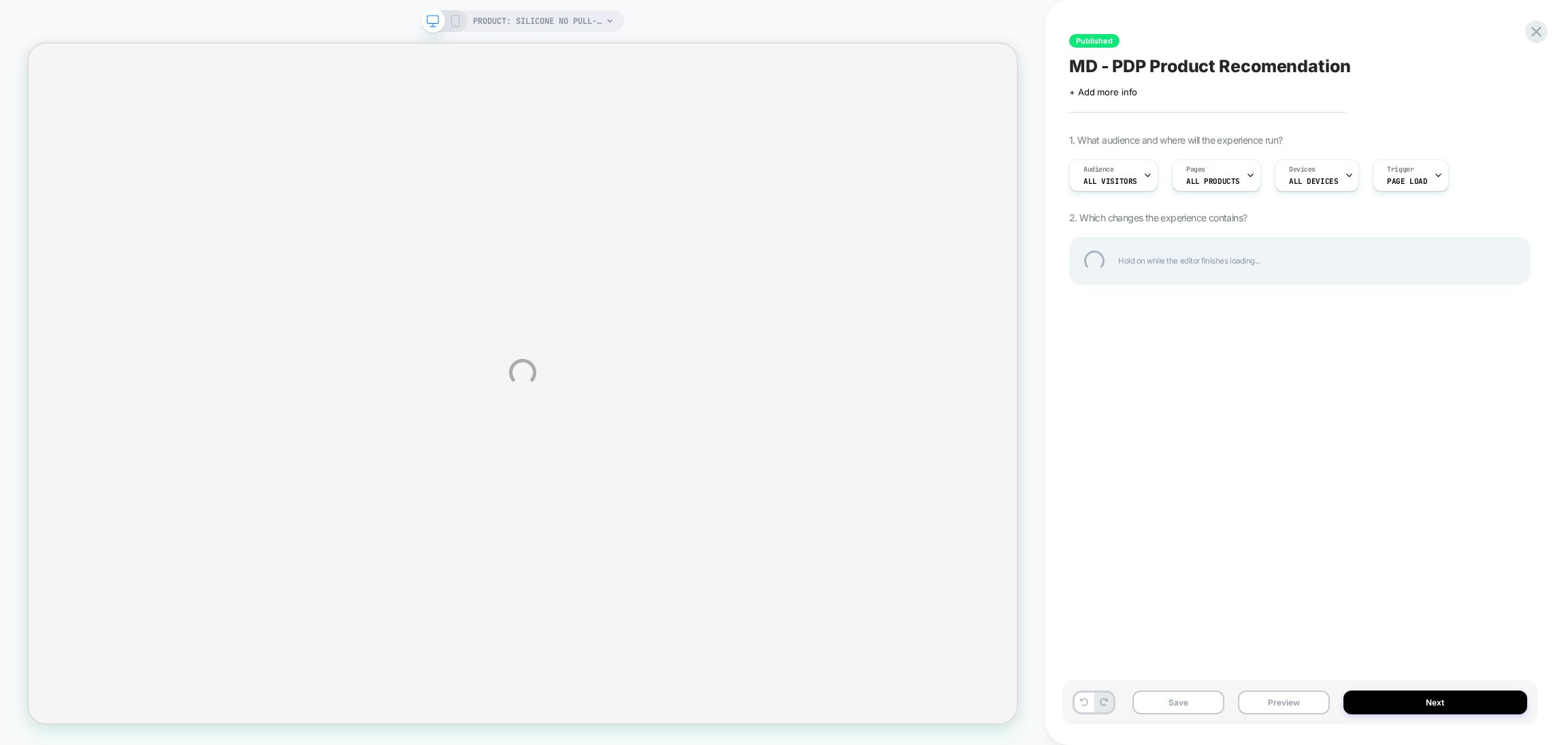
click at [1269, 711] on div "PRODUCT: Silicone No Pull-Out Straw PRODUCT: Silicone No Pull-Out Straw Publish…" at bounding box center [784, 372] width 1568 height 745
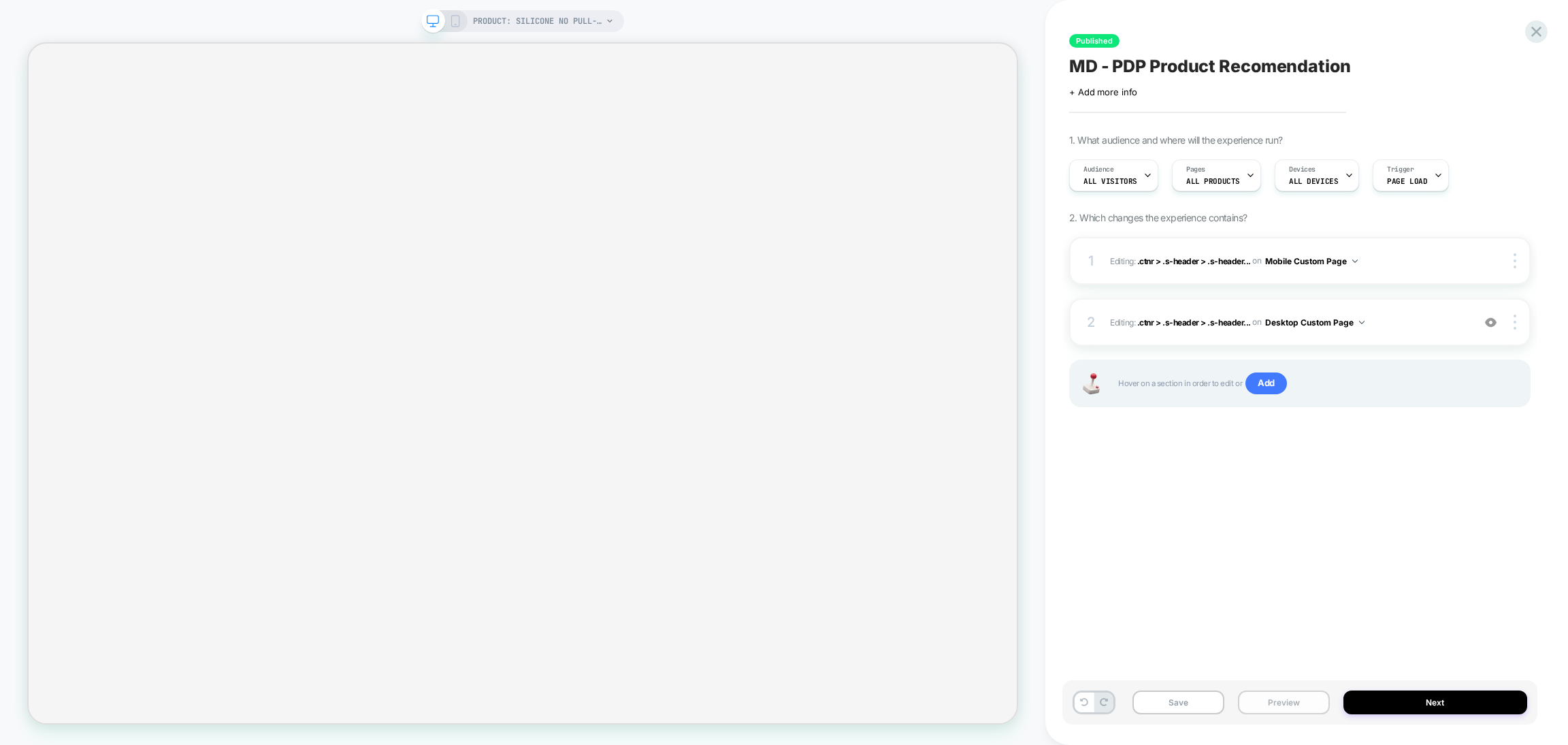
click at [1267, 707] on button "Preview" at bounding box center [1283, 702] width 92 height 24
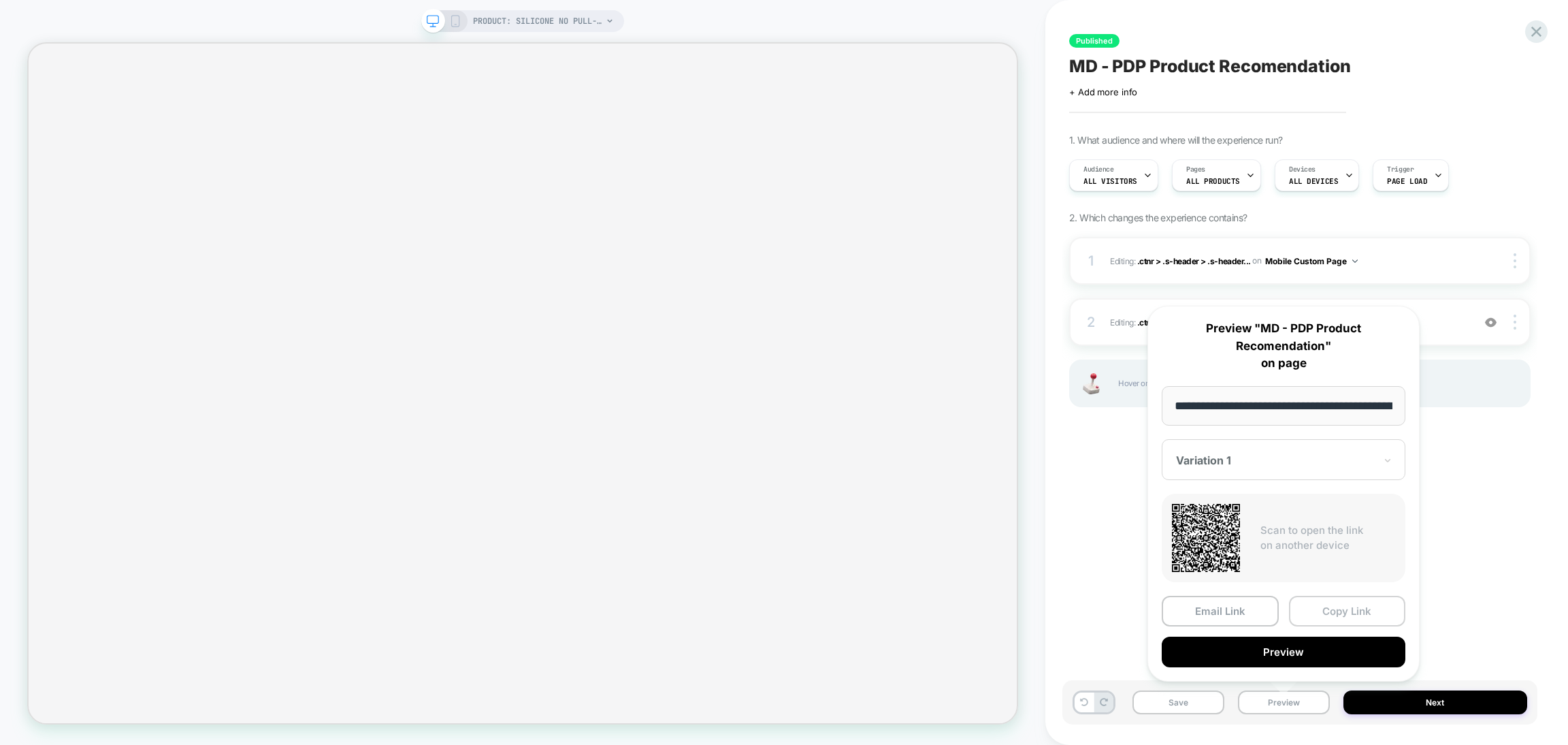
click at [1317, 609] on button "Copy Link" at bounding box center [1347, 611] width 117 height 30
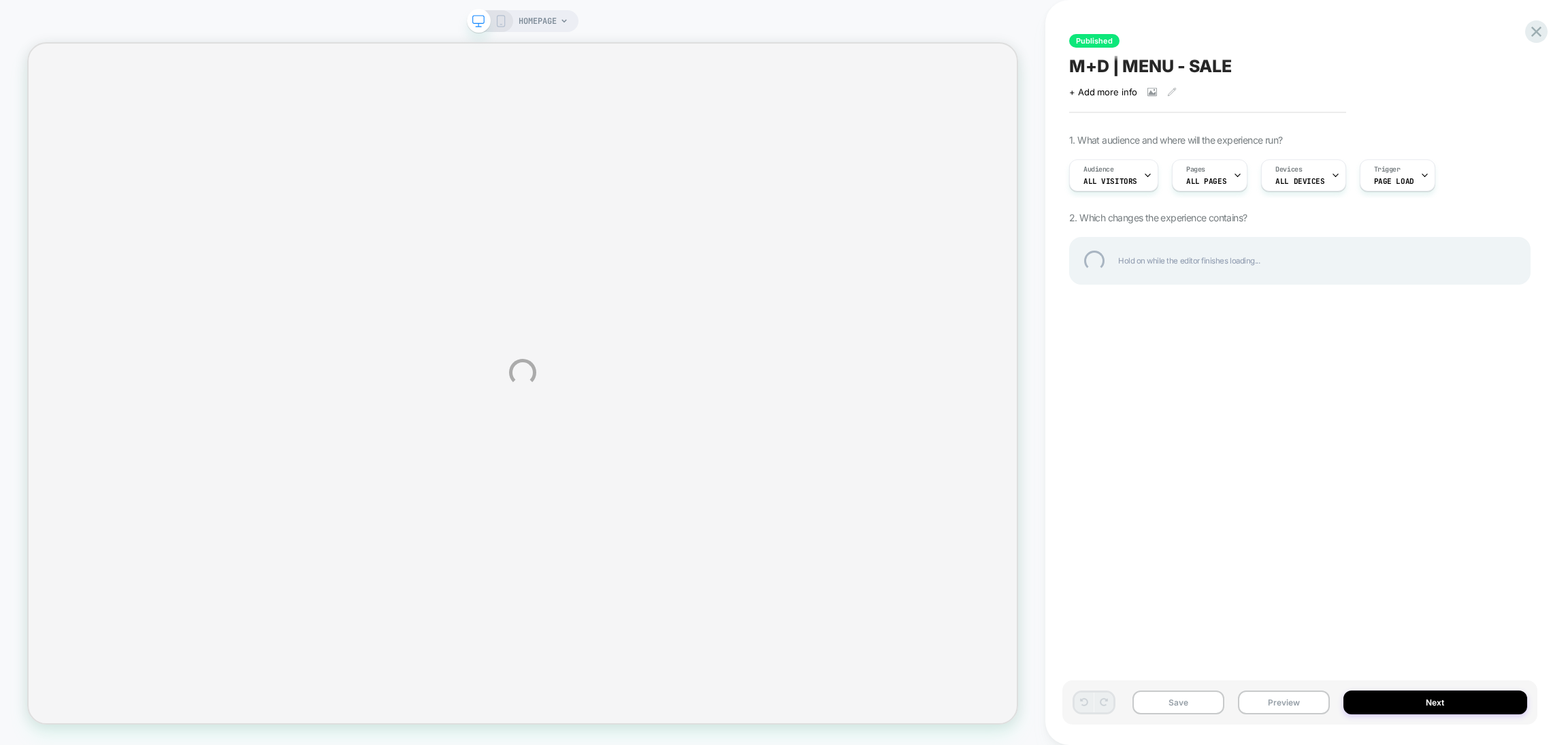
click at [1265, 703] on div "HOMEPAGE Published M+D | MENU - SALE Click to view images Click to edit experie…" at bounding box center [784, 372] width 1568 height 745
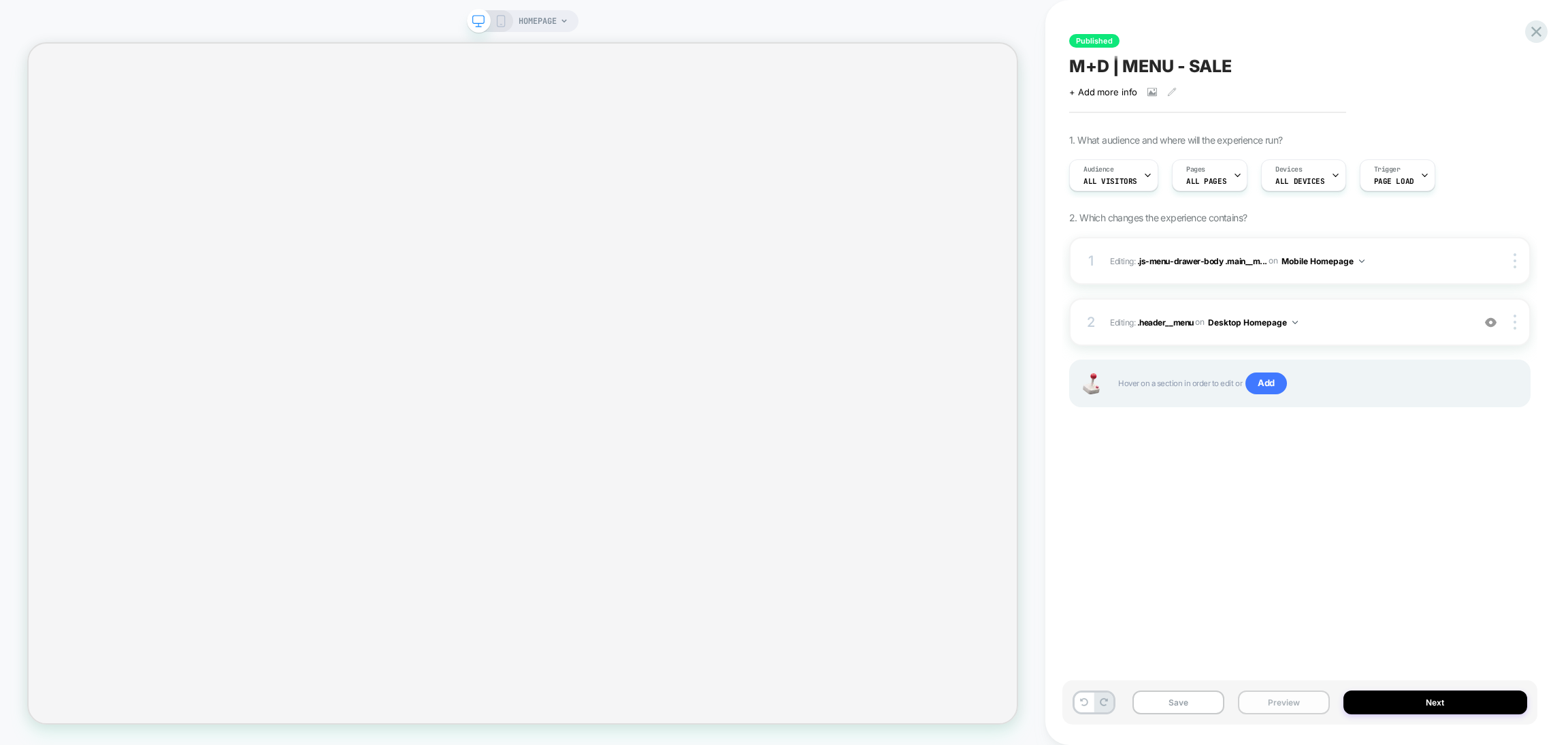
click at [1283, 696] on button "Preview" at bounding box center [1283, 702] width 92 height 24
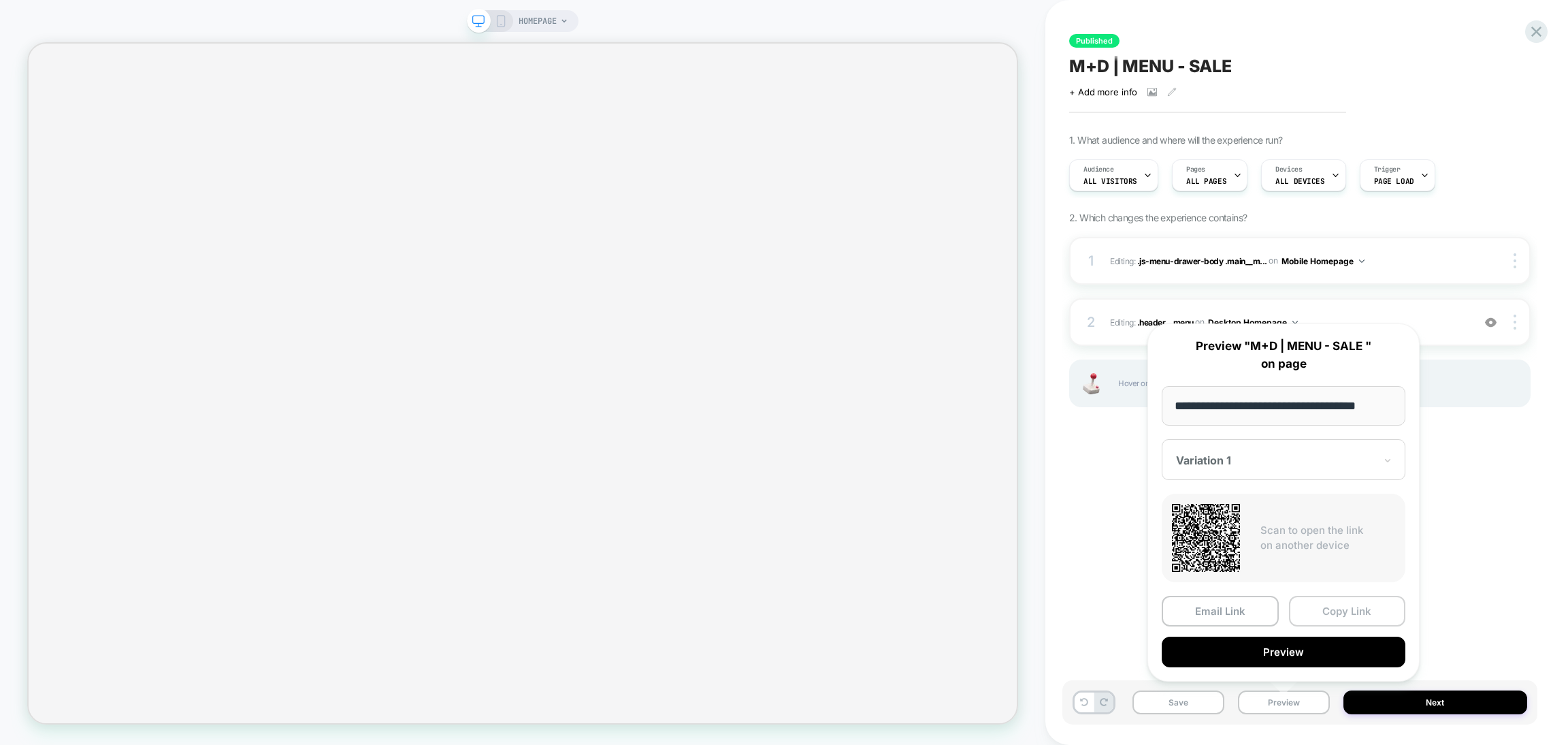
click at [1357, 604] on button "Copy Link" at bounding box center [1347, 611] width 117 height 30
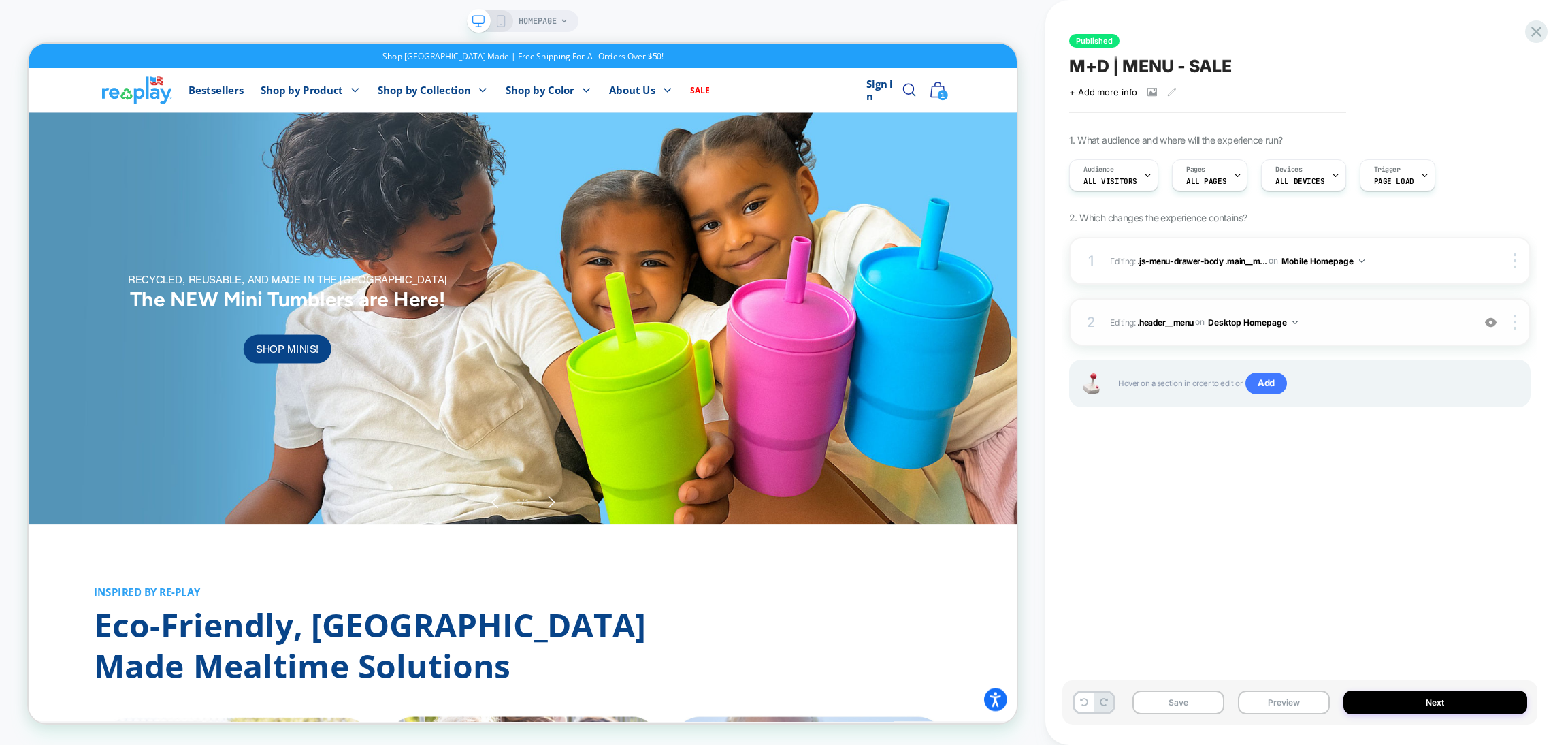
click at [1295, 321] on img at bounding box center [1295, 323] width 6 height 3
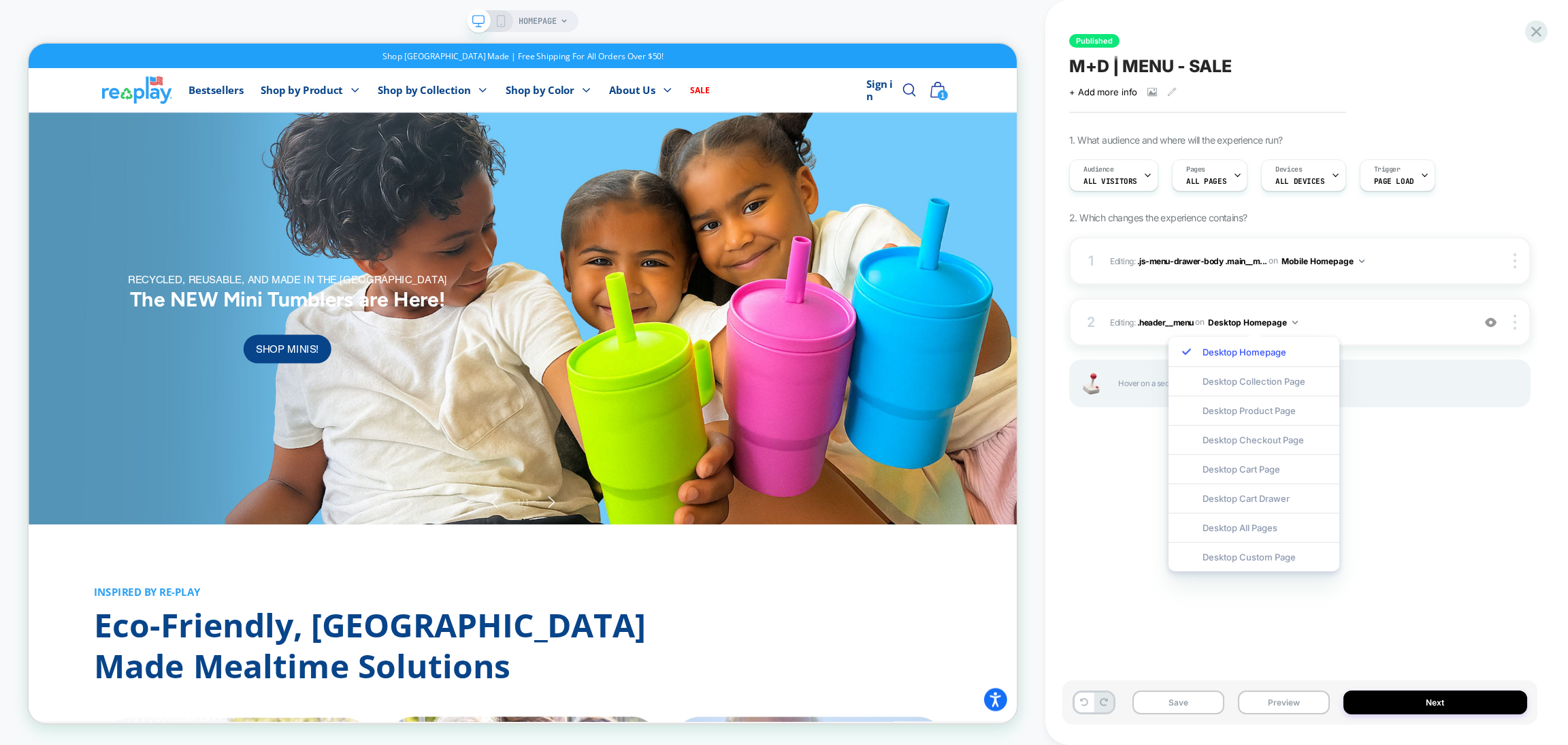
click at [0, 0] on div "Published M+D | MENU - SALE Click to view images Click to edit experience detai…" at bounding box center [0, 0] width 0 height 0
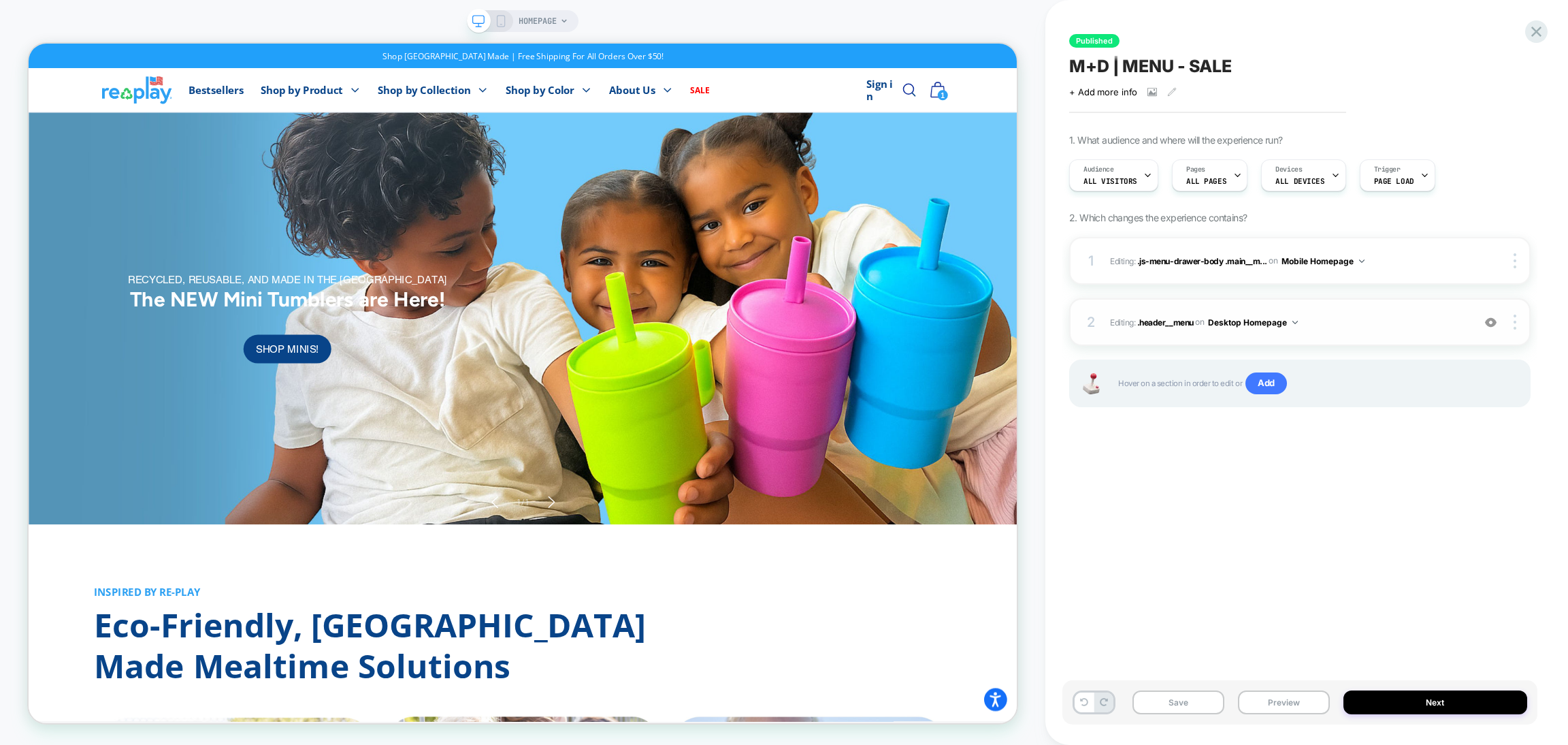
click at [1405, 219] on span "Editing : .header__menu .header__menu on Desktop Homepage" at bounding box center [1514, 201] width 218 height 35
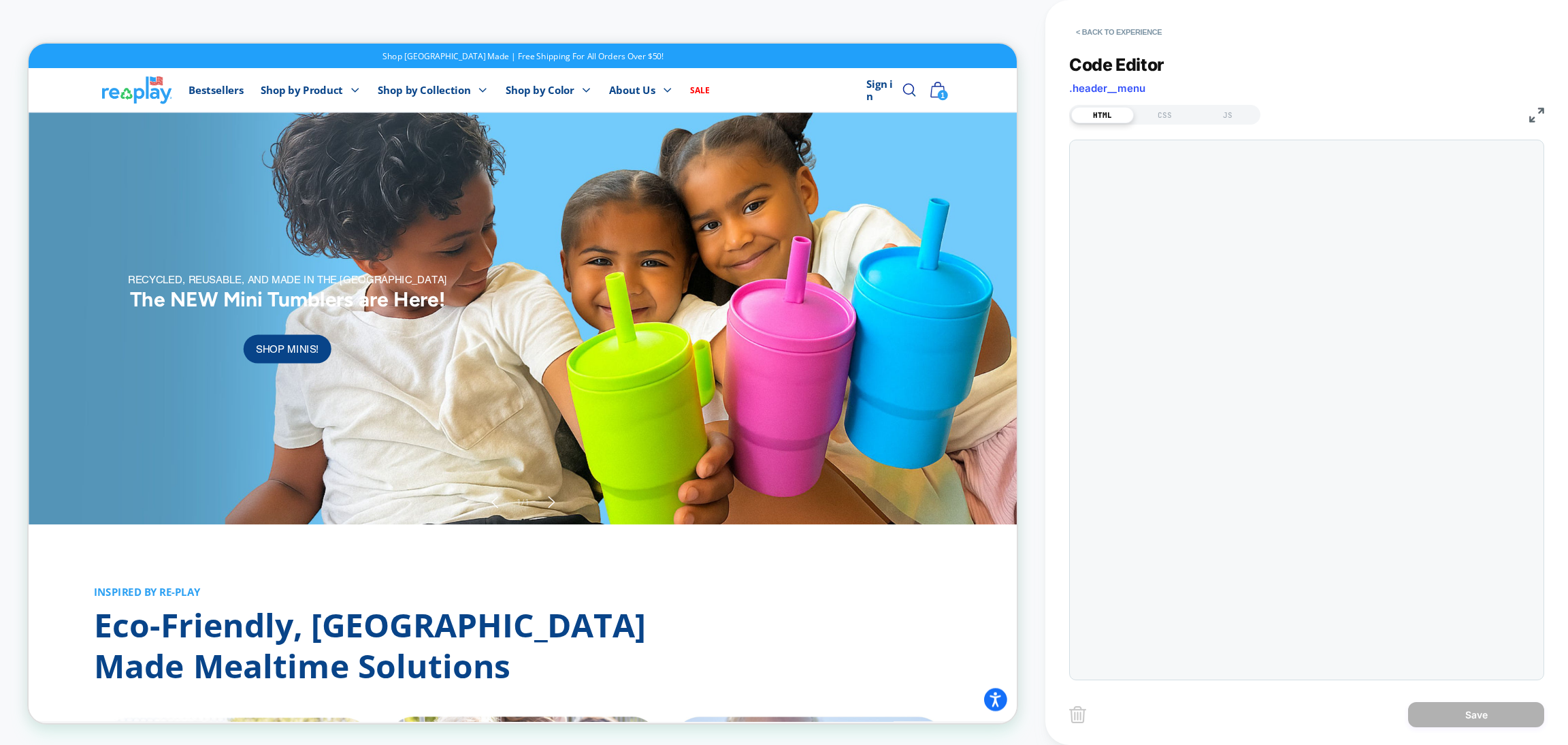
scroll to position [0, 1]
select select "**********"
click at [1087, 25] on button "< Back to experience" at bounding box center [1118, 32] width 99 height 22
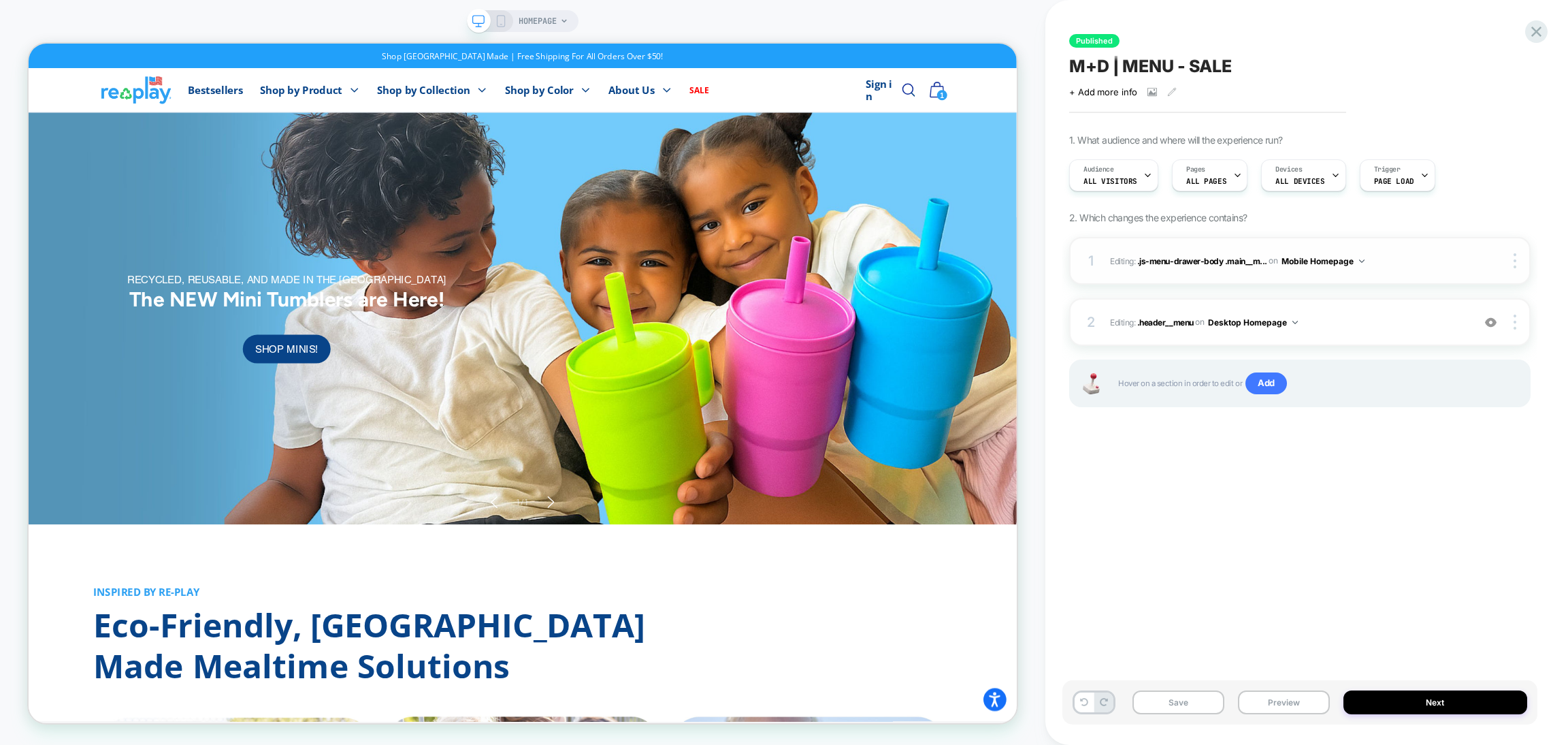
click at [1386, 267] on span "Editing : .js-menu-drawer-body .main__m... .js-menu-drawer-body .main__menu > .…" at bounding box center [1287, 260] width 356 height 17
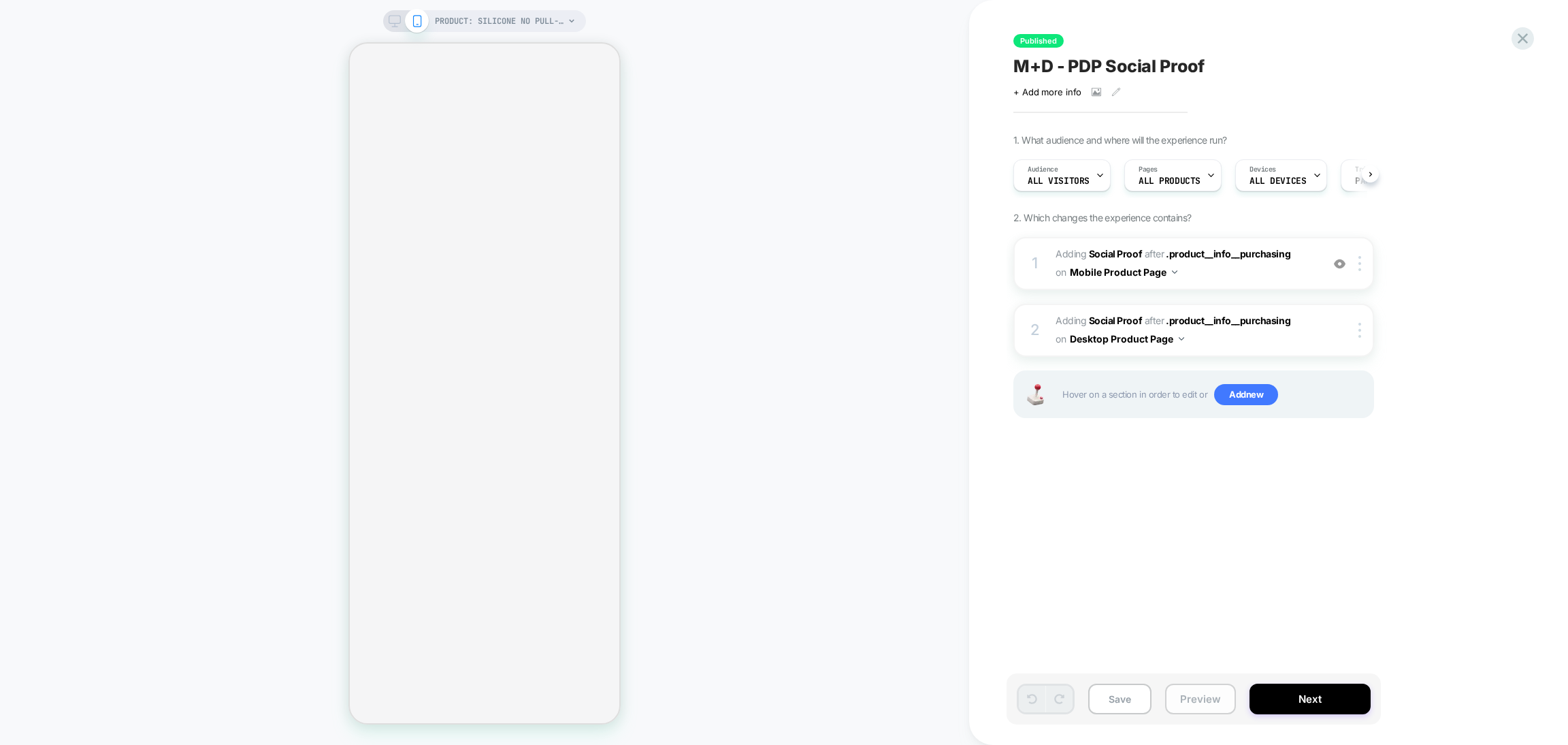
scroll to position [0, 1]
click at [1181, 693] on button "Preview" at bounding box center [1200, 698] width 70 height 30
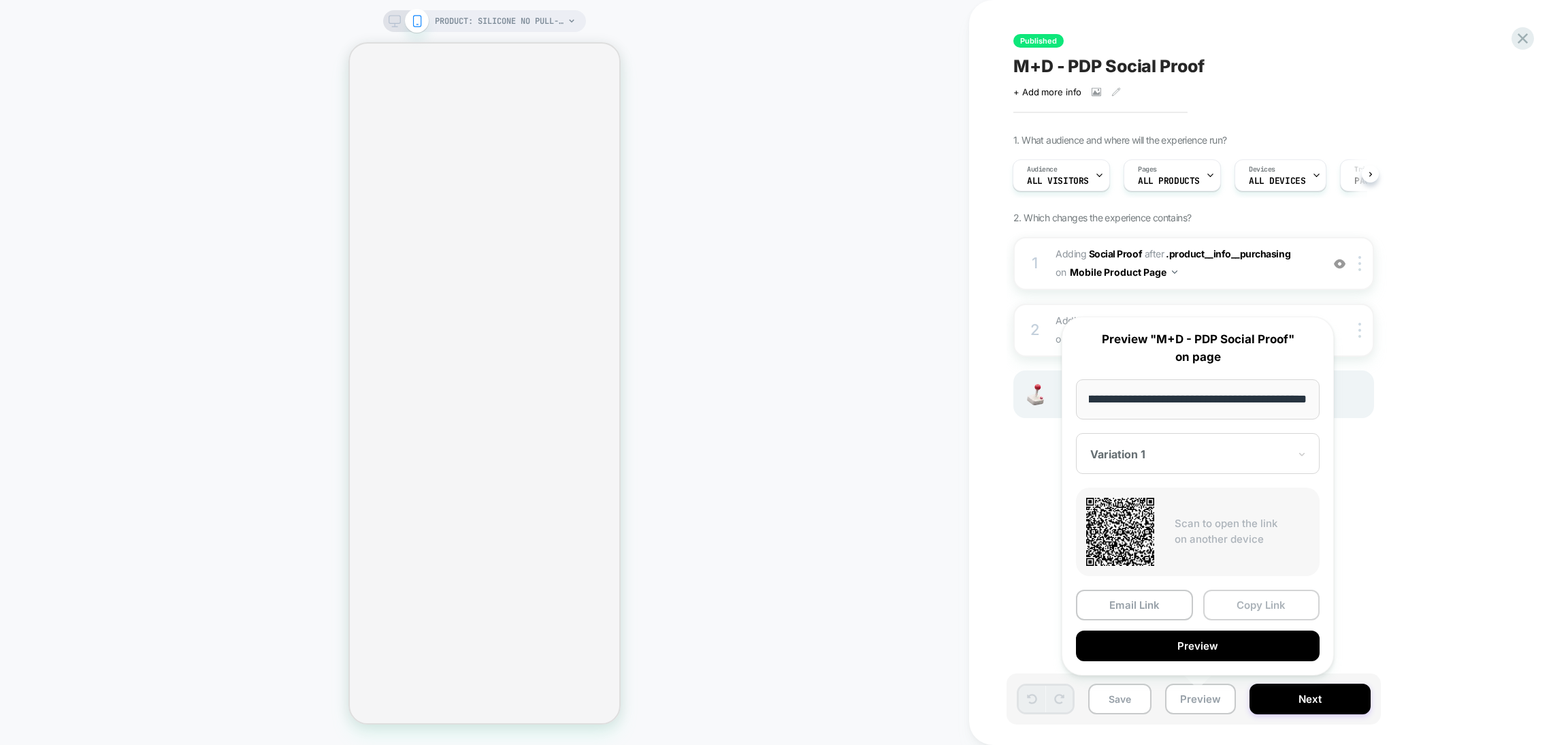
scroll to position [0, 0]
click at [1229, 600] on button "Copy Link" at bounding box center [1261, 604] width 117 height 30
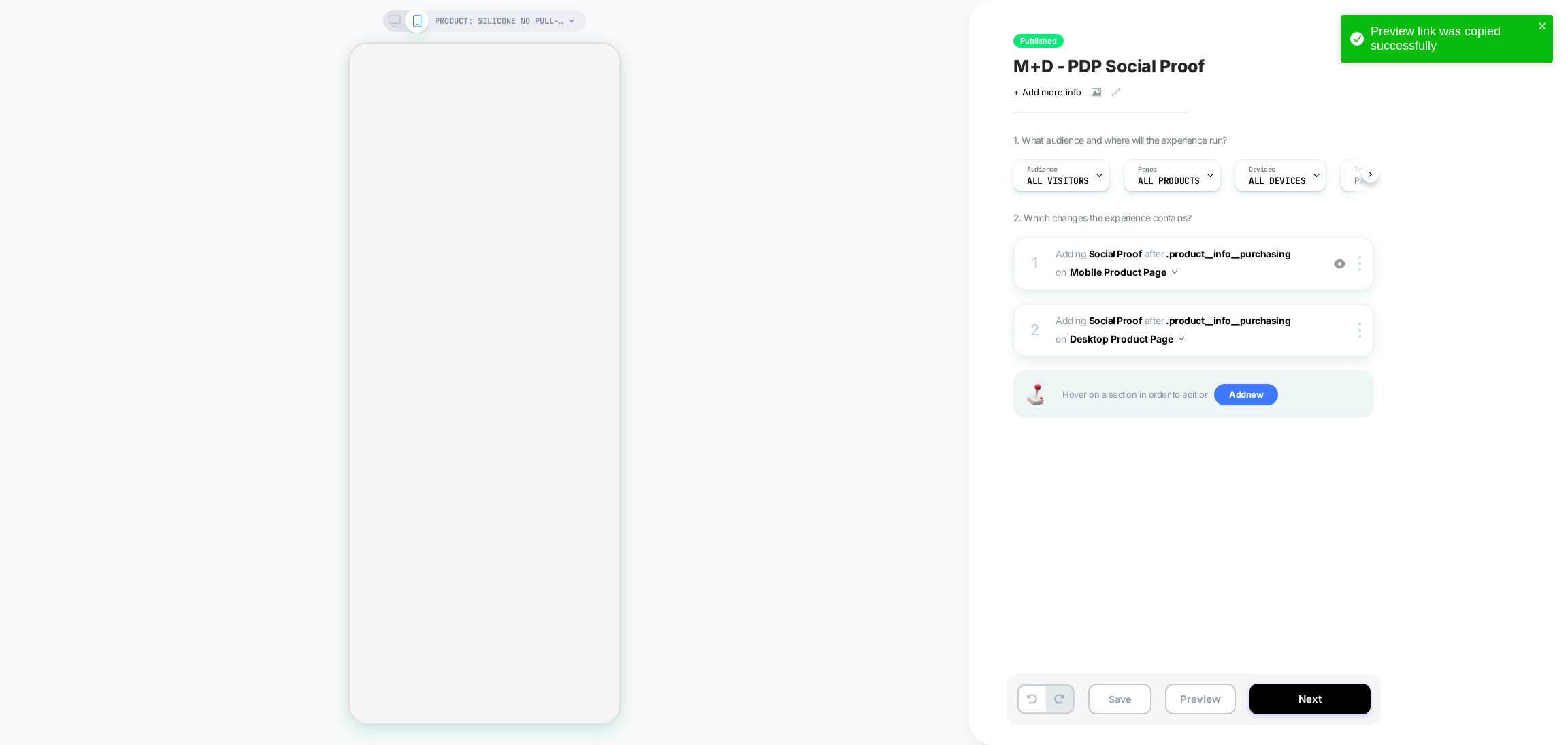
scroll to position [0, 2]
select select "**********"
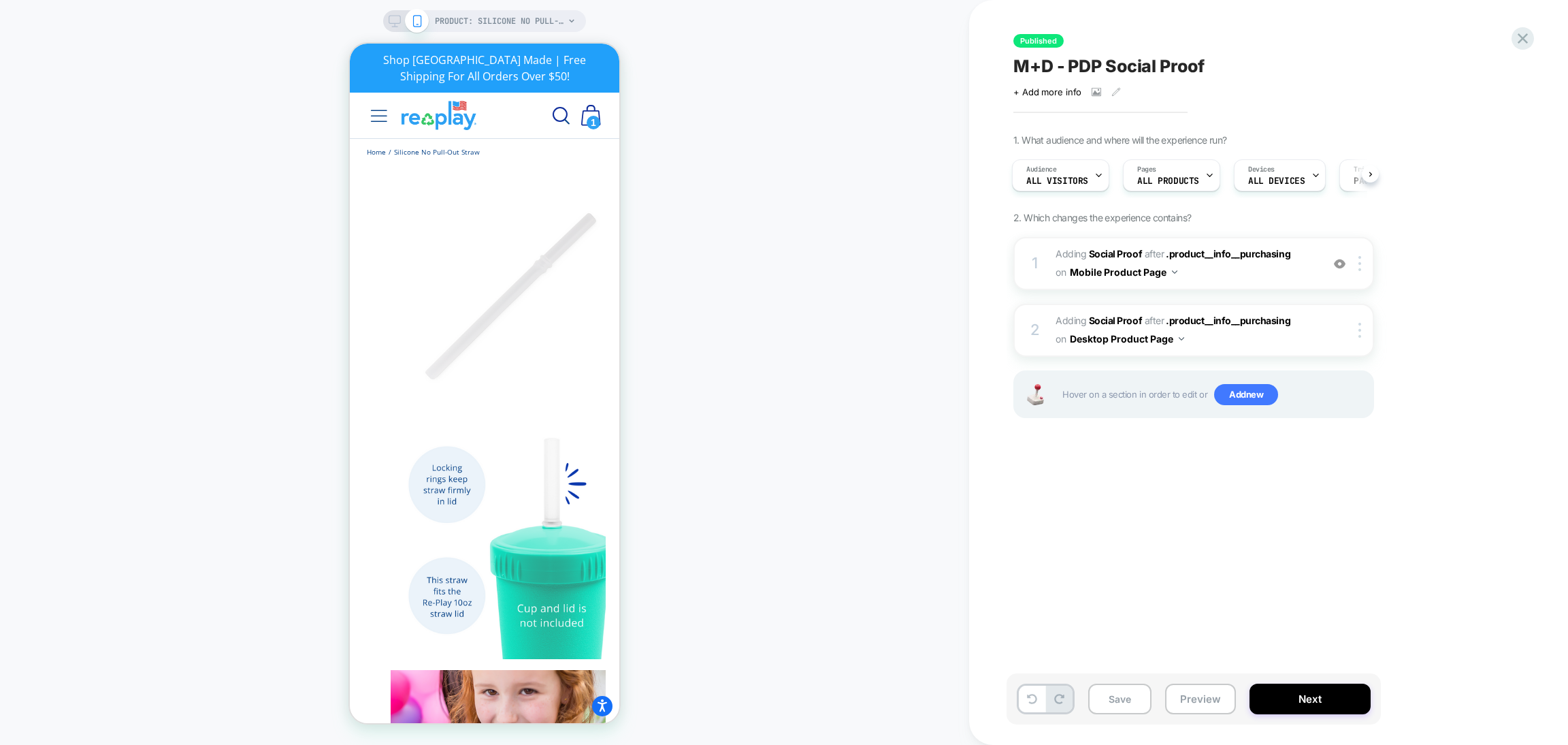
scroll to position [0, 0]
